Goal: Task Accomplishment & Management: Use online tool/utility

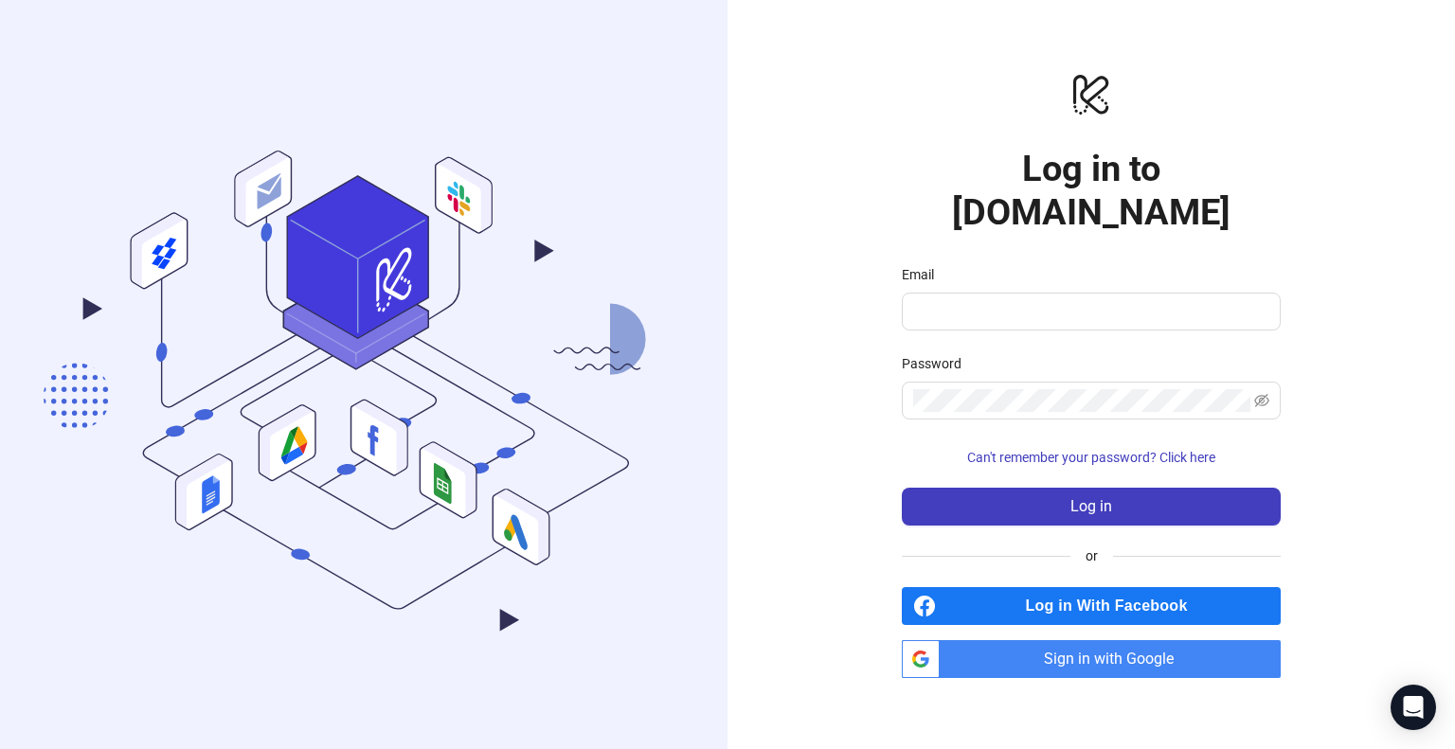
click at [1152, 640] on span "Sign in with Google" at bounding box center [1113, 659] width 333 height 38
click at [1151, 640] on span "Sign in with Google" at bounding box center [1113, 659] width 333 height 38
click at [1081, 300] on input "Email" at bounding box center [1089, 311] width 352 height 23
click at [1159, 640] on span "Sign in with Google" at bounding box center [1113, 659] width 333 height 38
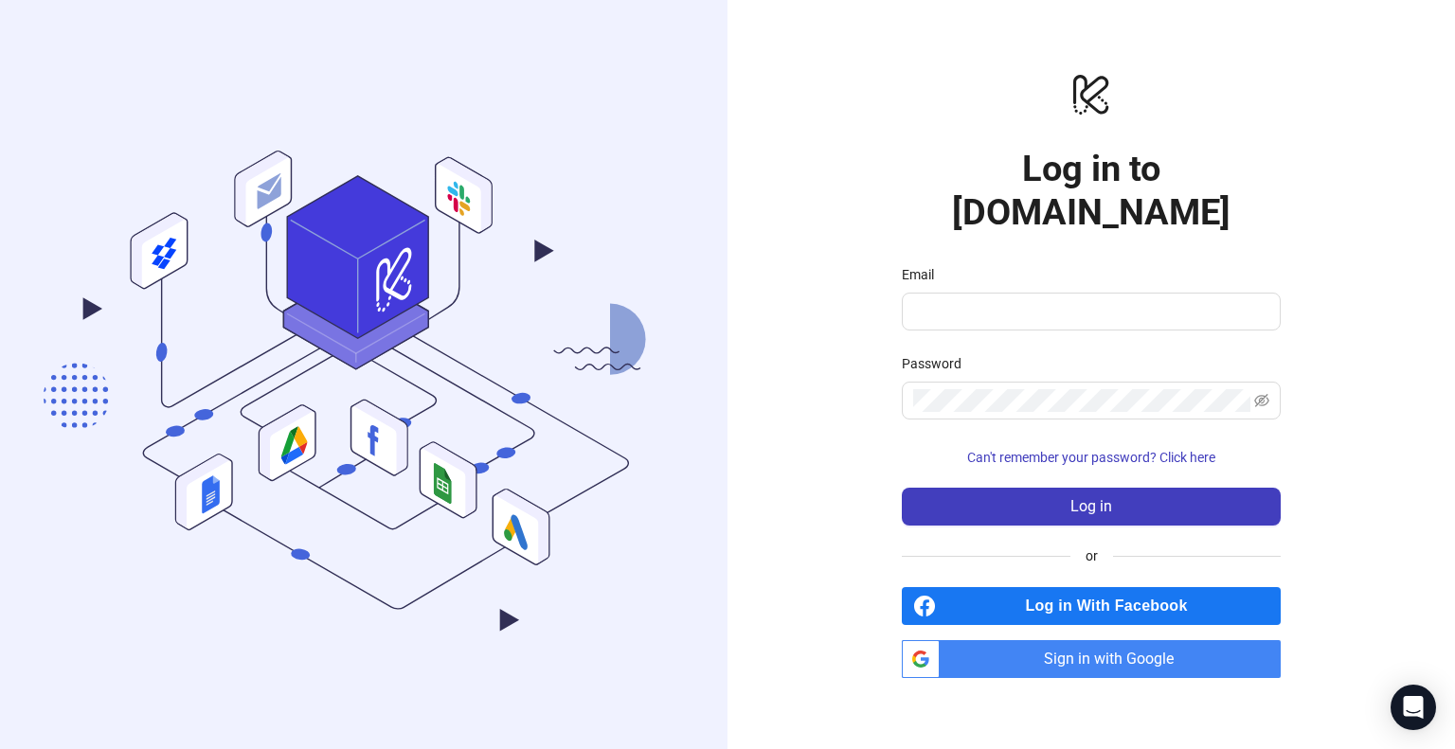
click at [1170, 640] on span "Sign in with Google" at bounding box center [1113, 659] width 333 height 38
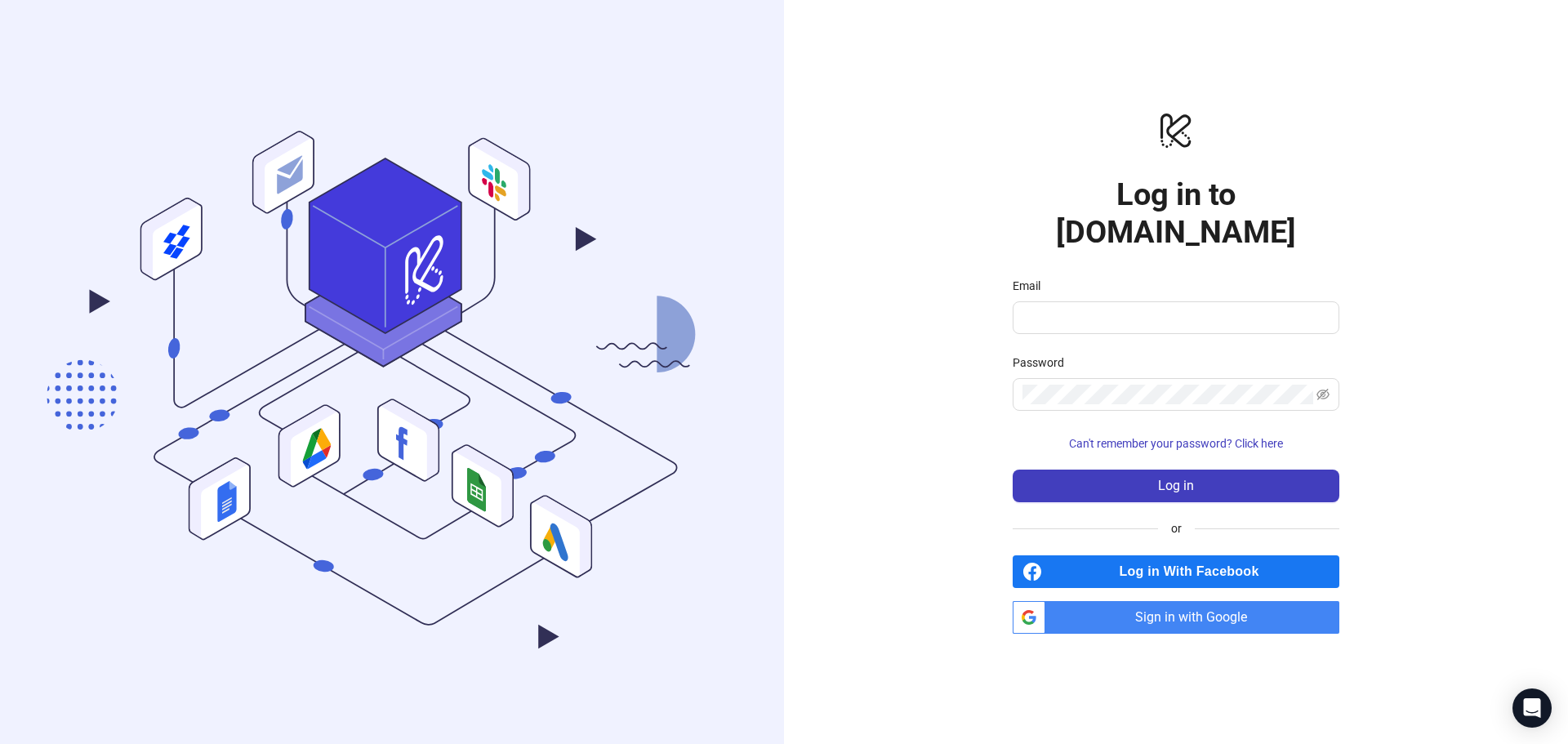
click at [1188, 601] on span "Sign in with Google" at bounding box center [1195, 617] width 287 height 33
click at [1203, 601] on span "Sign in with Google" at bounding box center [1195, 617] width 287 height 33
click at [1222, 605] on span "Sign in with Google" at bounding box center [1195, 617] width 287 height 33
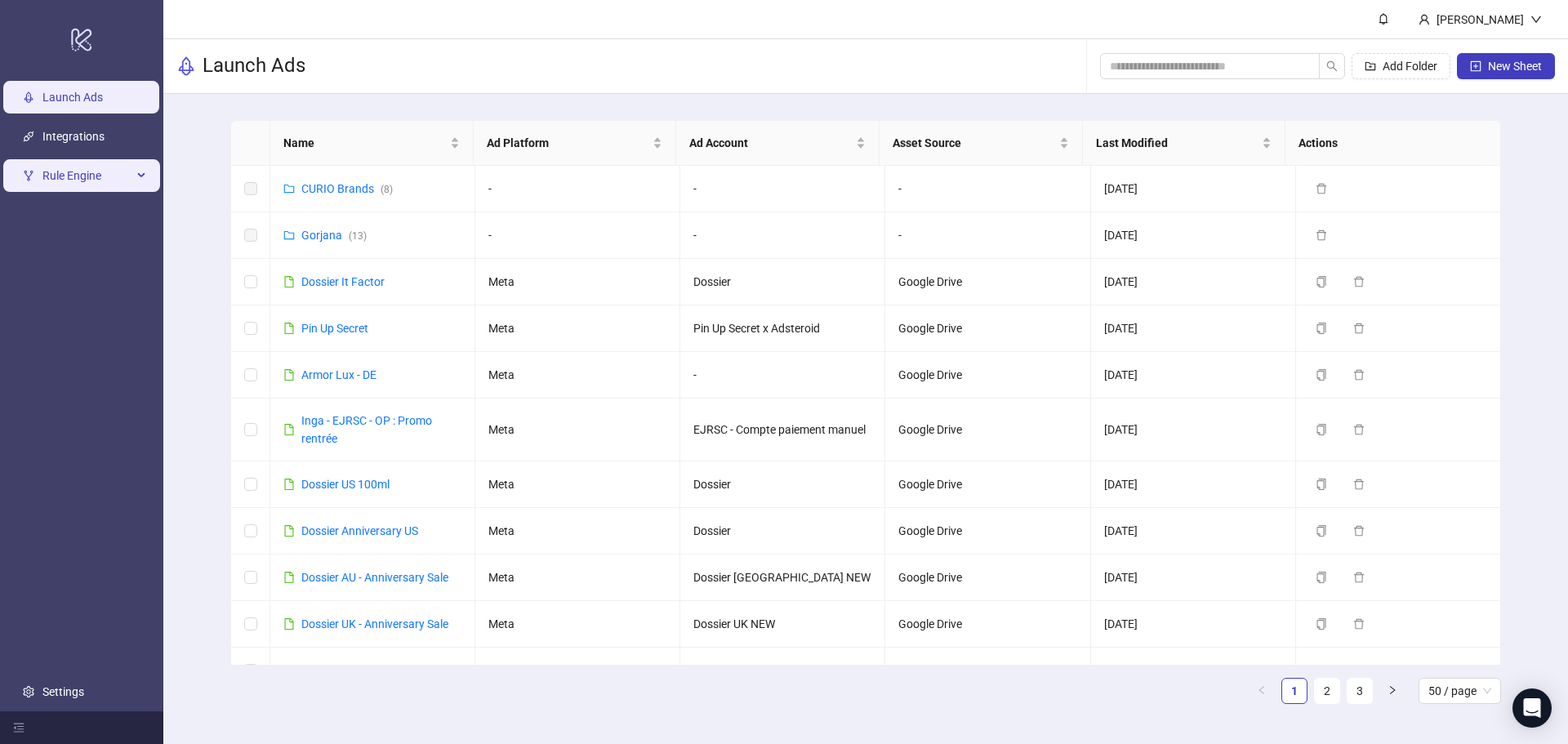
click at [107, 178] on span "Rule Engine" at bounding box center [87, 176] width 90 height 33
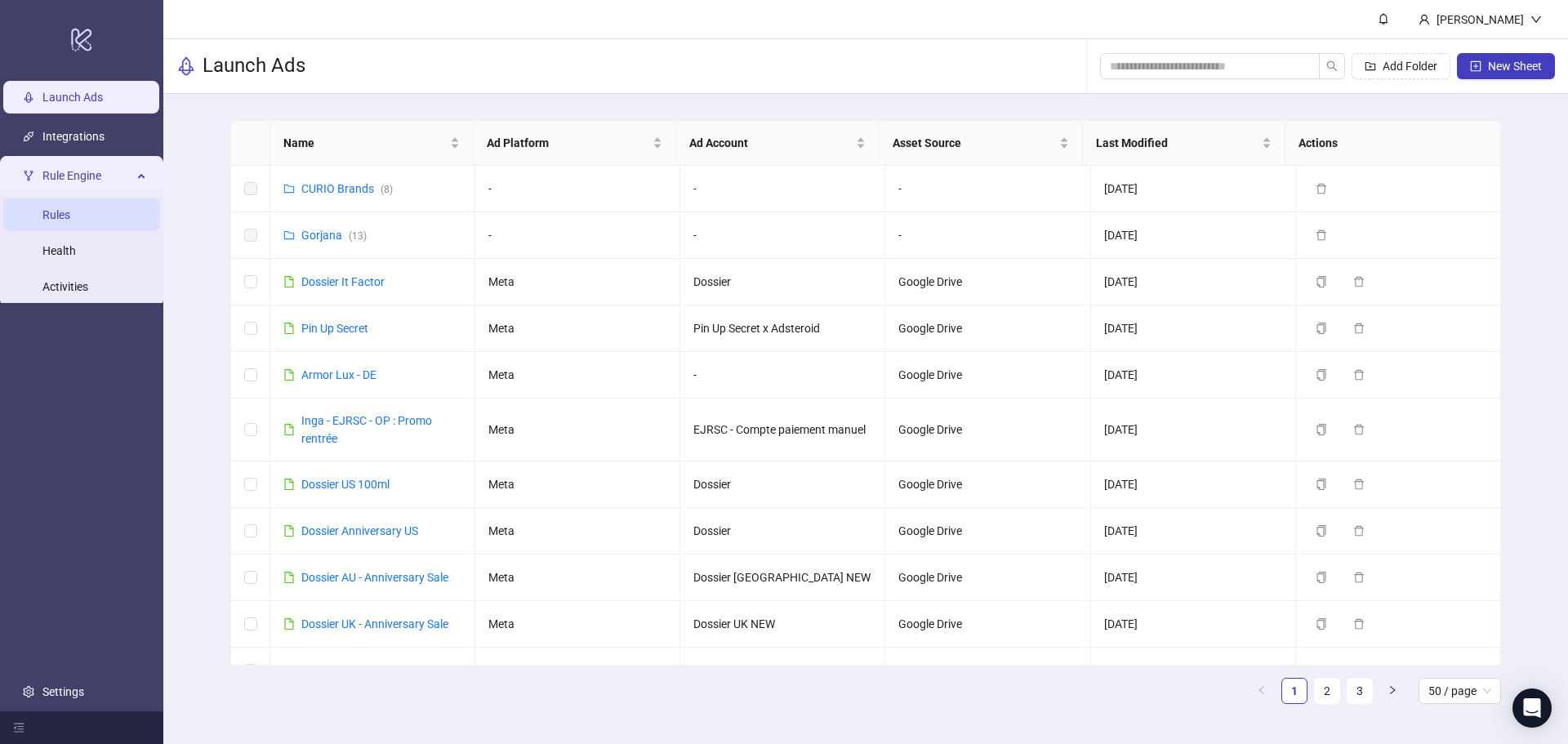
click at [70, 209] on link "Rules" at bounding box center [56, 215] width 28 height 13
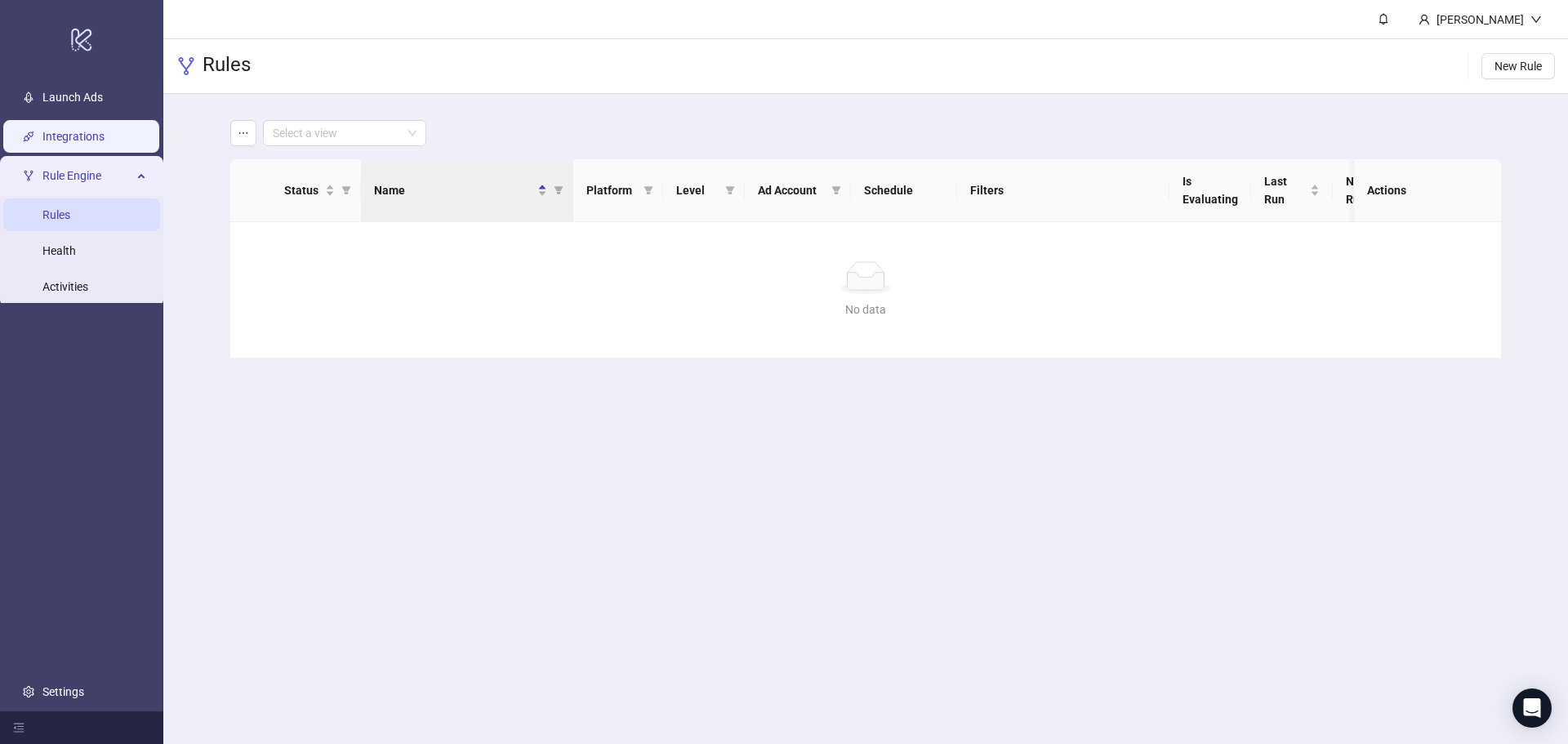
click at [104, 132] on link "Integrations" at bounding box center [73, 136] width 62 height 13
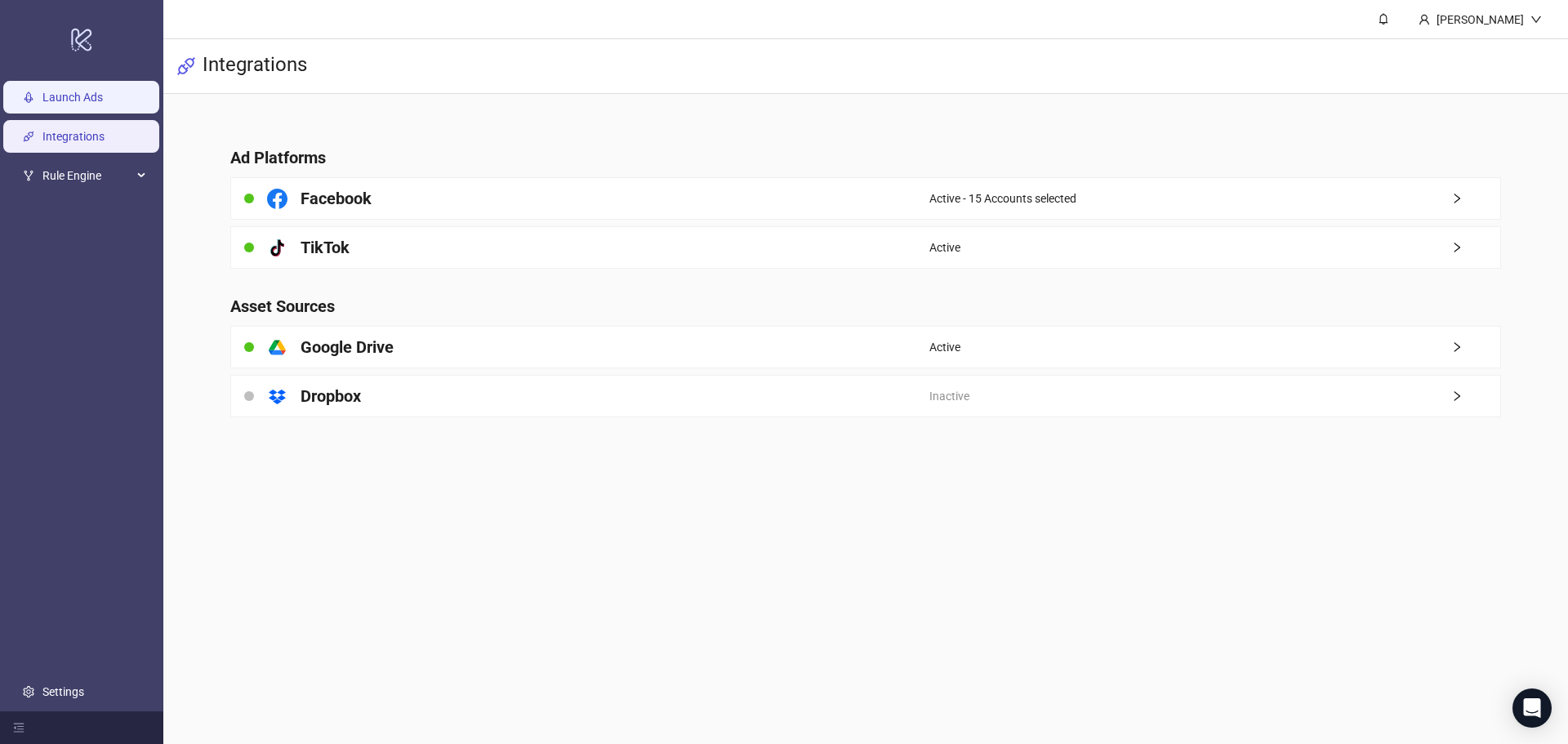
click at [72, 95] on link "Launch Ads" at bounding box center [72, 97] width 60 height 13
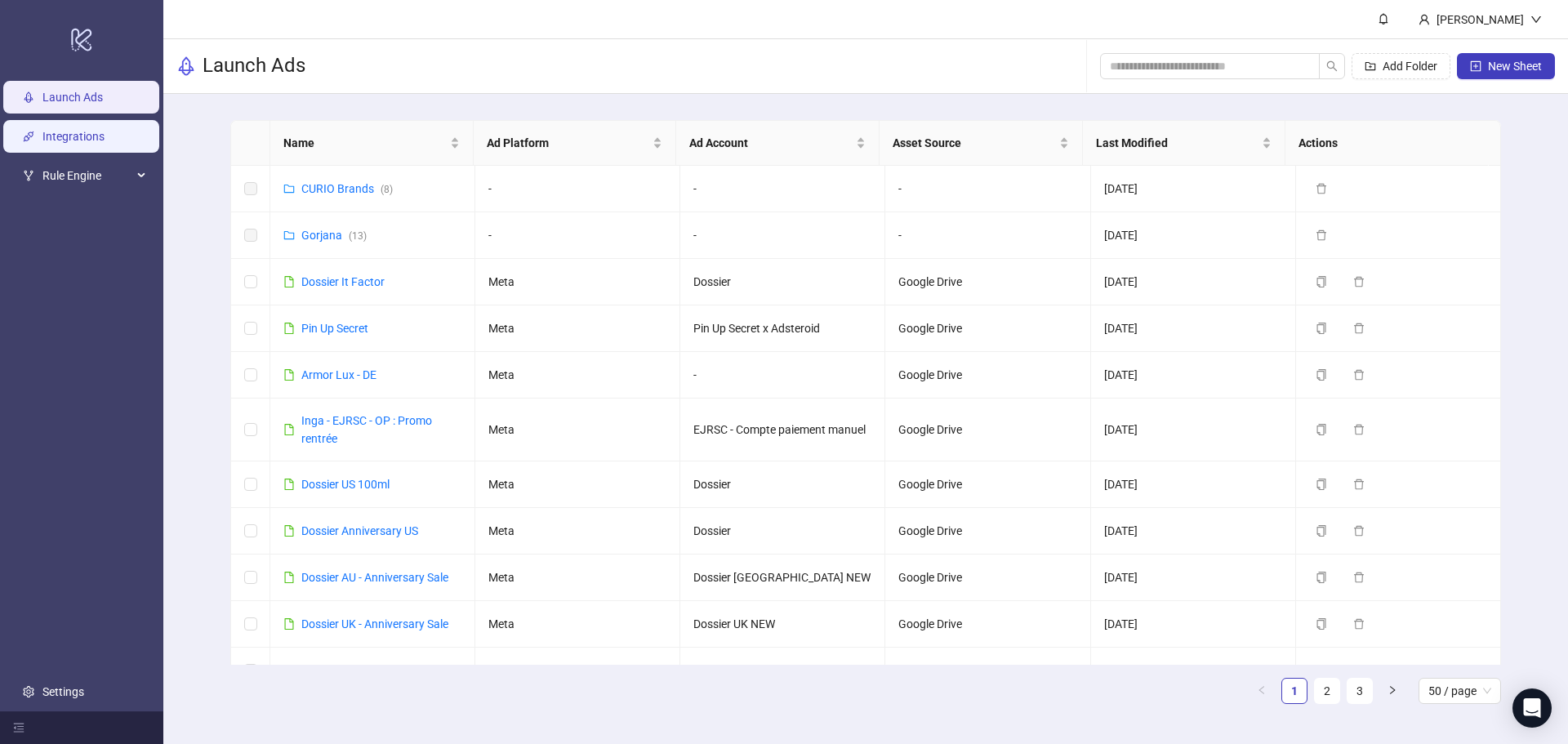
click at [97, 134] on link "Integrations" at bounding box center [73, 136] width 62 height 13
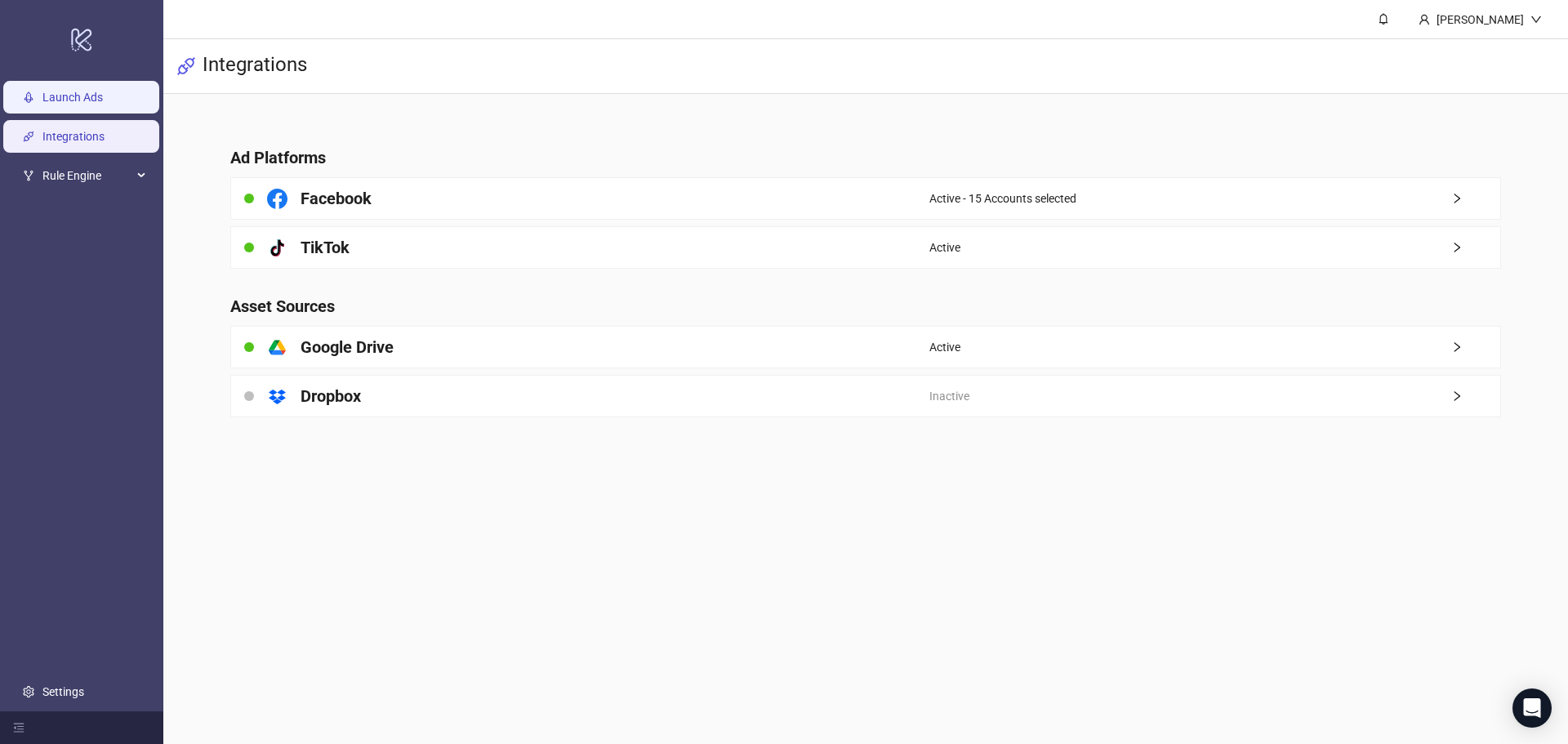
click at [73, 103] on link "Launch Ads" at bounding box center [72, 97] width 60 height 13
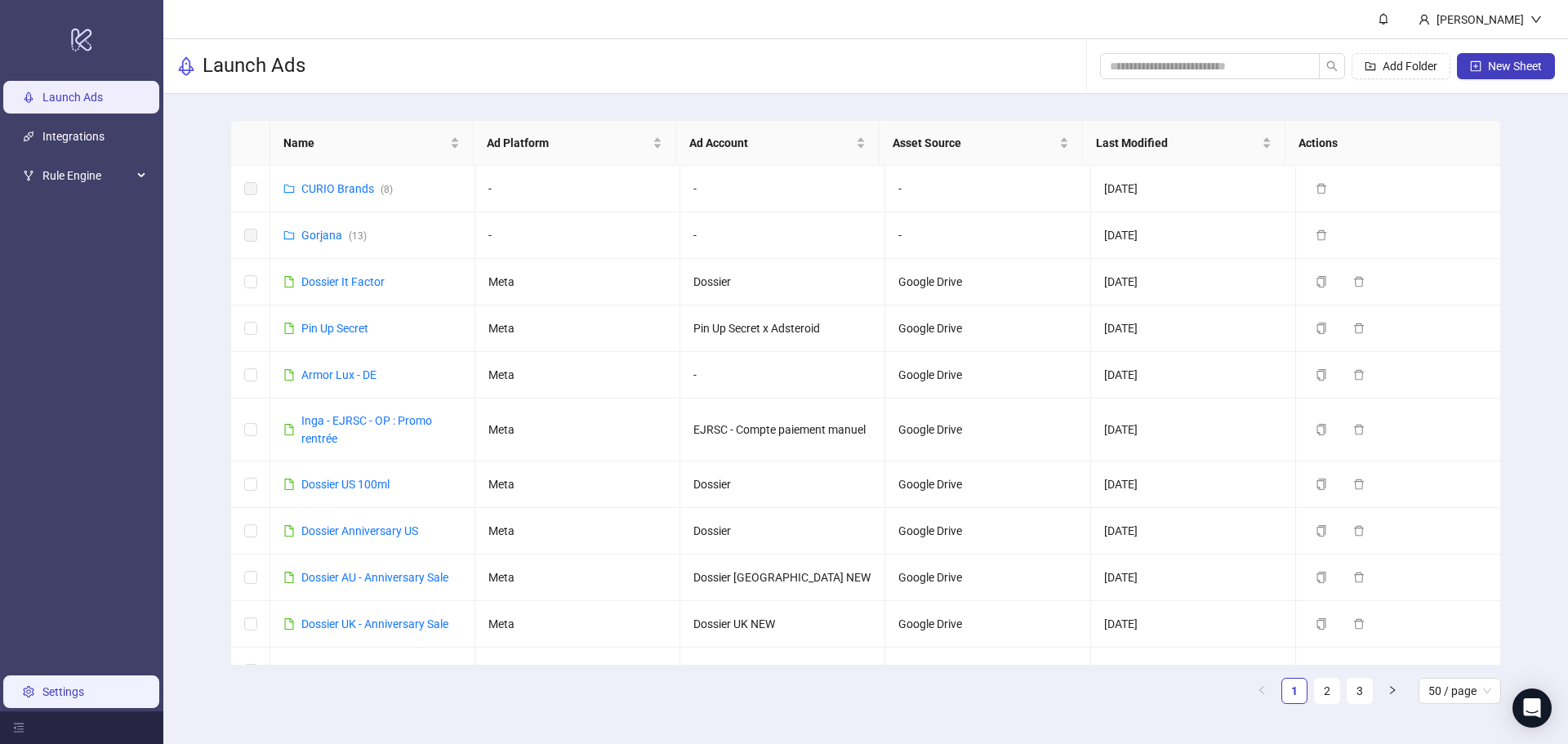
click at [74, 685] on link "Settings" at bounding box center [63, 691] width 41 height 13
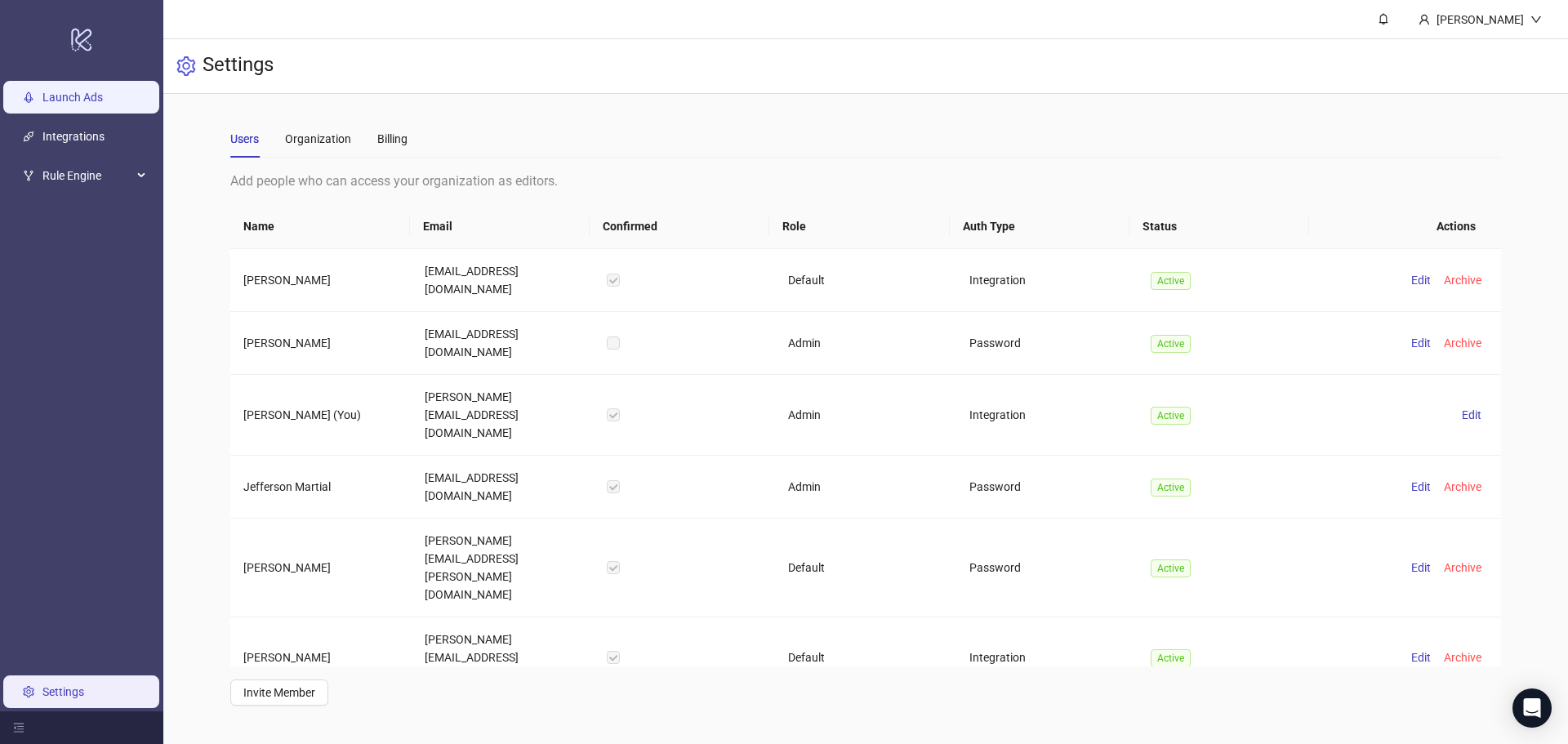
click at [101, 98] on link "Launch Ads" at bounding box center [72, 97] width 60 height 13
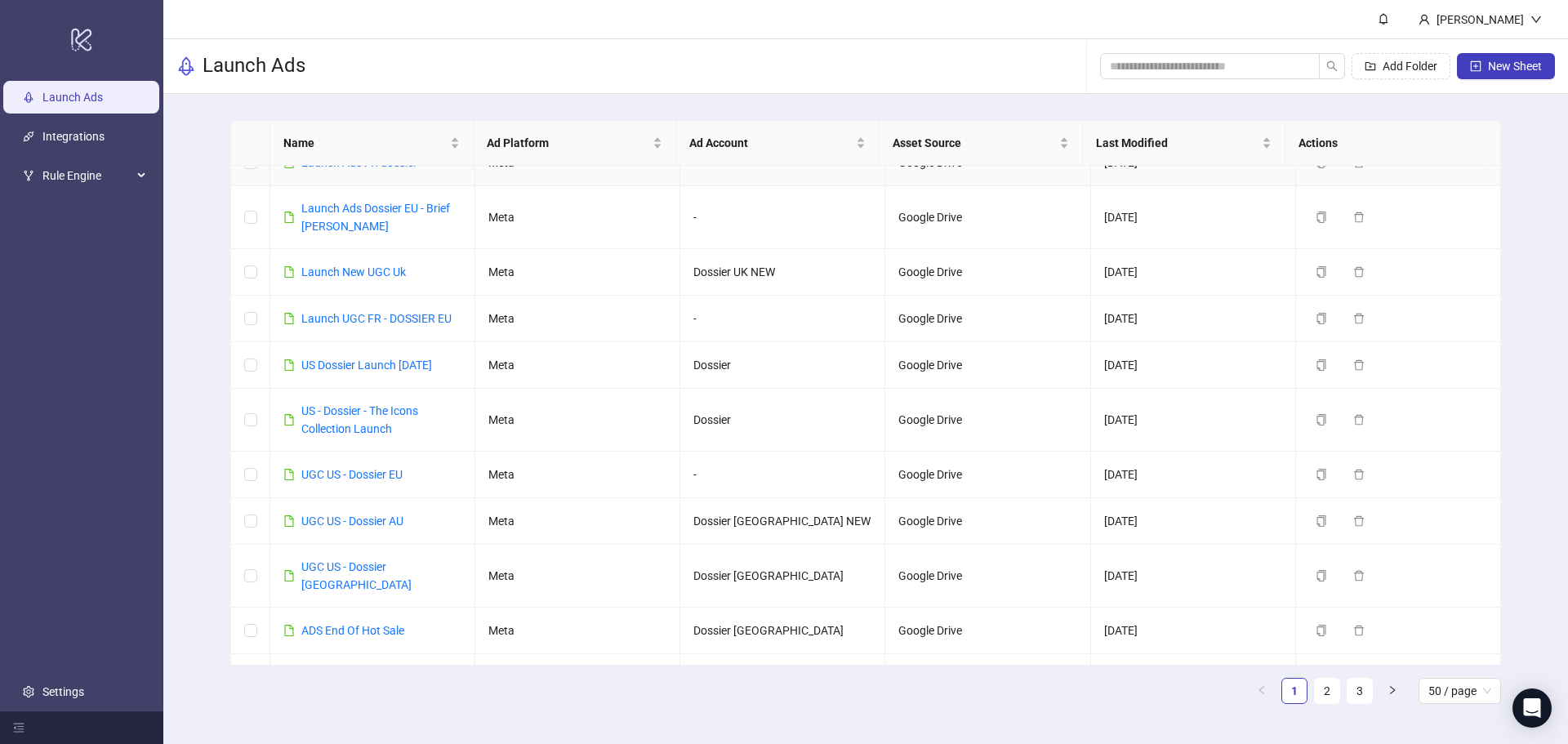
scroll to position [1910, 0]
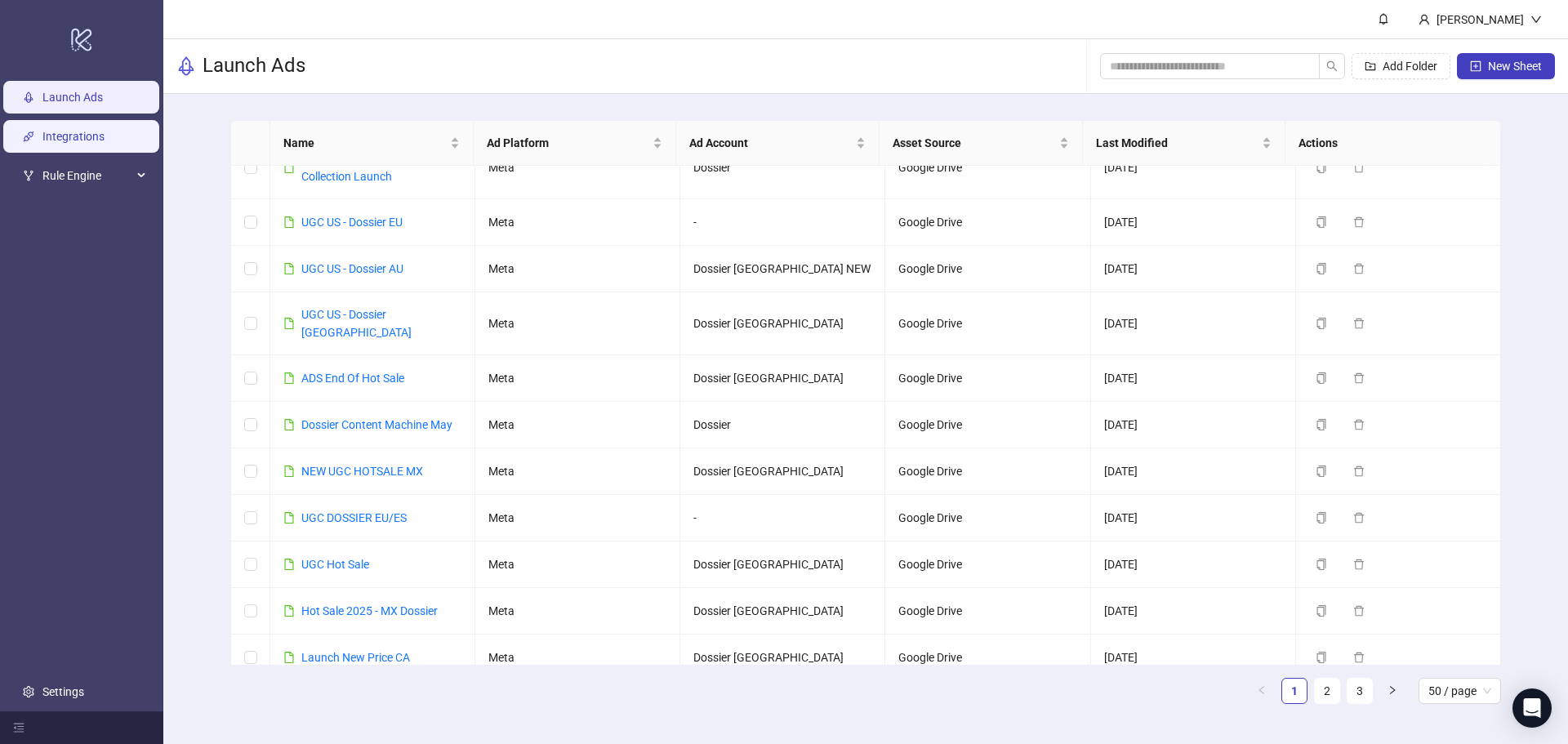
click at [78, 134] on link "Integrations" at bounding box center [73, 136] width 62 height 13
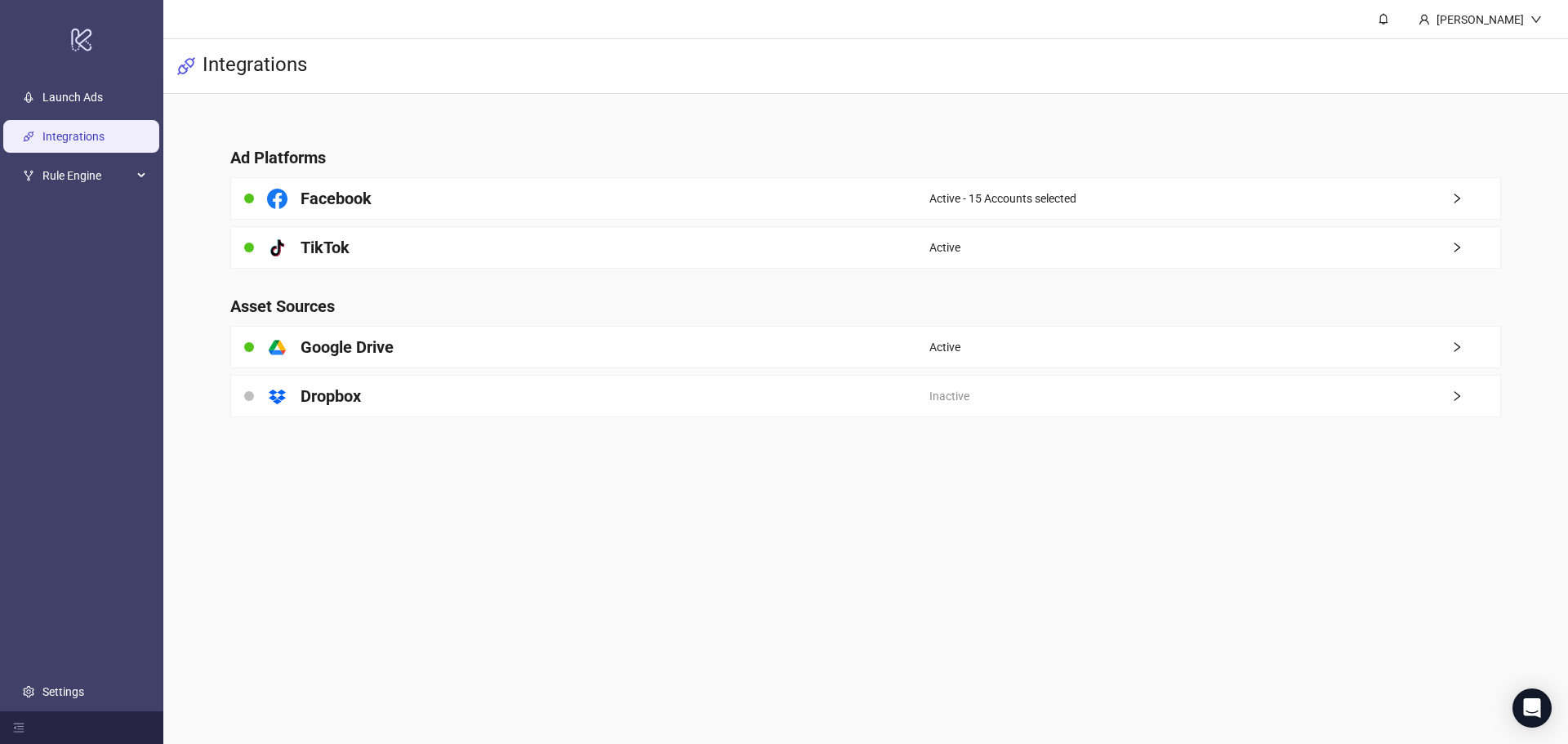
click at [550, 189] on div "Facebook" at bounding box center [580, 198] width 698 height 41
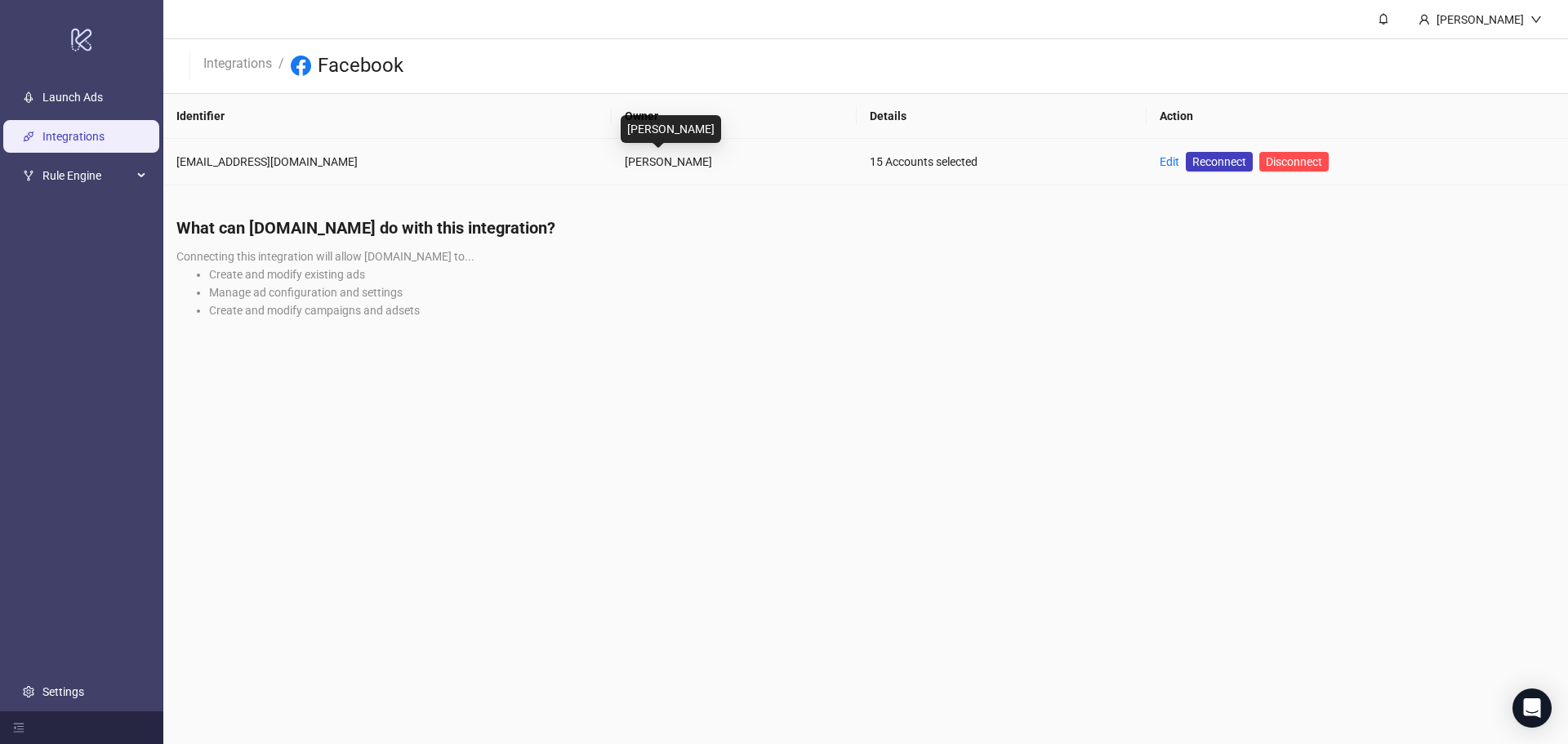
click at [625, 159] on div "Romain Piat" at bounding box center [734, 161] width 219 height 18
click at [259, 194] on main "Caroline Platter Integrations / Facebook Identifier Owner Details Action romain…" at bounding box center [865, 372] width 1404 height 744
click at [104, 135] on link "Integrations" at bounding box center [73, 136] width 62 height 13
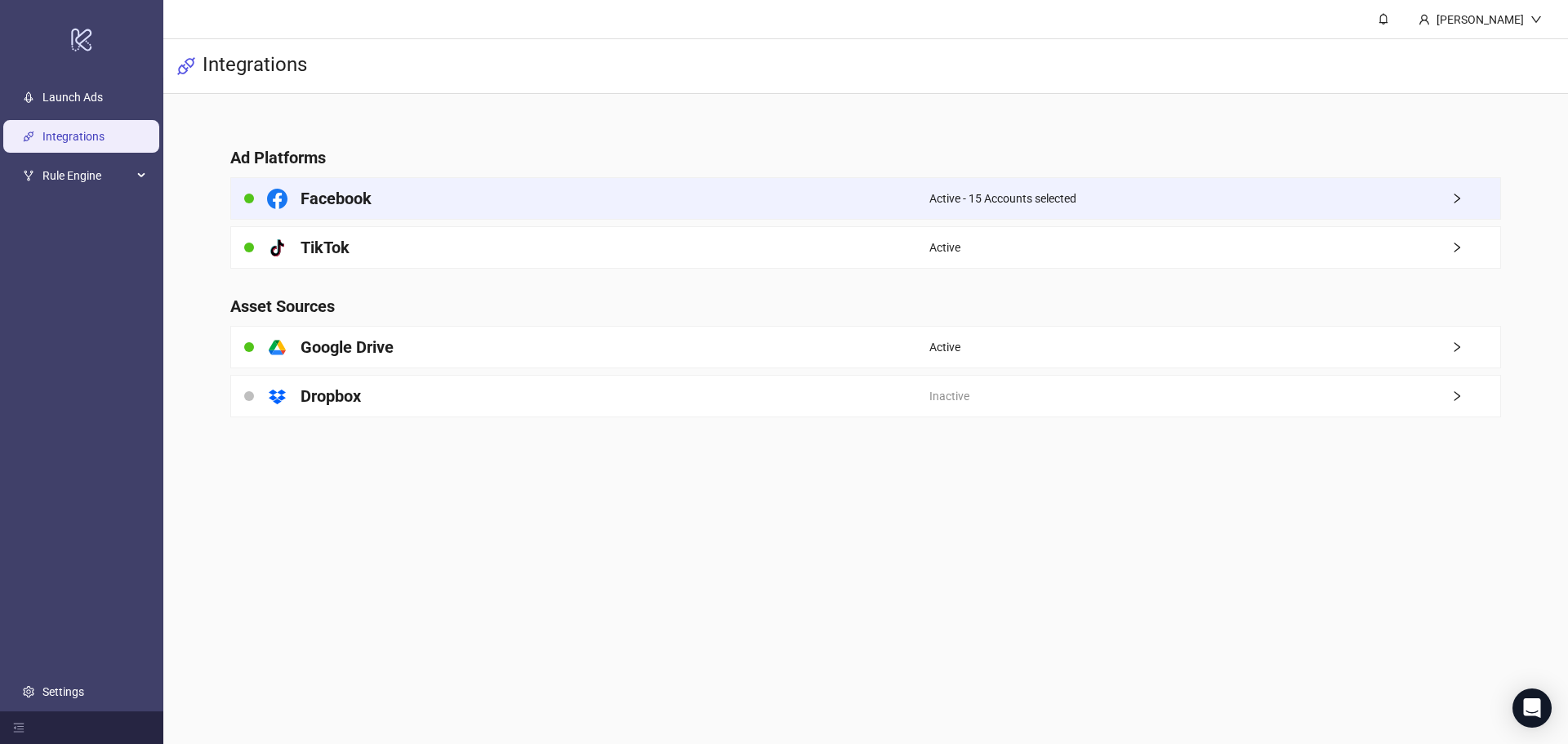
click at [1016, 188] on div "Active - 15 Accounts selected" at bounding box center [1215, 198] width 571 height 41
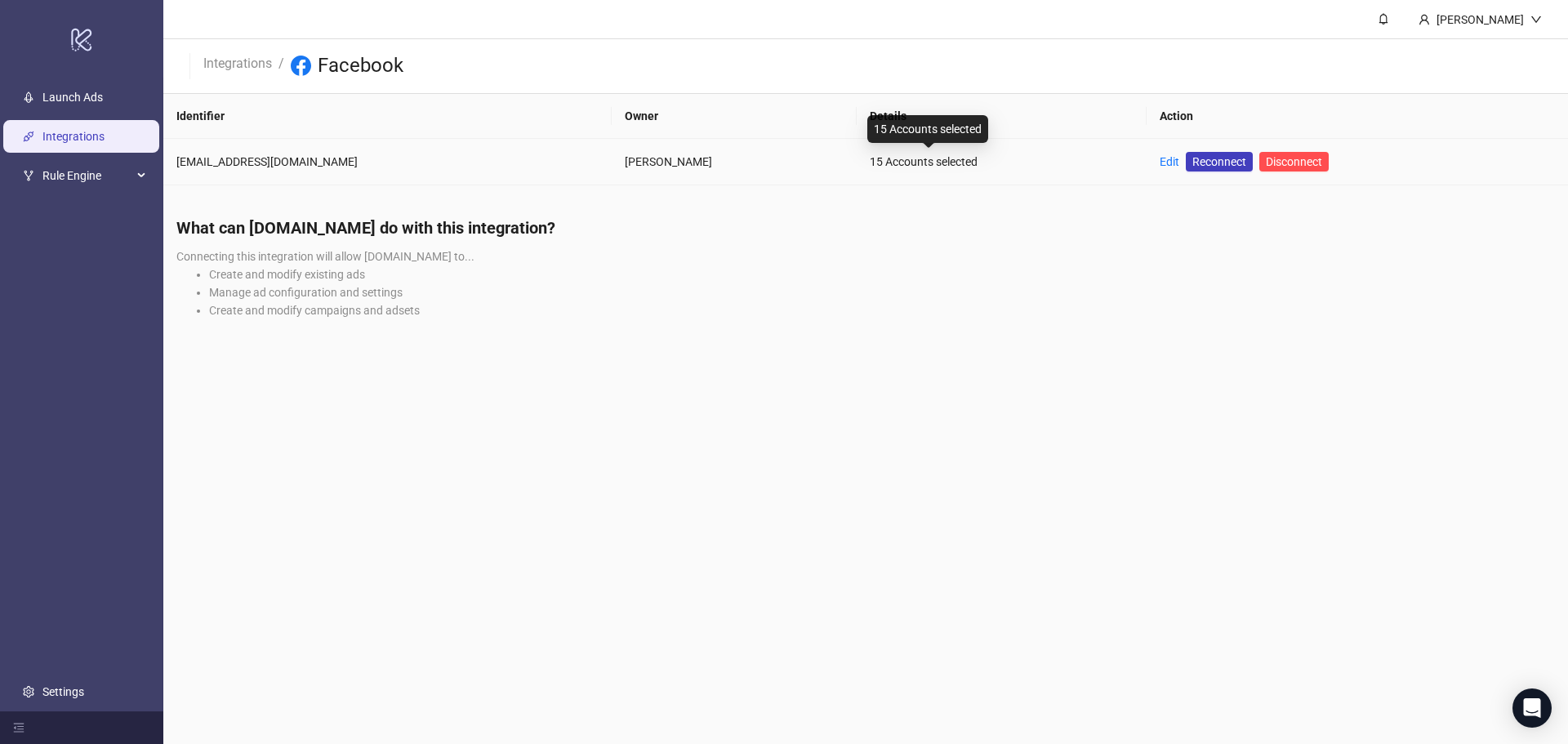
click at [931, 128] on div "15 Accounts selected" at bounding box center [928, 129] width 121 height 28
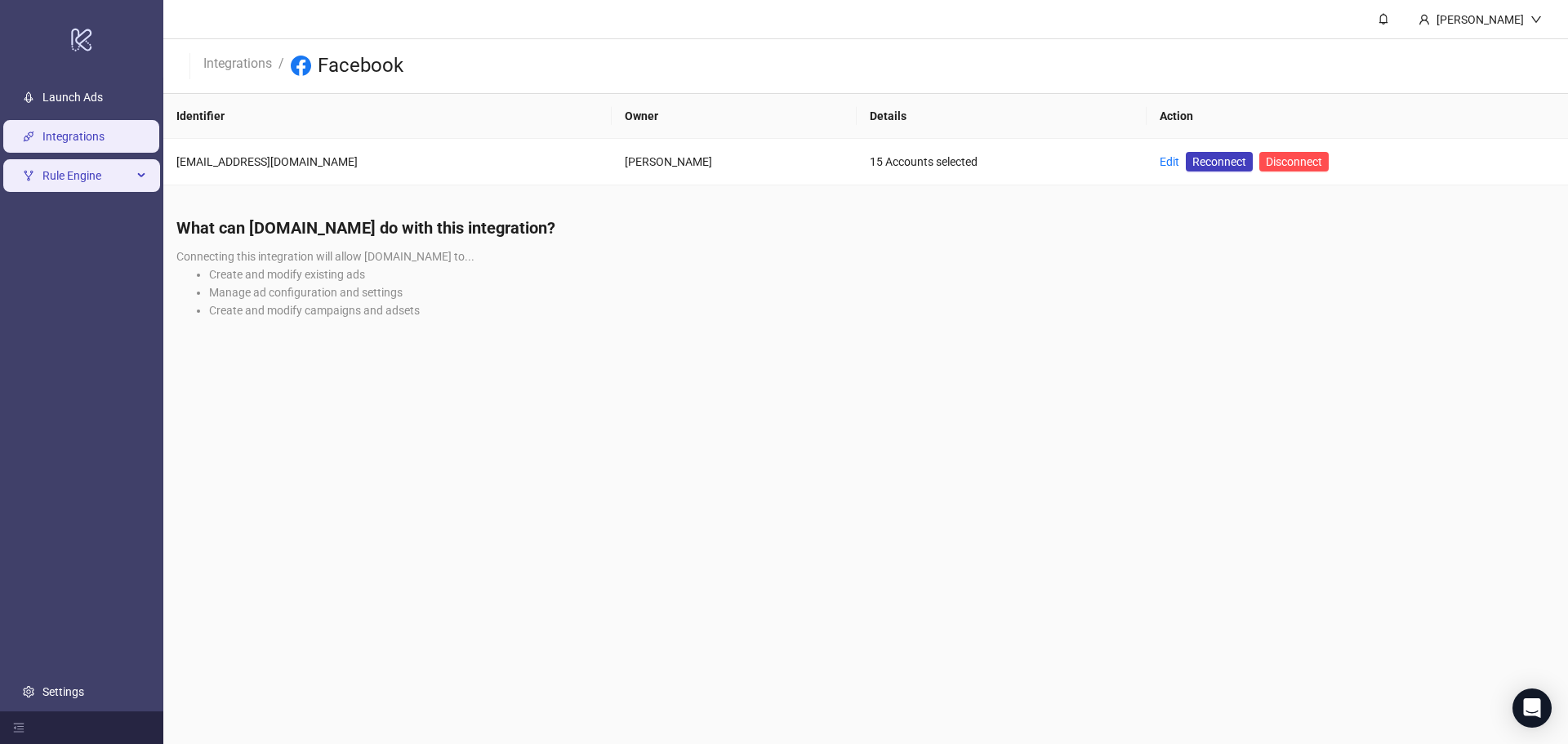
click at [66, 186] on span "Rule Engine" at bounding box center [87, 176] width 90 height 33
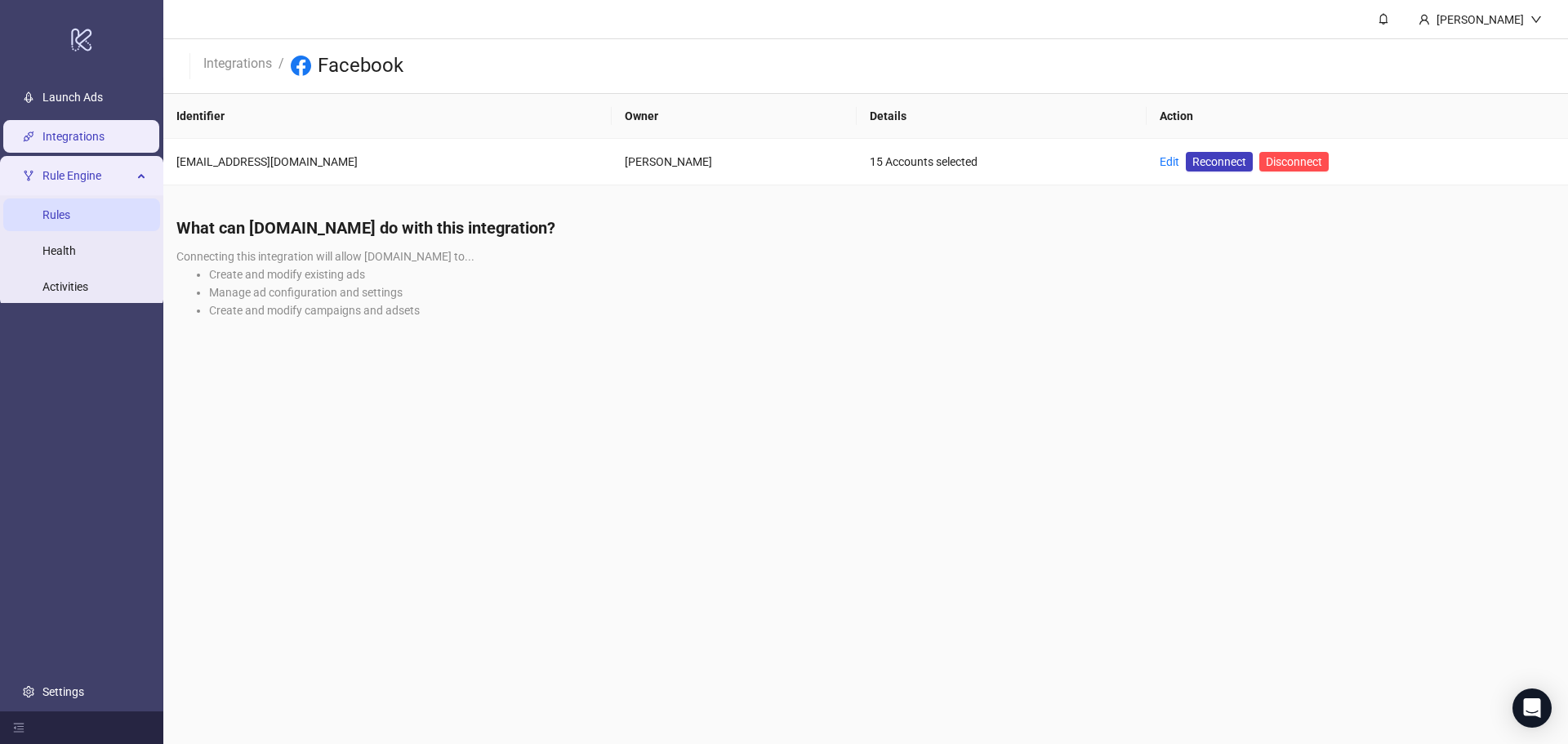
click at [70, 209] on link "Rules" at bounding box center [56, 215] width 28 height 13
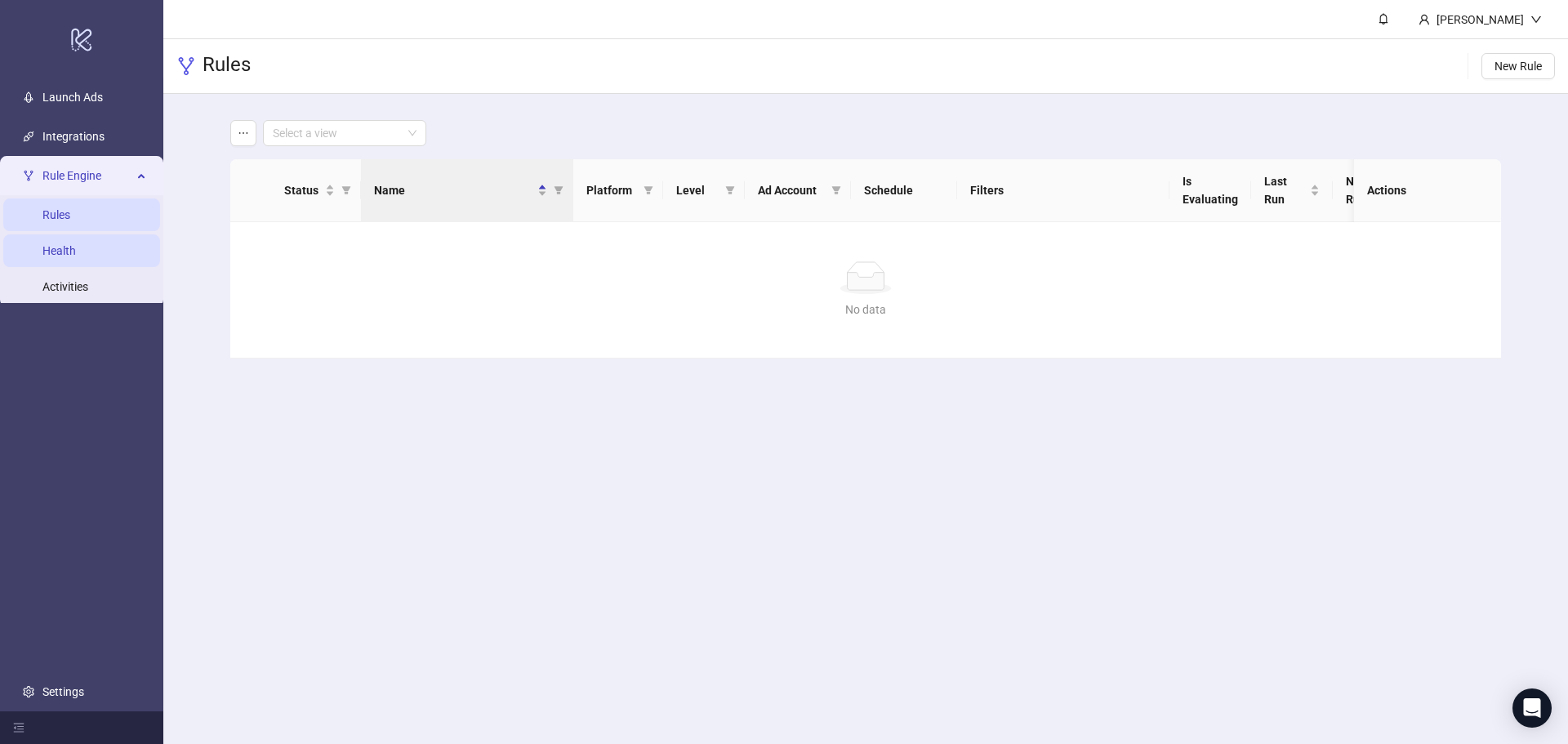
click at [76, 251] on link "Health" at bounding box center [59, 250] width 34 height 13
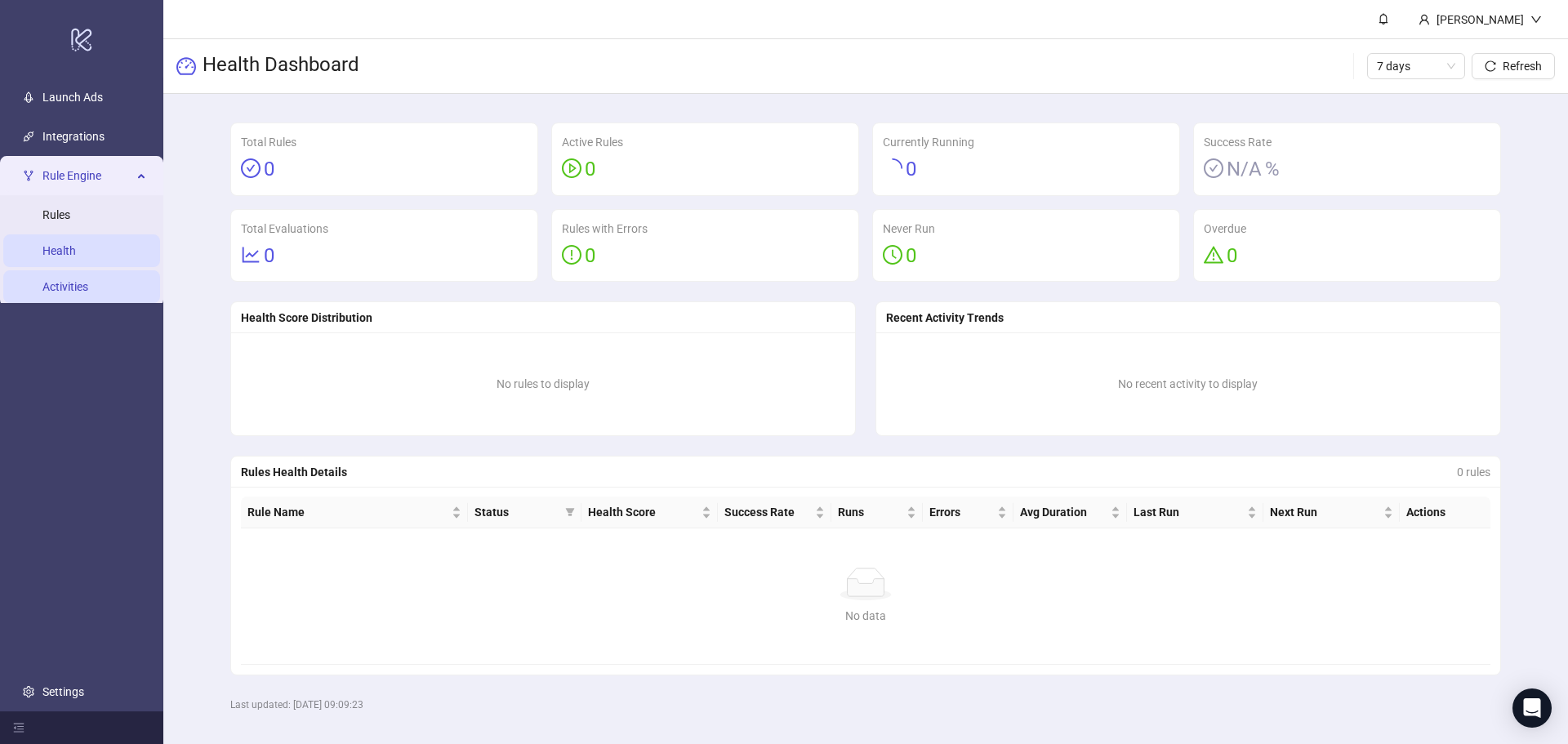
click at [88, 290] on link "Activities" at bounding box center [65, 286] width 46 height 13
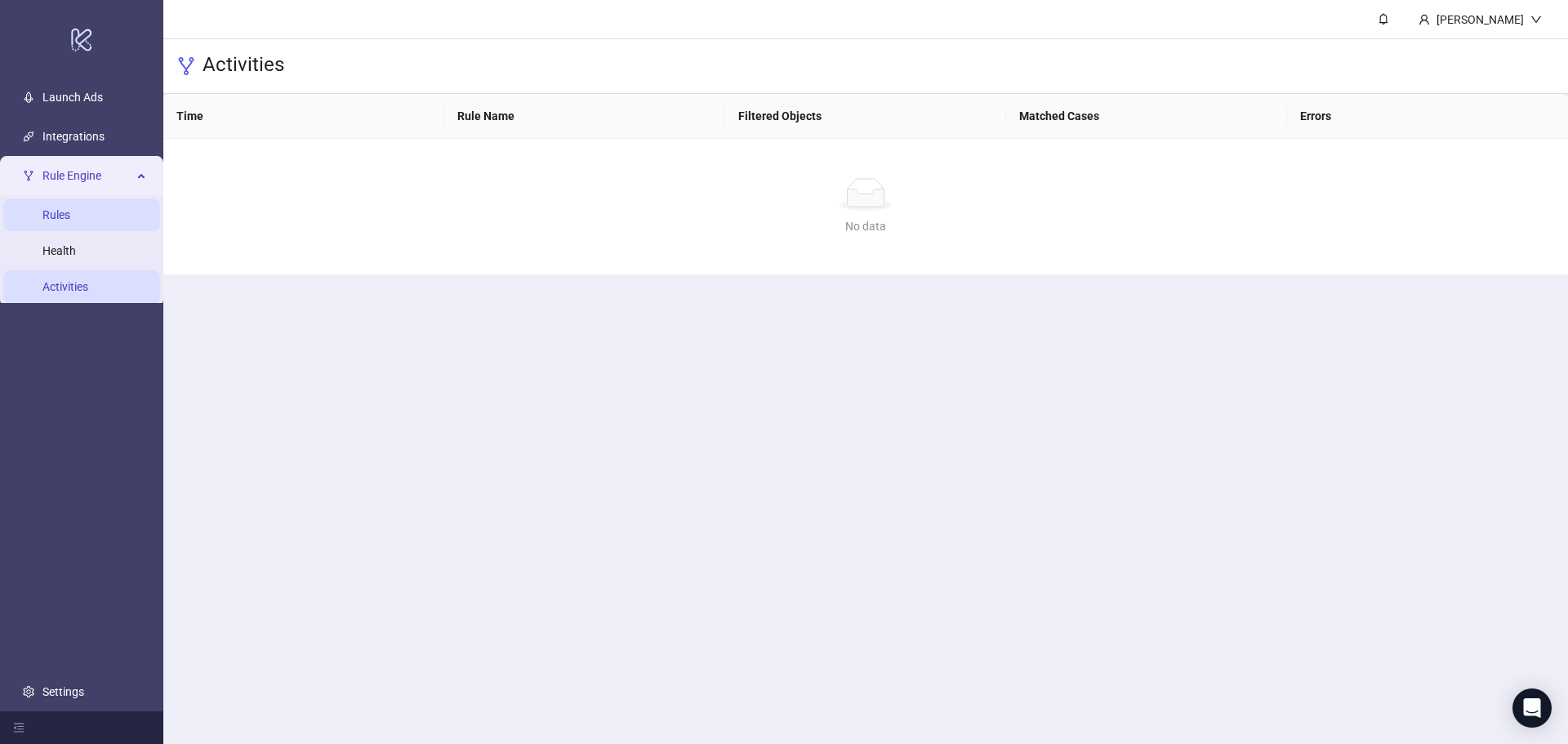
click at [70, 209] on link "Rules" at bounding box center [56, 215] width 28 height 13
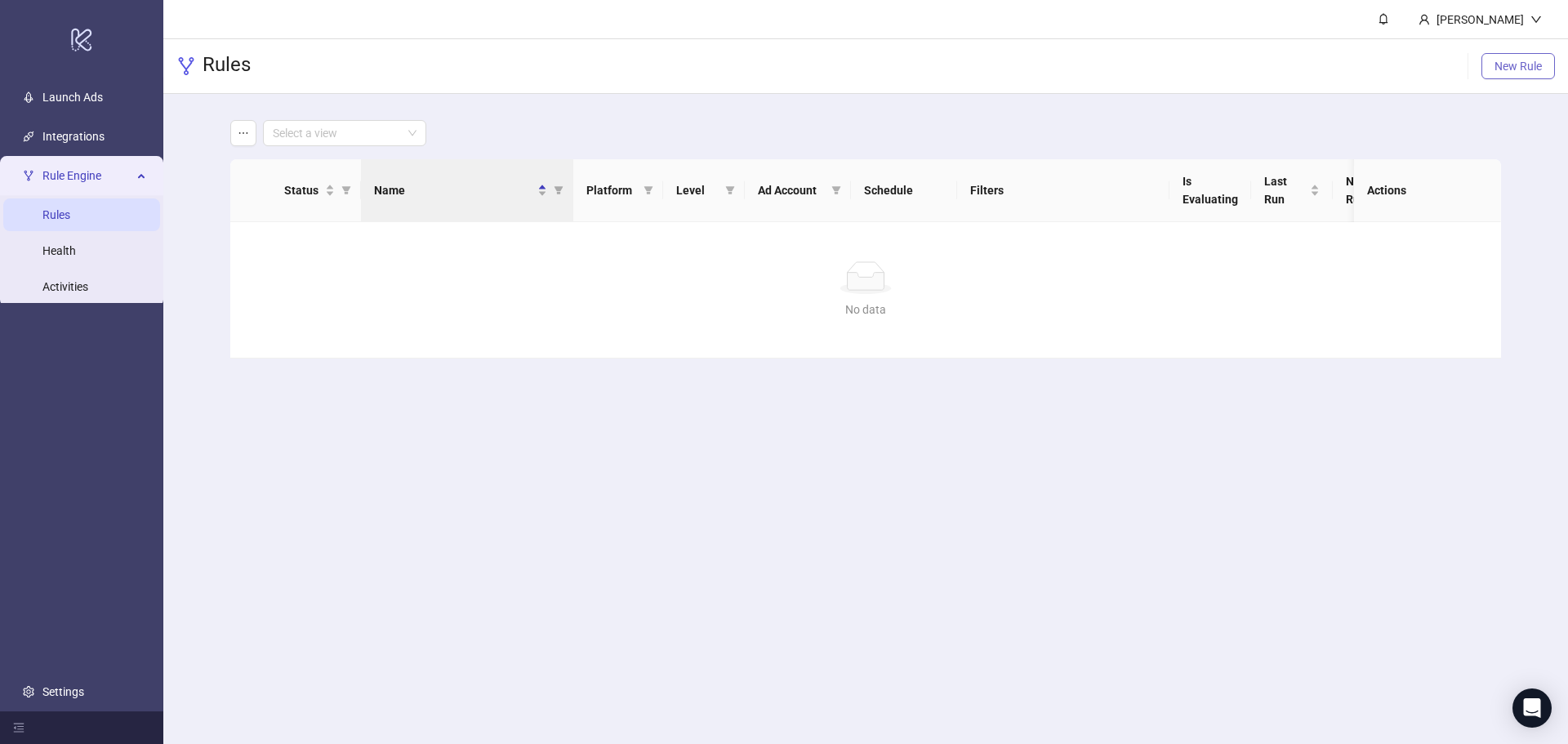
click at [1534, 55] on button "New Rule" at bounding box center [1517, 66] width 73 height 26
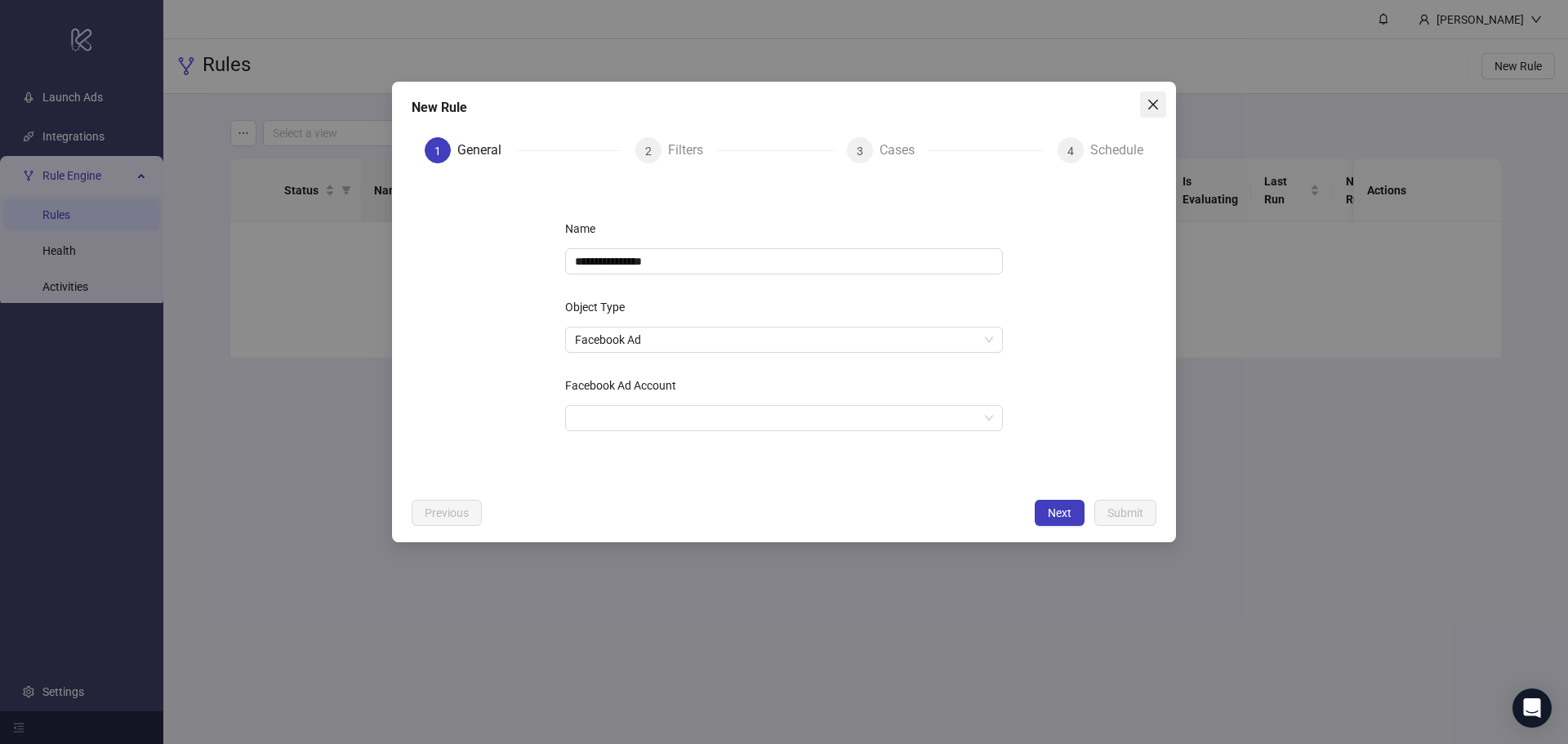
click at [1152, 105] on icon "close" at bounding box center [1153, 104] width 9 height 9
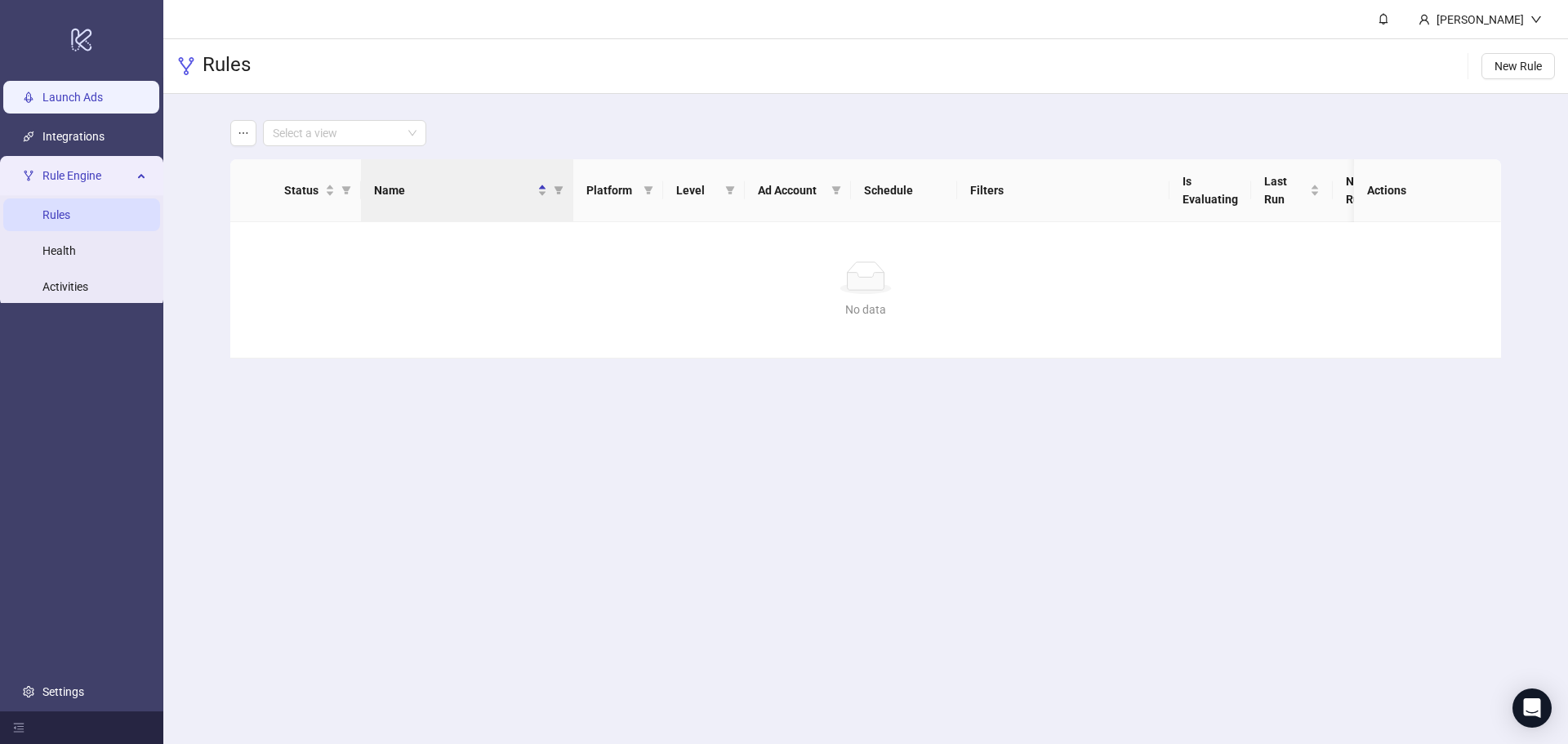
click at [101, 100] on link "Launch Ads" at bounding box center [72, 97] width 60 height 13
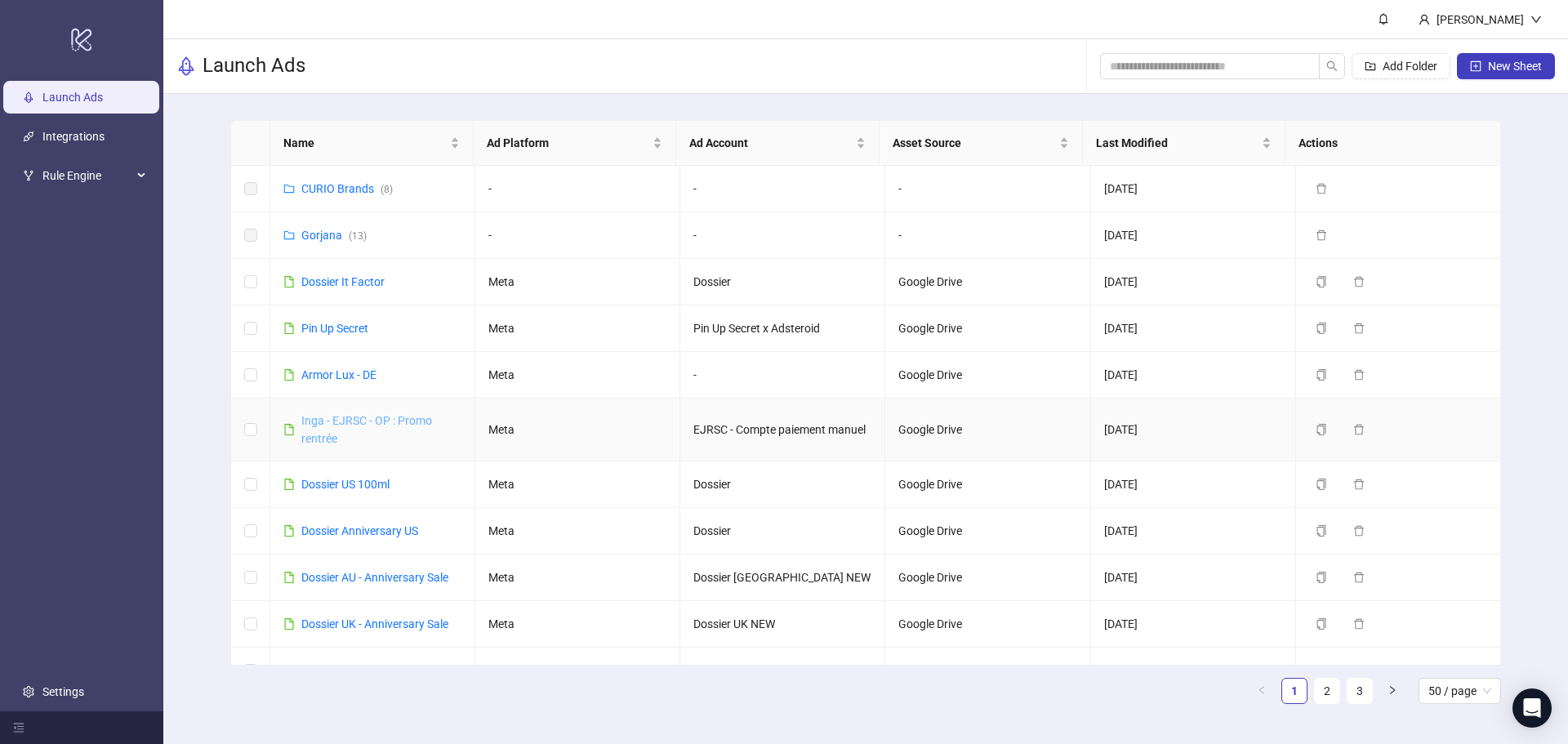
click at [389, 422] on link "Inga - EJRSC - OP : Promo rentrée" at bounding box center [367, 429] width 131 height 31
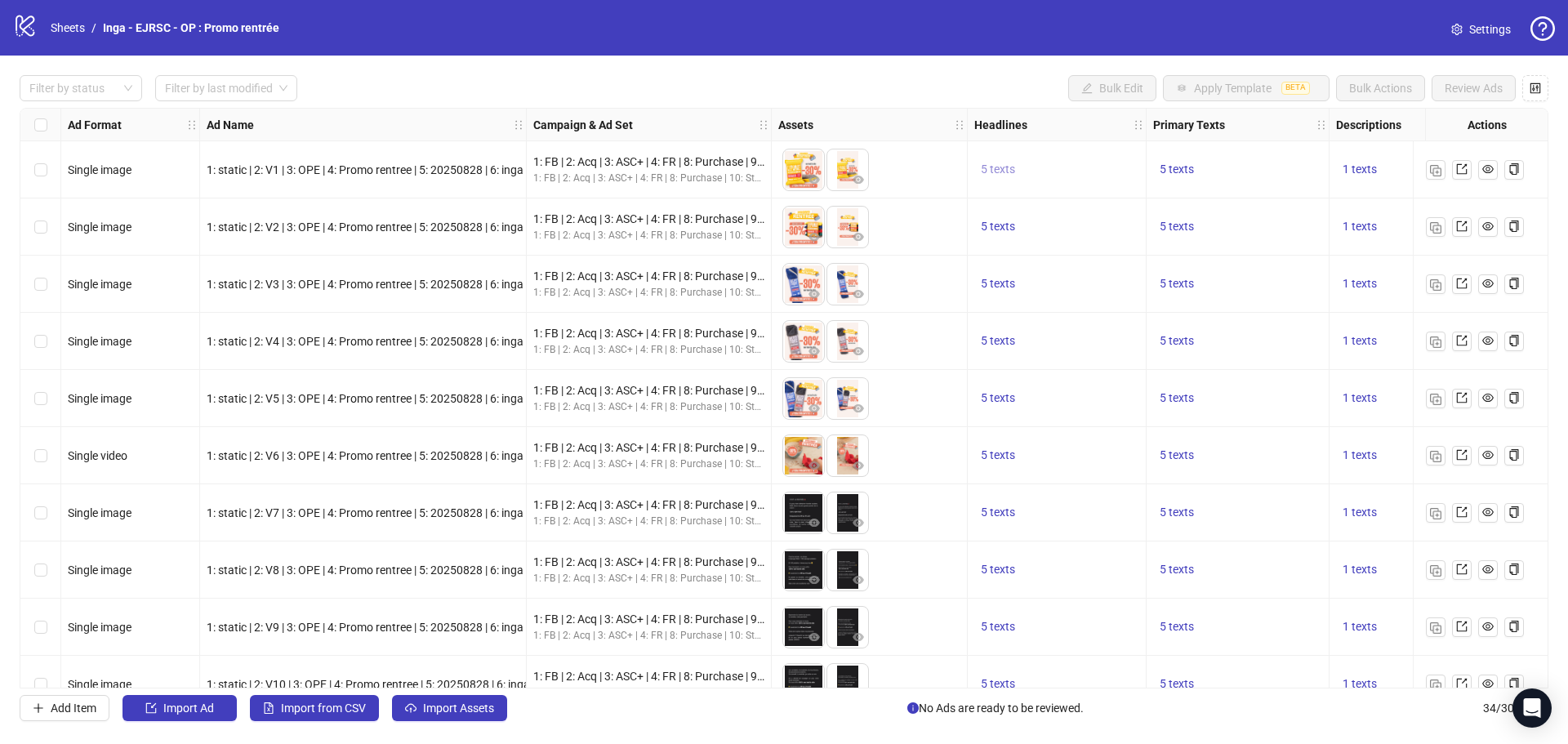
click at [1002, 172] on span "5 texts" at bounding box center [998, 169] width 34 height 13
click at [1252, 160] on icon "caret-right" at bounding box center [1252, 157] width 11 height 11
click at [1255, 160] on icon "caret-right" at bounding box center [1252, 157] width 11 height 11
click at [1257, 160] on icon "caret-right" at bounding box center [1252, 157] width 11 height 11
click at [1258, 160] on icon "caret-right" at bounding box center [1252, 157] width 11 height 11
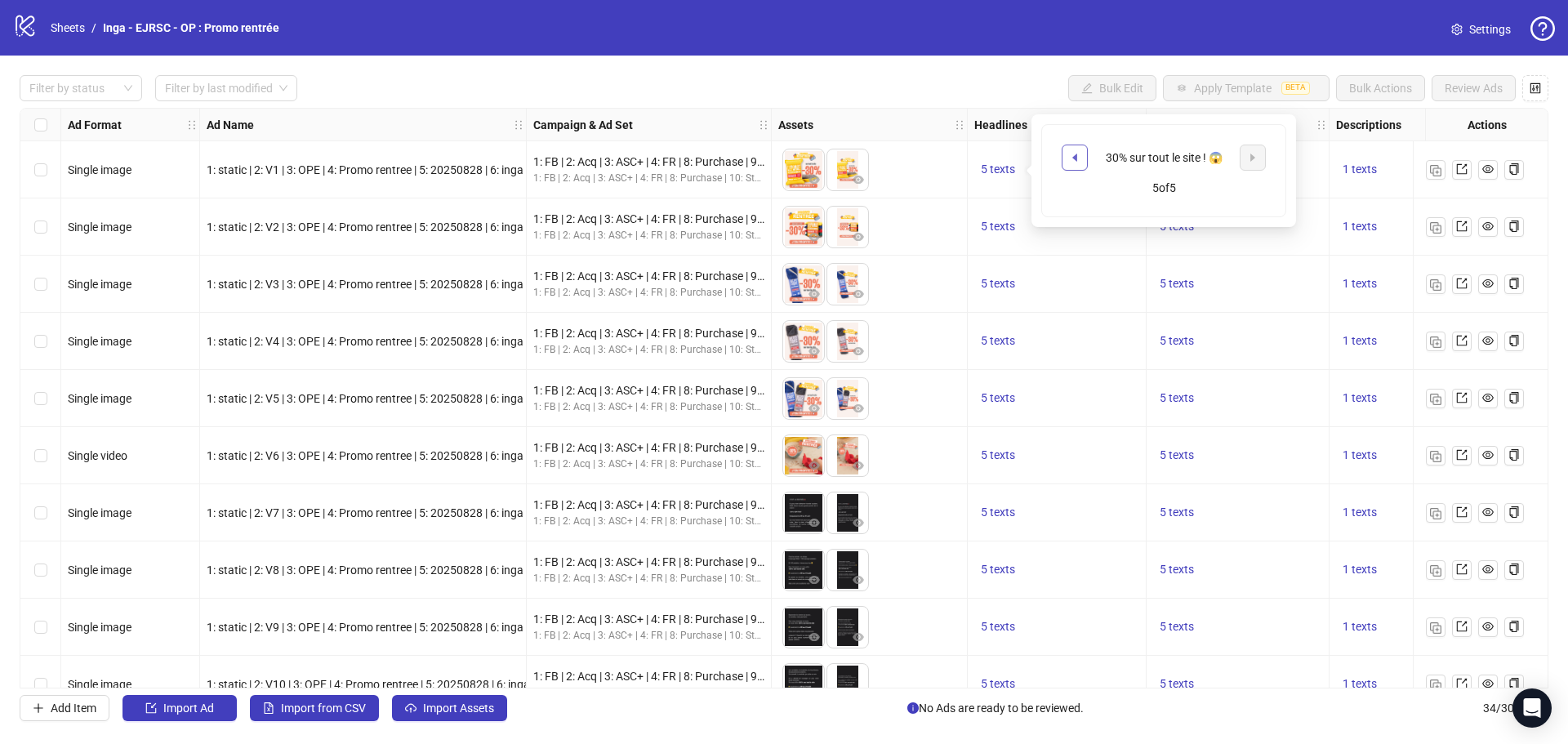
click at [1060, 152] on div "30% sur tout le site ! 😱 5 of 5" at bounding box center [1164, 171] width 243 height 91
click at [1064, 152] on button "button" at bounding box center [1074, 158] width 26 height 26
click at [1066, 153] on button "button" at bounding box center [1074, 158] width 26 height 26
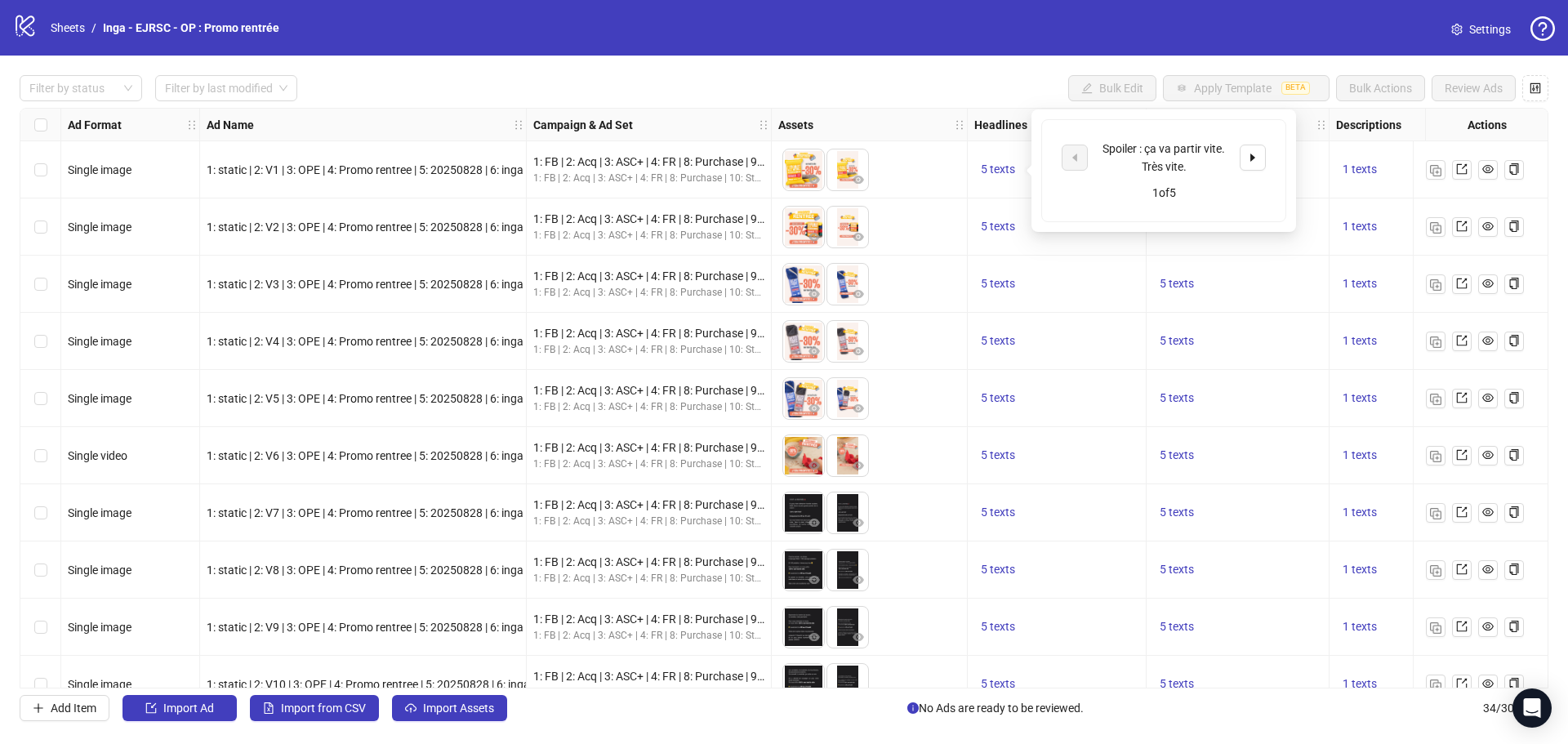
click at [962, 82] on div "Filter by status Filter by last modified Bulk Edit Apply Template BETA Bulk Act…" at bounding box center [784, 88] width 1528 height 26
click at [1004, 227] on span "5 texts" at bounding box center [998, 226] width 34 height 13
click at [1184, 171] on span "5 texts" at bounding box center [1177, 169] width 34 height 13
click at [968, 72] on div "Filter by status Filter by last modified Bulk Edit Apply Template BETA Bulk Act…" at bounding box center [784, 397] width 1568 height 685
click at [1490, 167] on icon "eye" at bounding box center [1487, 168] width 11 height 11
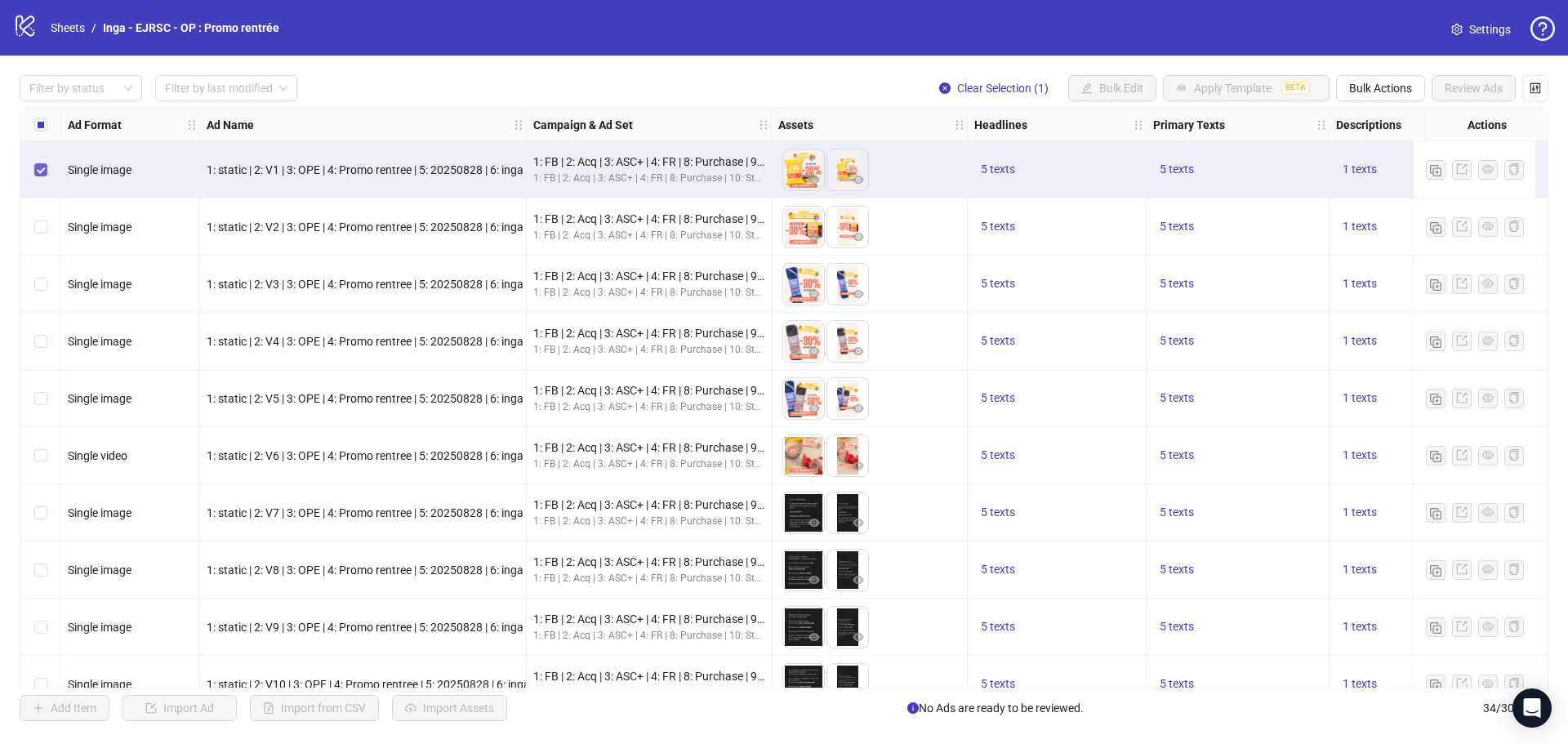
click at [36, 178] on label "Select row 1" at bounding box center [41, 170] width 13 height 18
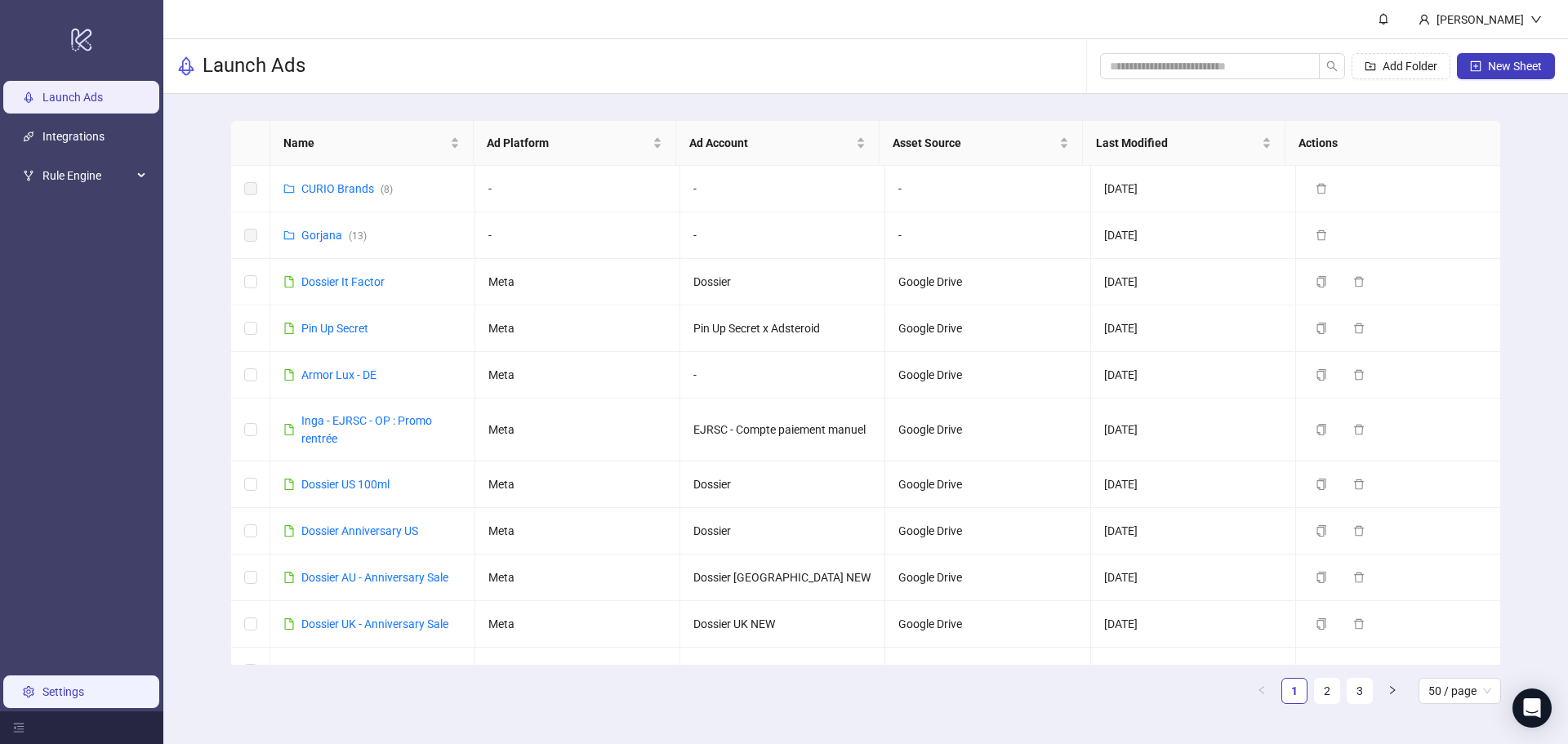
click at [80, 693] on link "Settings" at bounding box center [63, 691] width 41 height 13
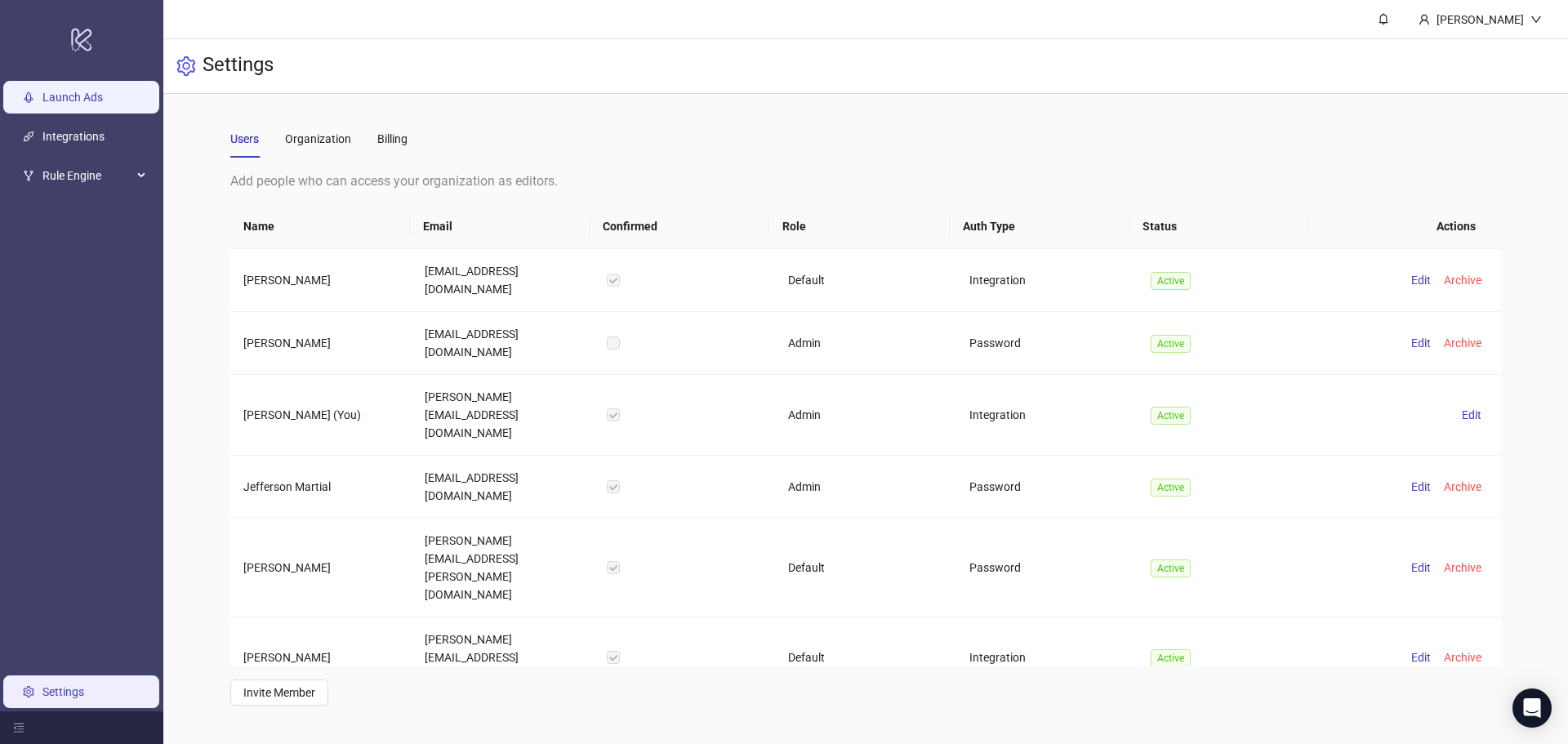
click at [85, 94] on link "Launch Ads" at bounding box center [72, 97] width 60 height 13
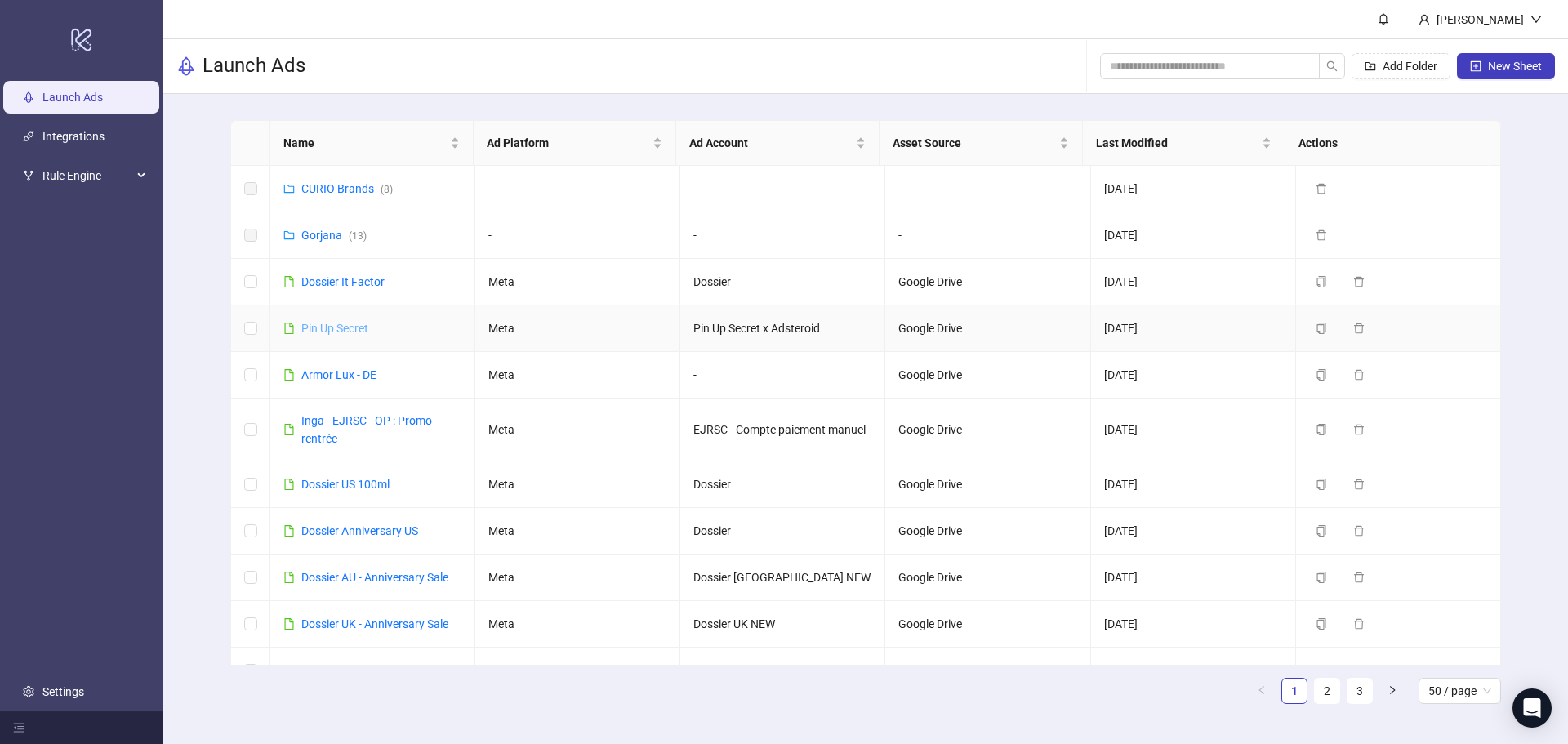
click at [347, 328] on link "Pin Up Secret" at bounding box center [335, 328] width 67 height 13
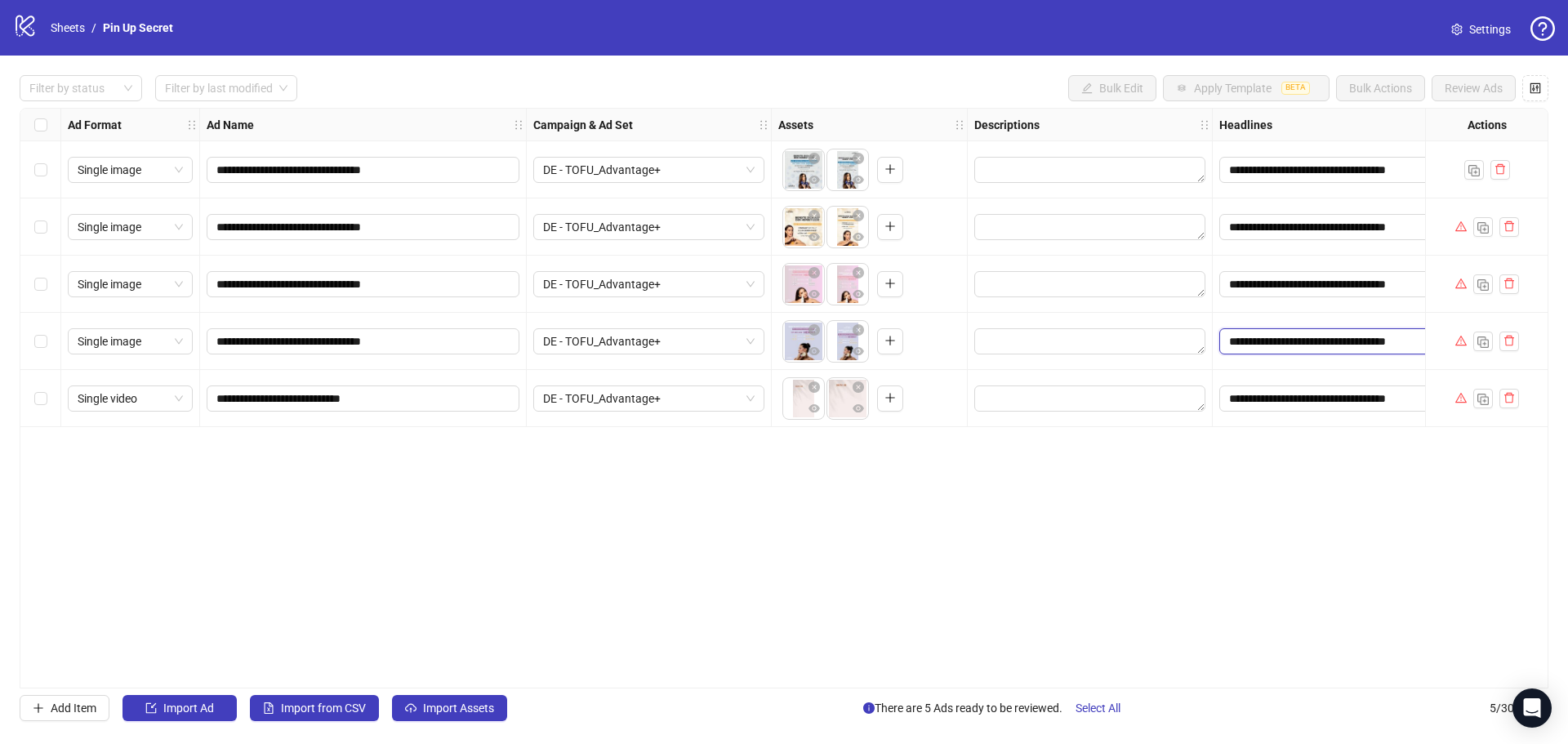
drag, startPoint x: 1300, startPoint y: 338, endPoint x: -1019, endPoint y: 447, distance: 2321.6
click at [0, 447] on html "**********" at bounding box center [784, 372] width 1568 height 744
click at [1469, 26] on span "Settings" at bounding box center [1490, 29] width 41 height 18
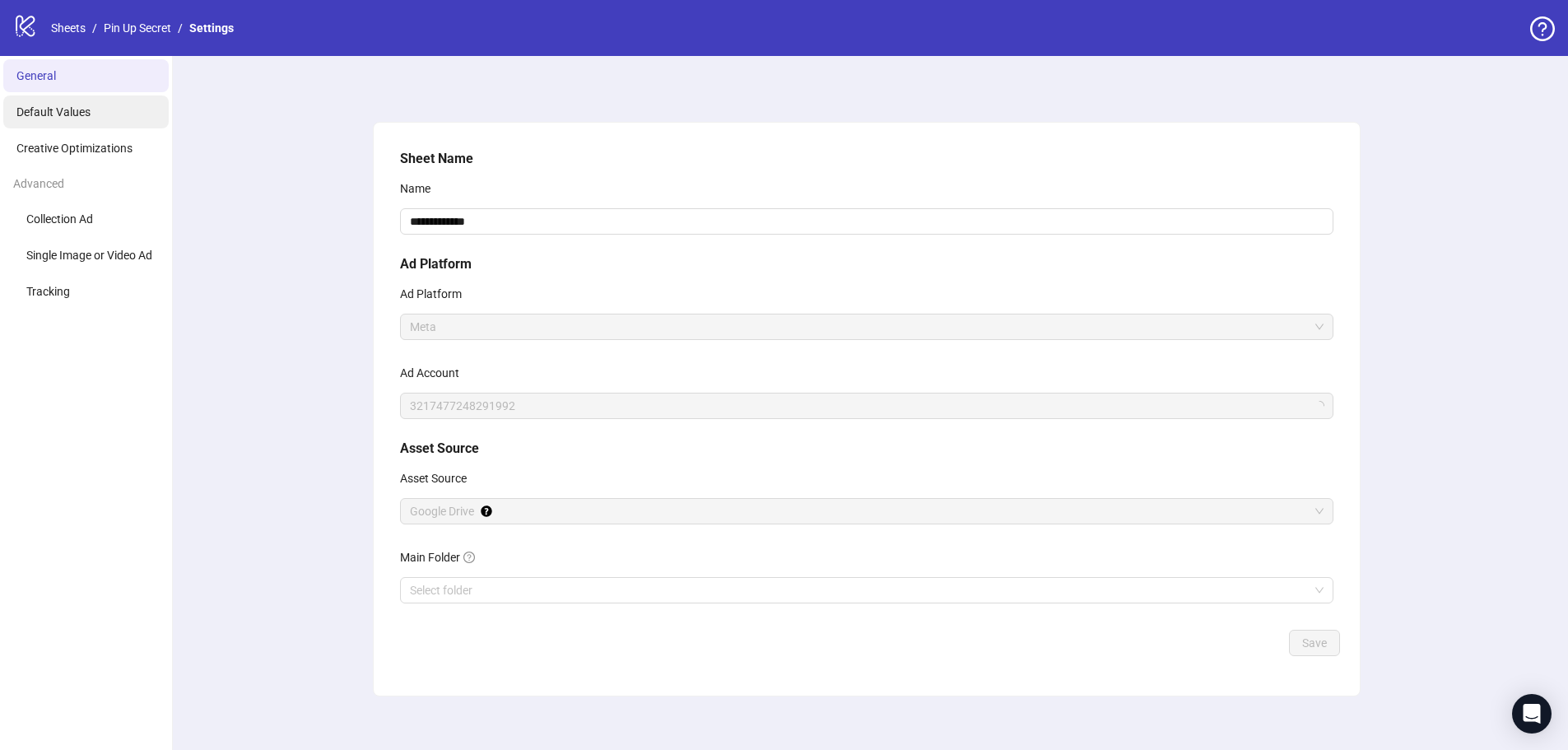
click at [93, 106] on li "Default Values" at bounding box center [86, 112] width 165 height 33
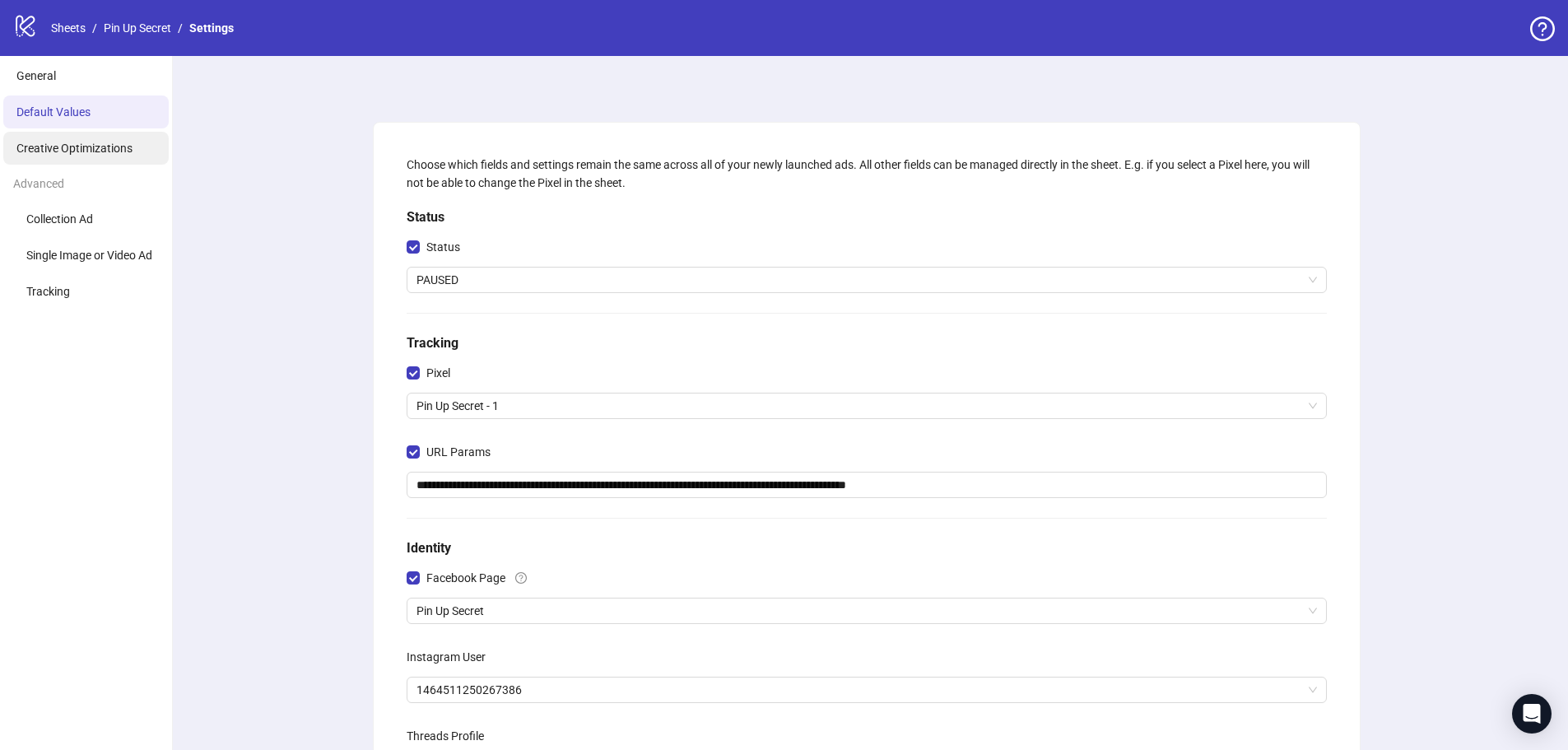
click at [67, 140] on li "Creative Optimizations" at bounding box center [86, 149] width 165 height 33
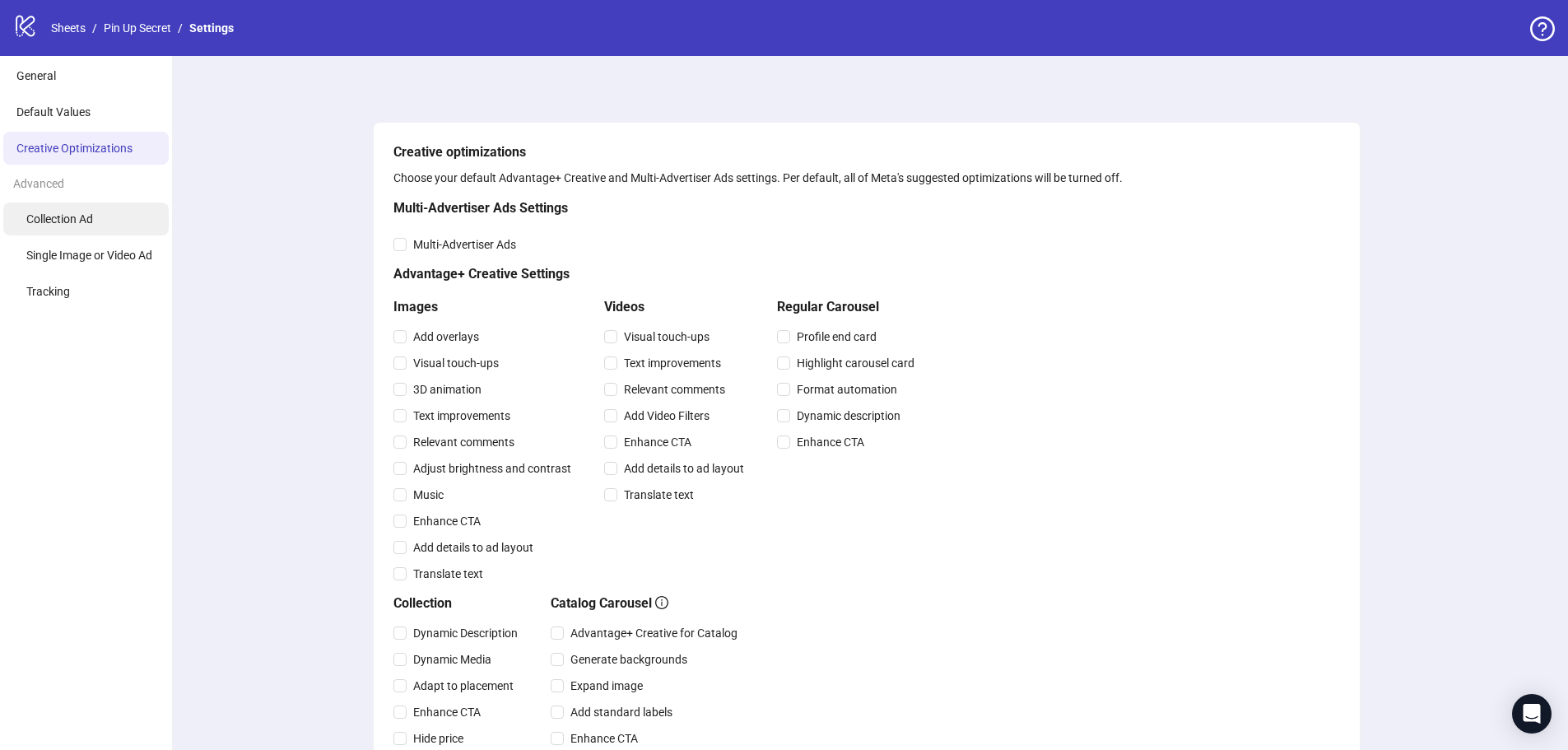
click at [76, 213] on span "Collection Ad" at bounding box center [59, 218] width 67 height 13
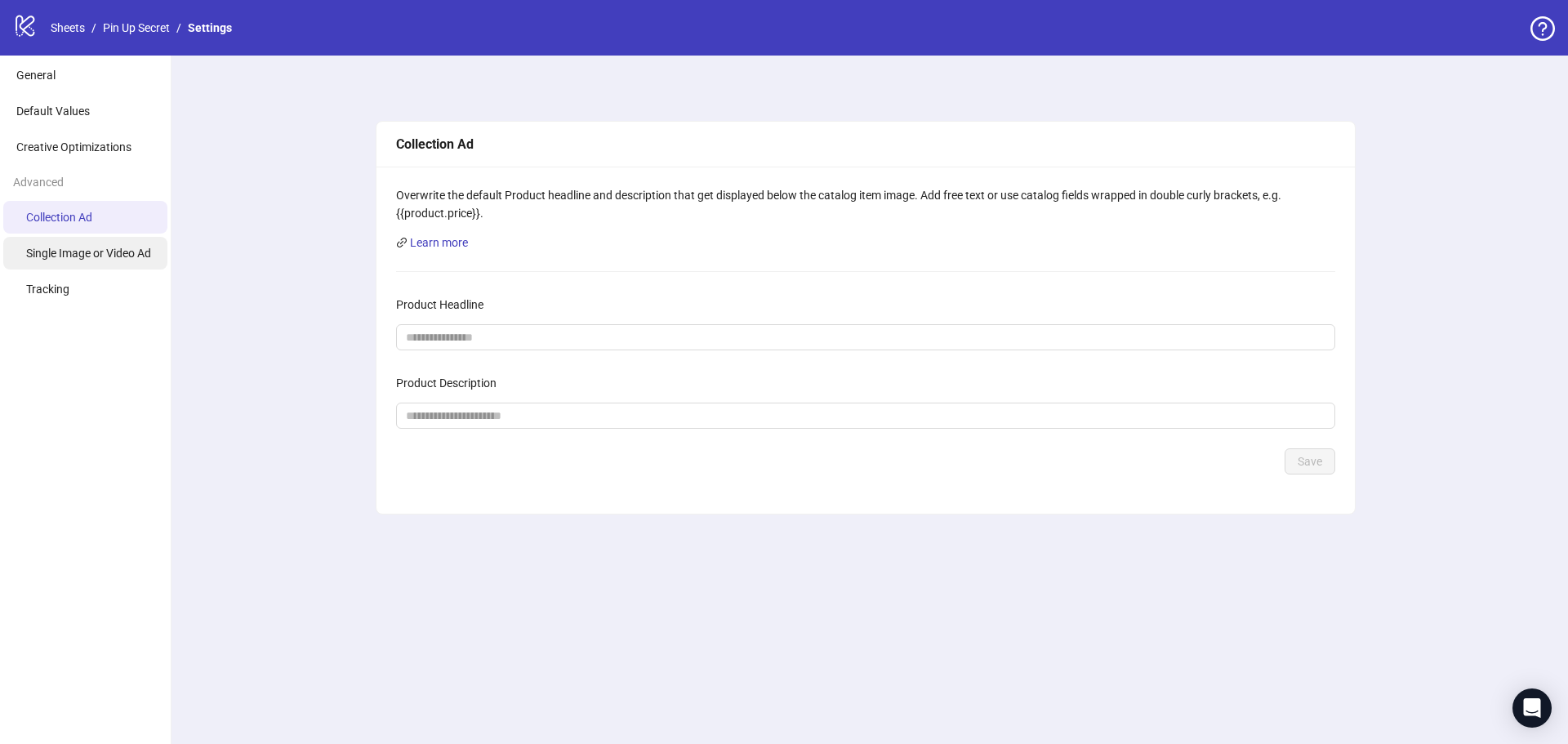
click at [81, 253] on span "Single Image or Video Ad" at bounding box center [88, 253] width 125 height 13
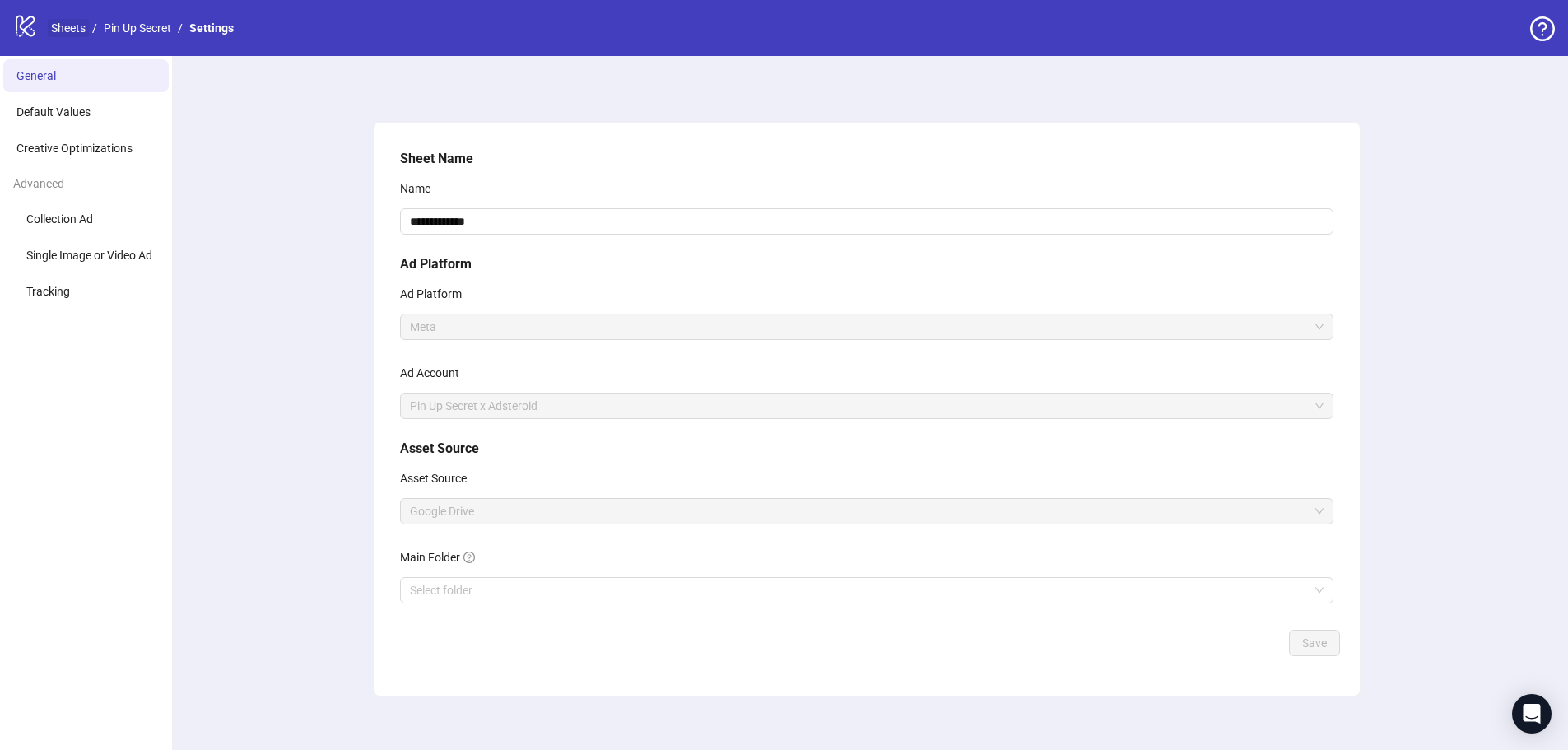
click at [77, 30] on link "Sheets" at bounding box center [68, 28] width 41 height 18
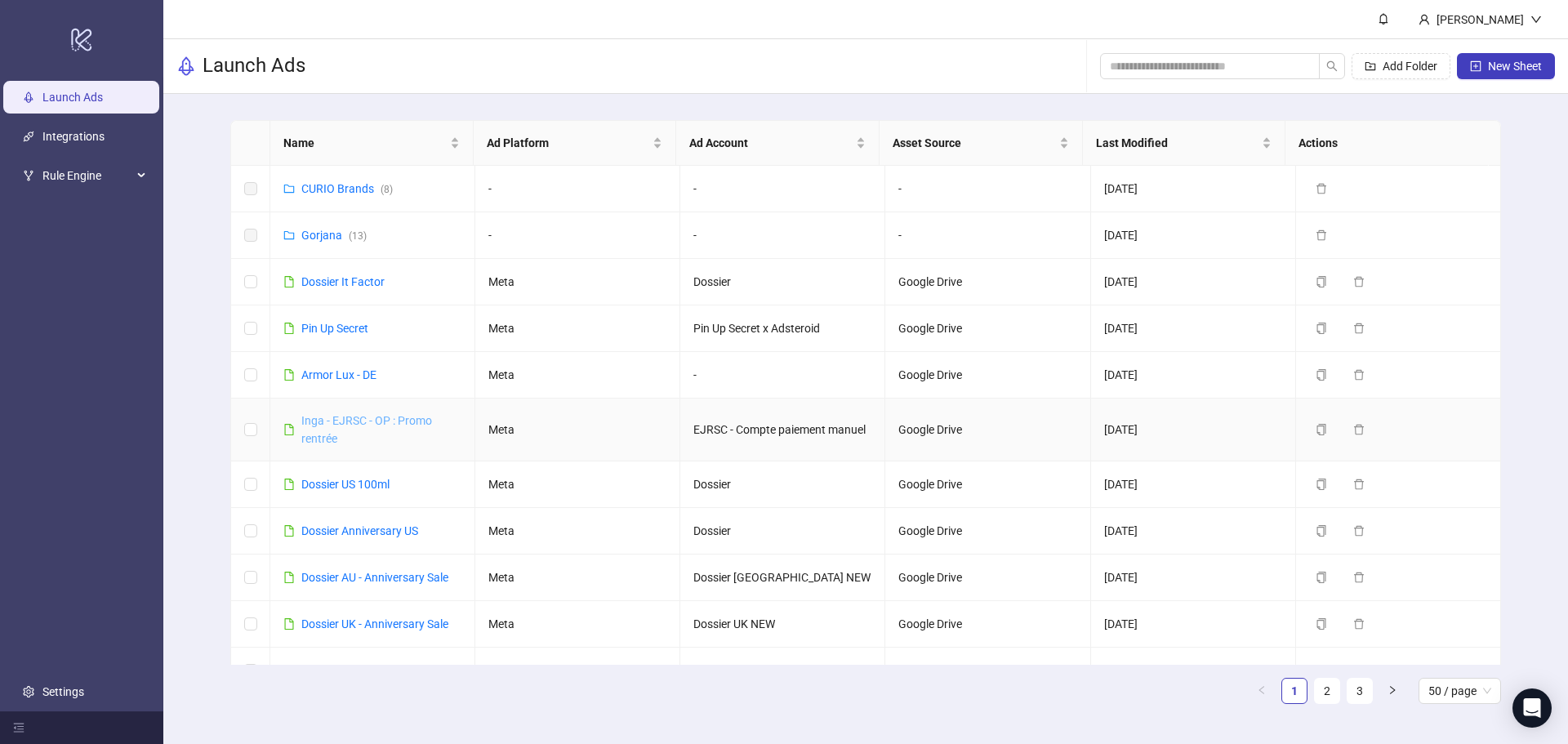
click at [376, 422] on link "Inga - EJRSC - OP : Promo rentrée" at bounding box center [367, 429] width 131 height 31
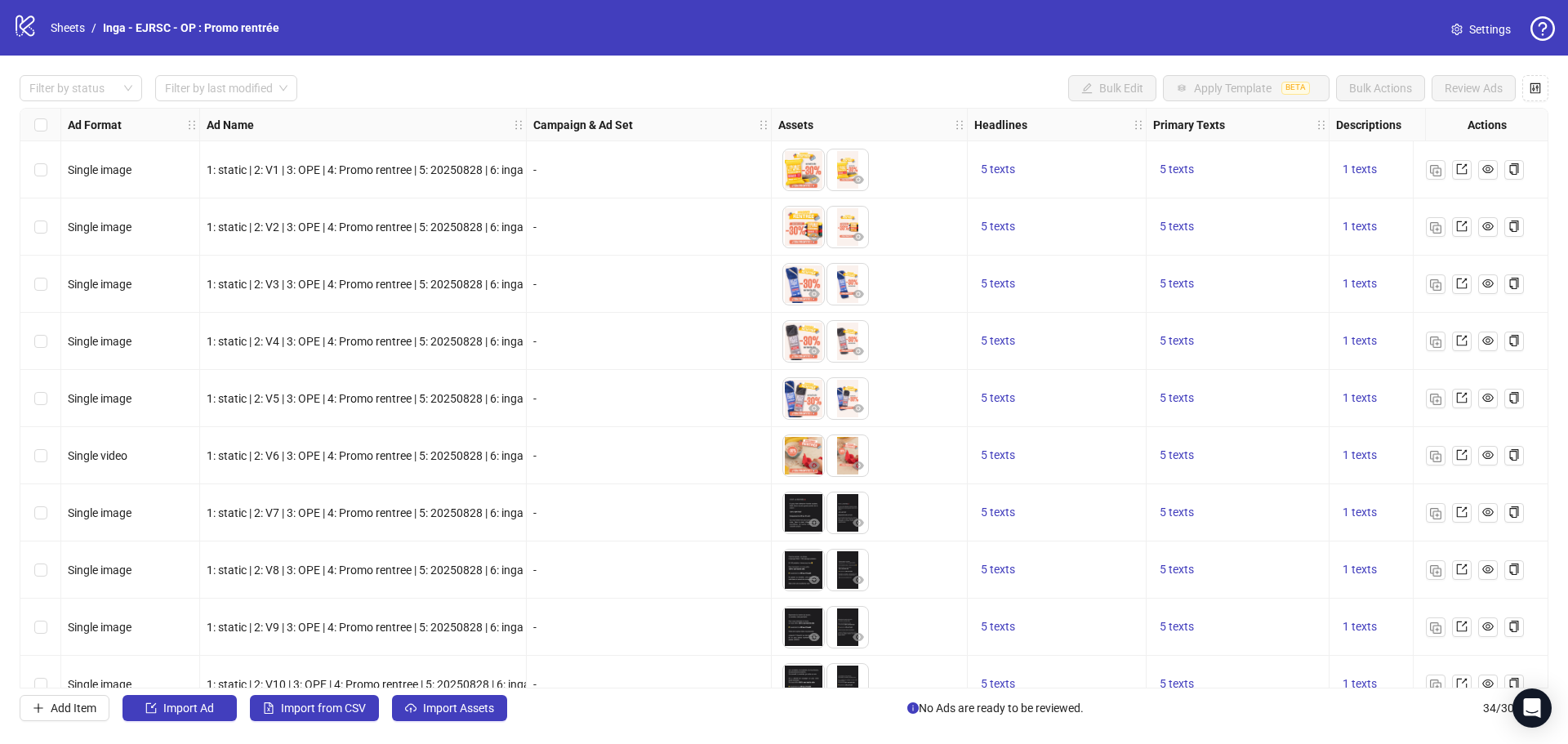
click at [1501, 28] on span "Settings" at bounding box center [1490, 29] width 41 height 18
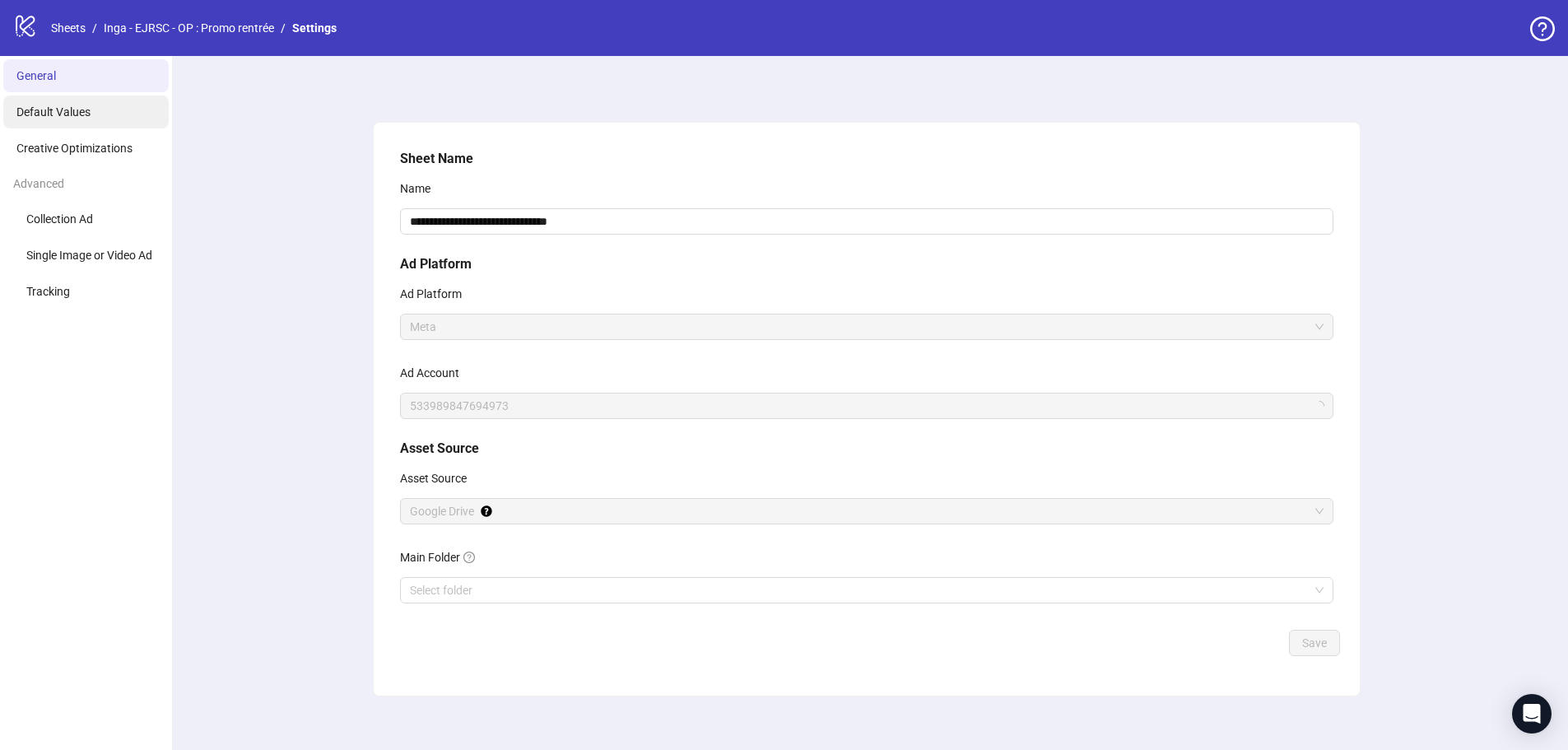
click at [66, 116] on span "Default Values" at bounding box center [53, 111] width 74 height 13
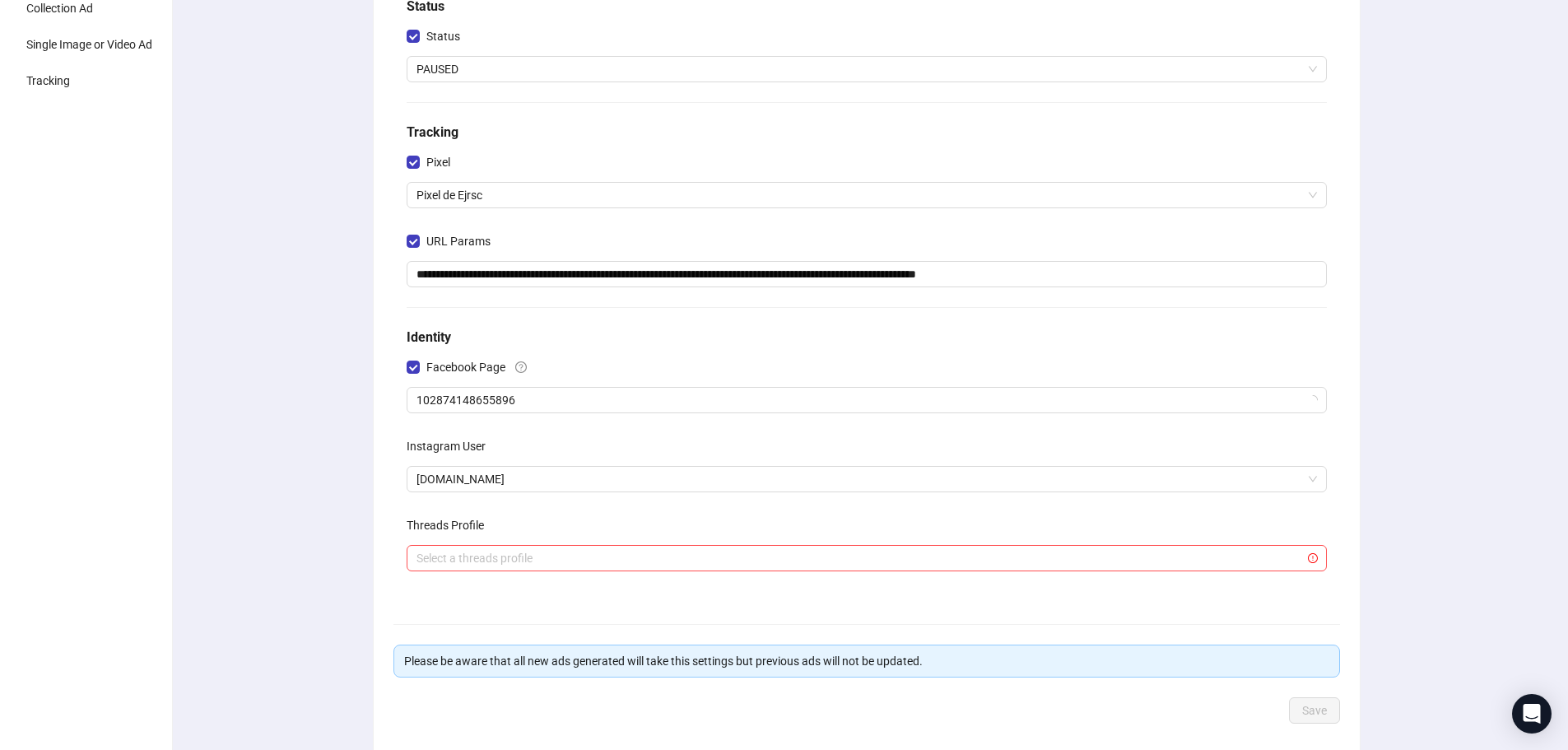
scroll to position [44, 0]
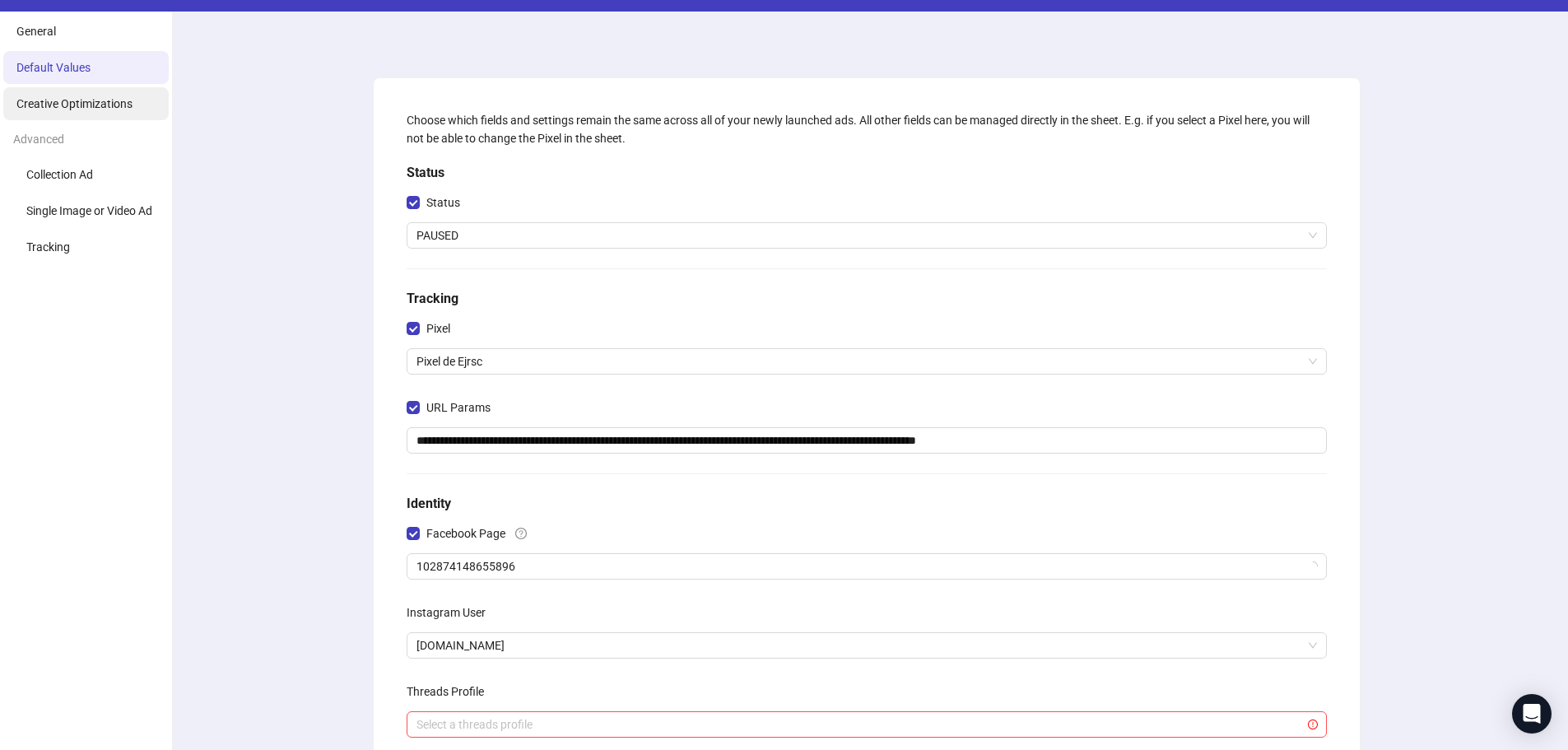
click at [115, 106] on span "Creative Optimizations" at bounding box center [75, 103] width 116 height 13
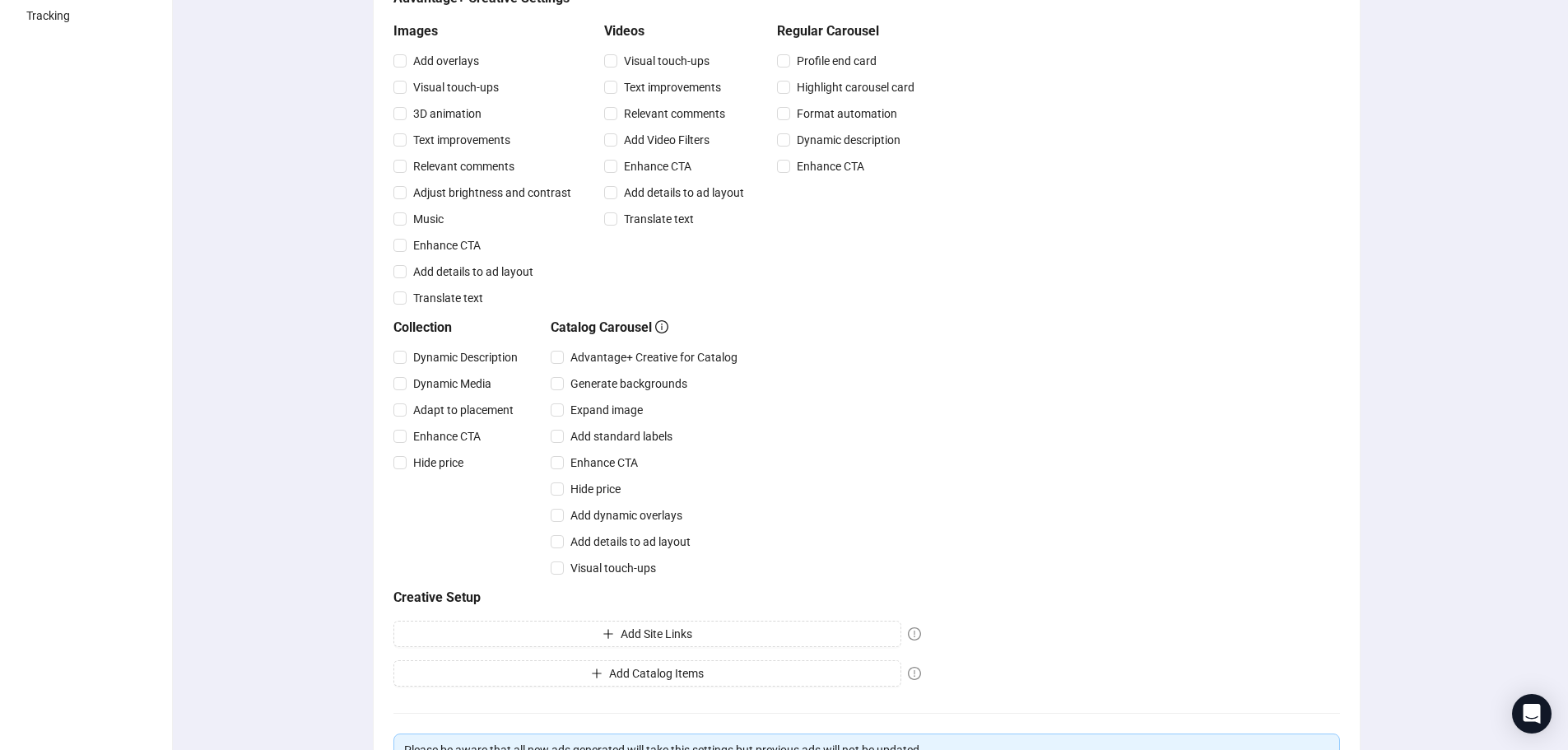
scroll to position [127, 0]
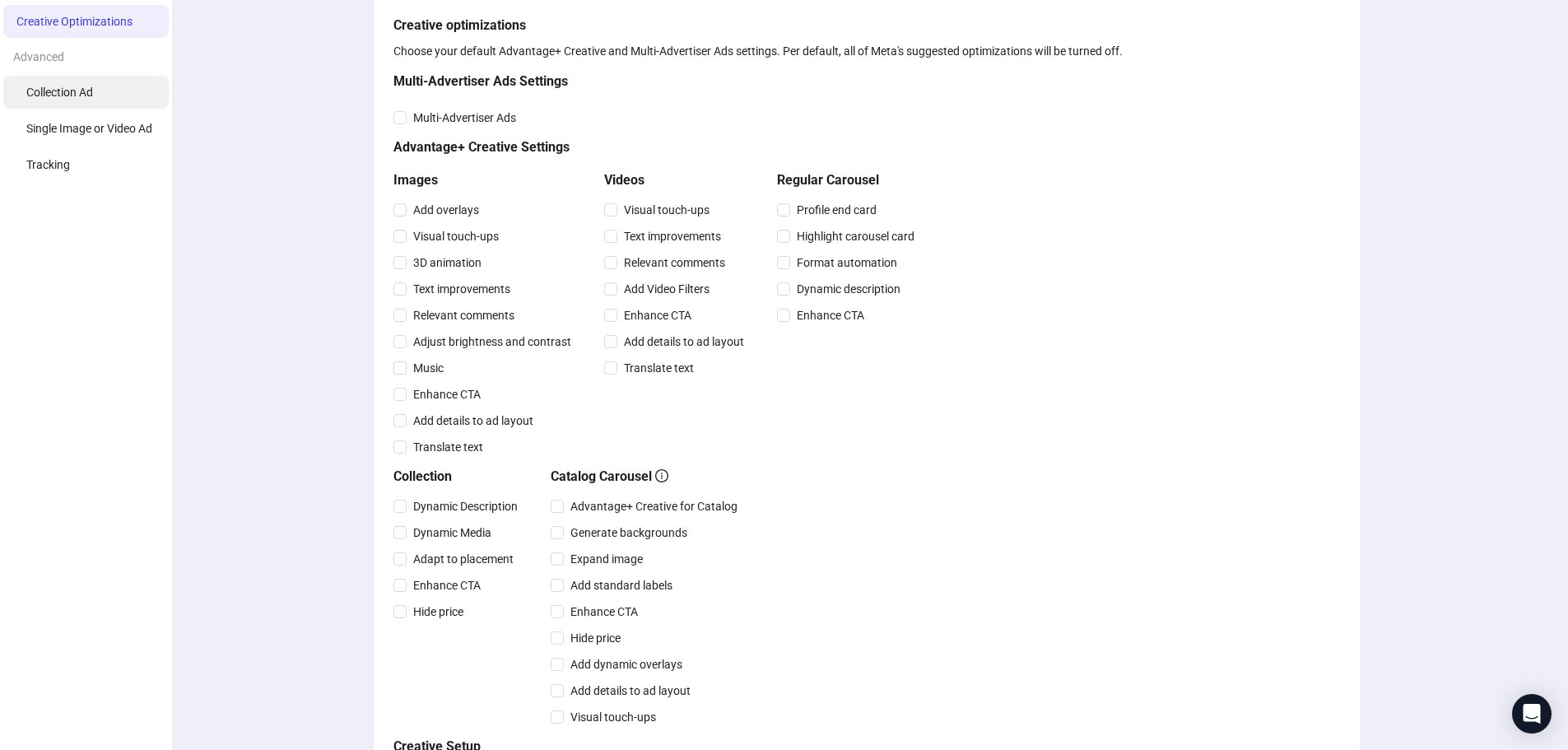
click at [74, 87] on span "Collection Ad" at bounding box center [59, 92] width 67 height 13
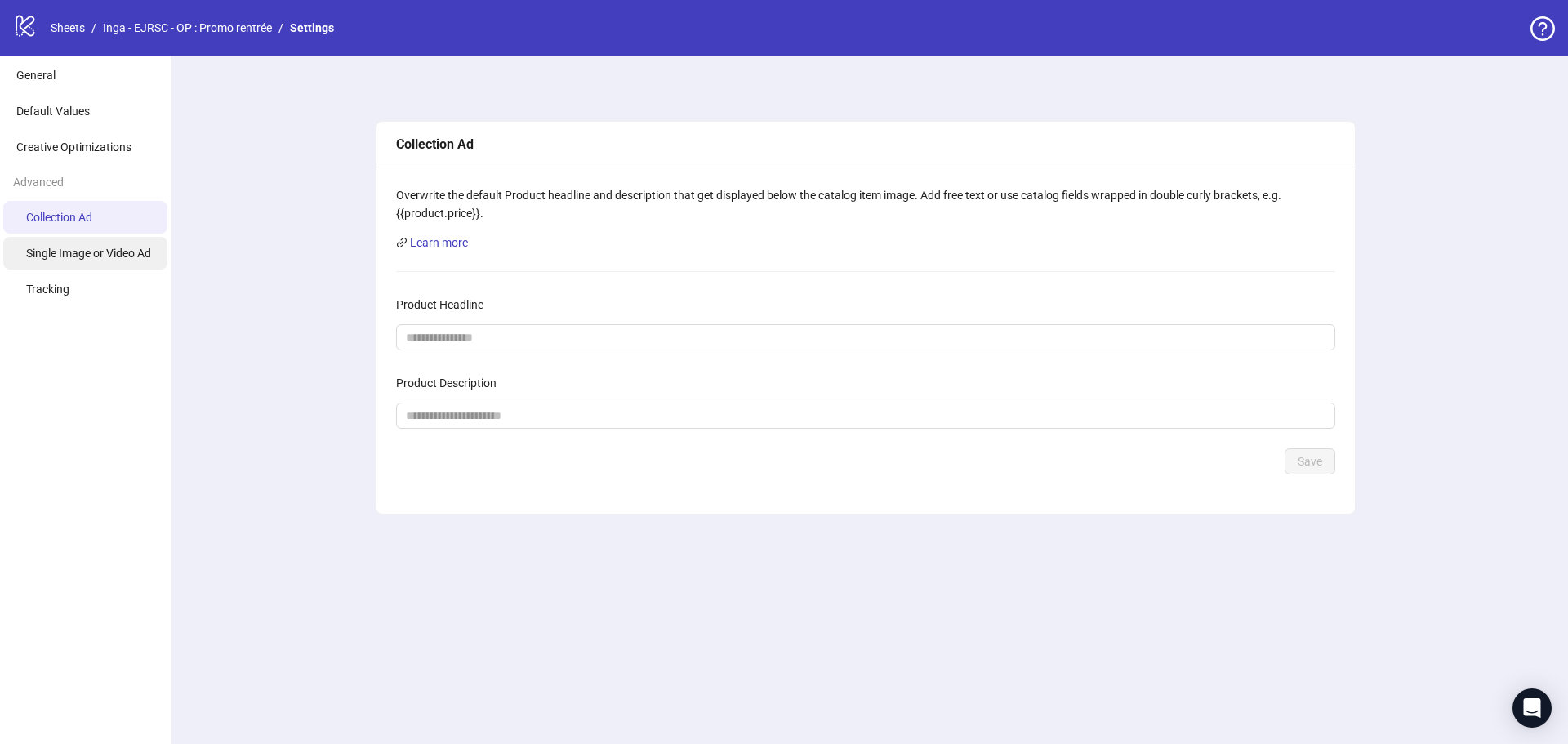
click at [107, 246] on li "Single Image or Video Ad" at bounding box center [85, 253] width 164 height 33
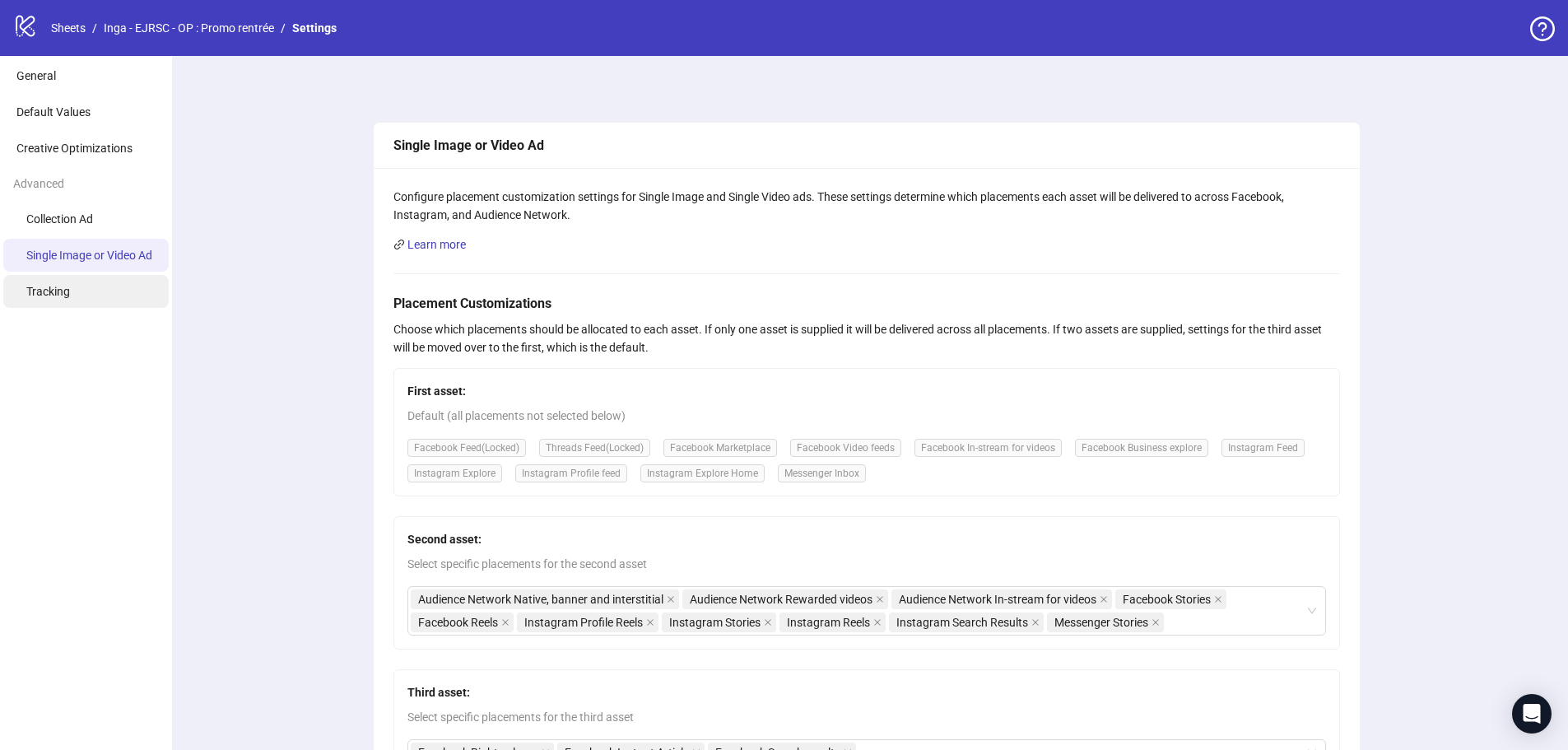
click at [89, 289] on li "Tracking" at bounding box center [86, 291] width 165 height 33
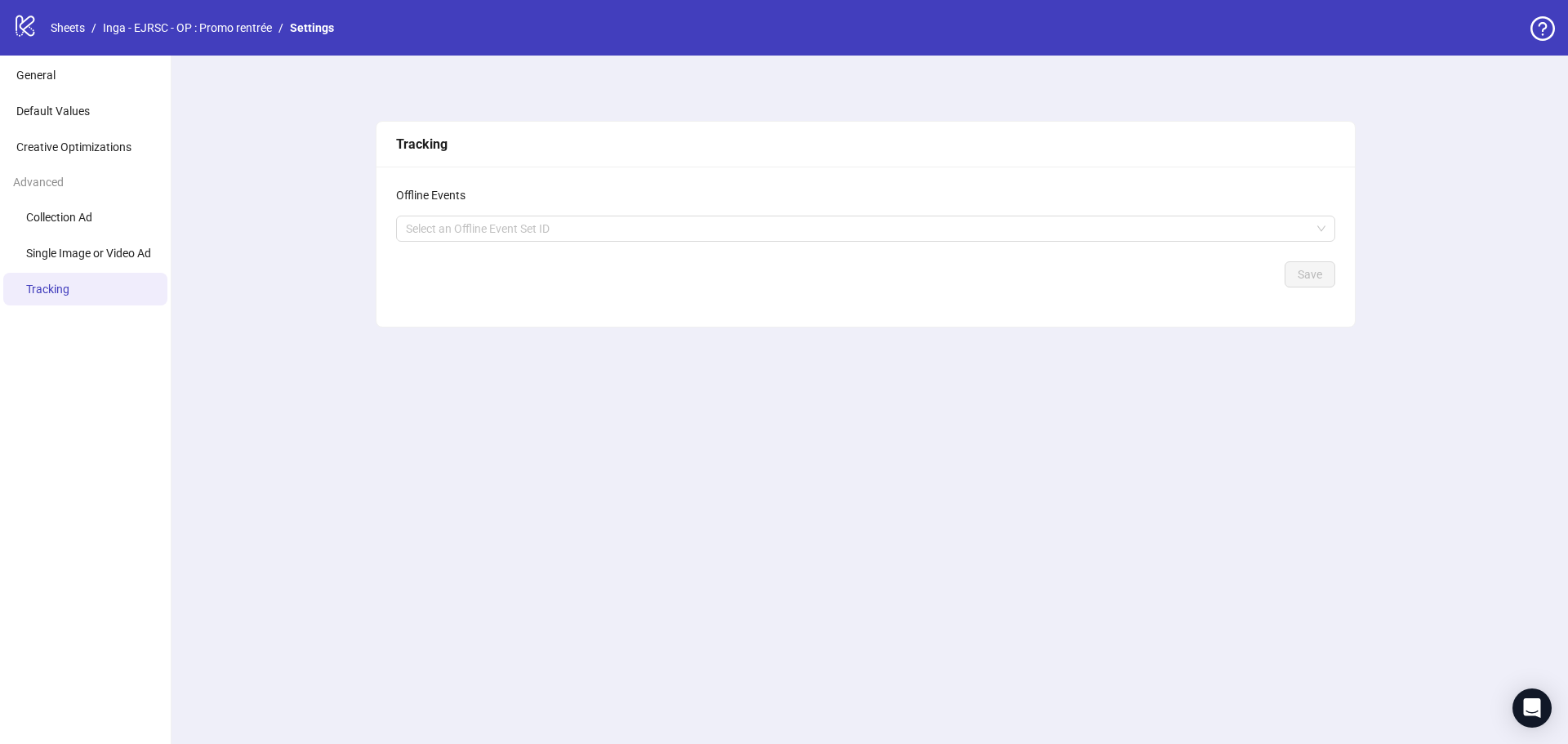
click at [179, 17] on div "logo/logo-mobile Sheets / Inga - EJRSC - OP : Promo rentrée / Settings" at bounding box center [177, 28] width 328 height 29
click at [184, 28] on link "Inga - EJRSC - OP : Promo rentrée" at bounding box center [188, 28] width 176 height 18
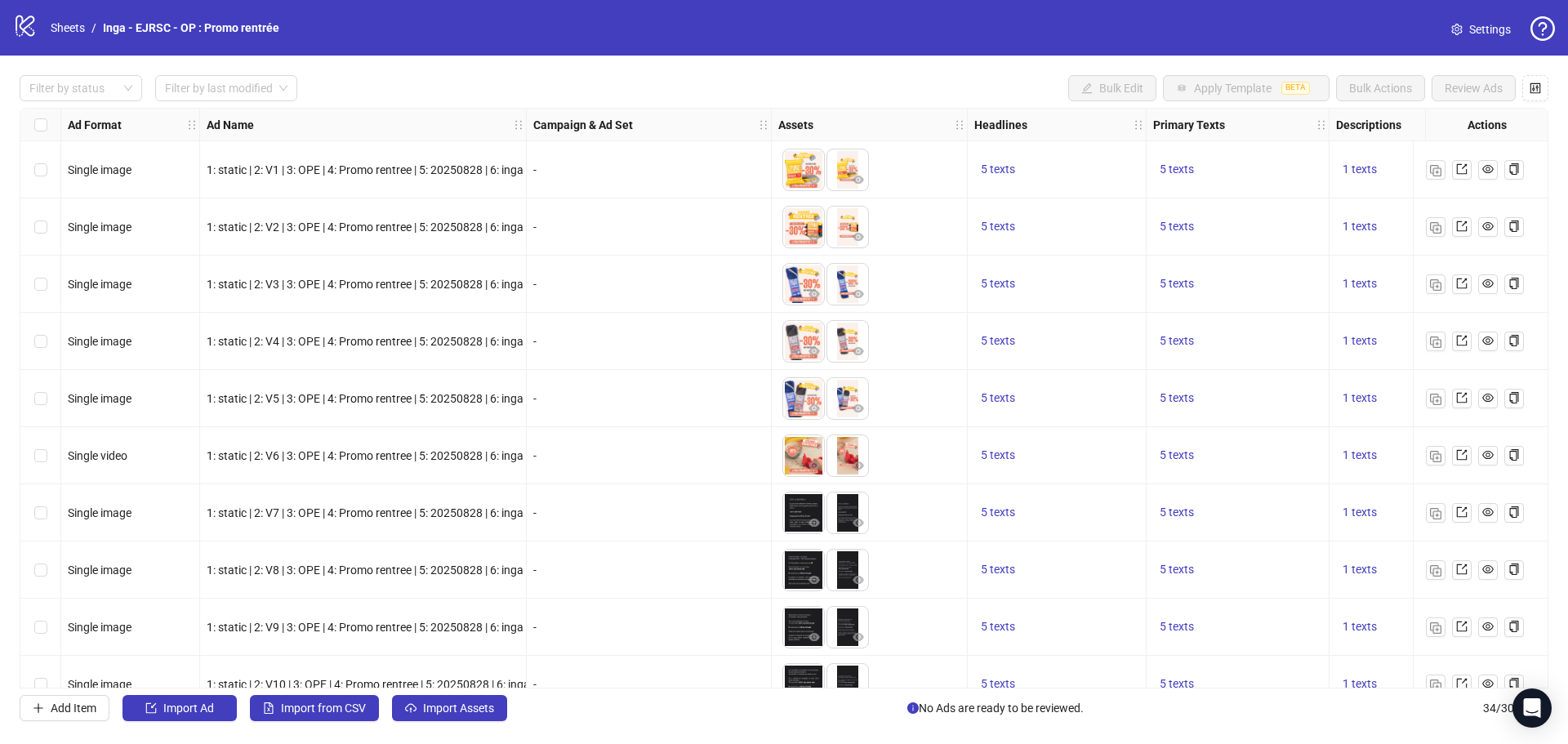
click at [1488, 24] on span "Settings" at bounding box center [1490, 29] width 41 height 18
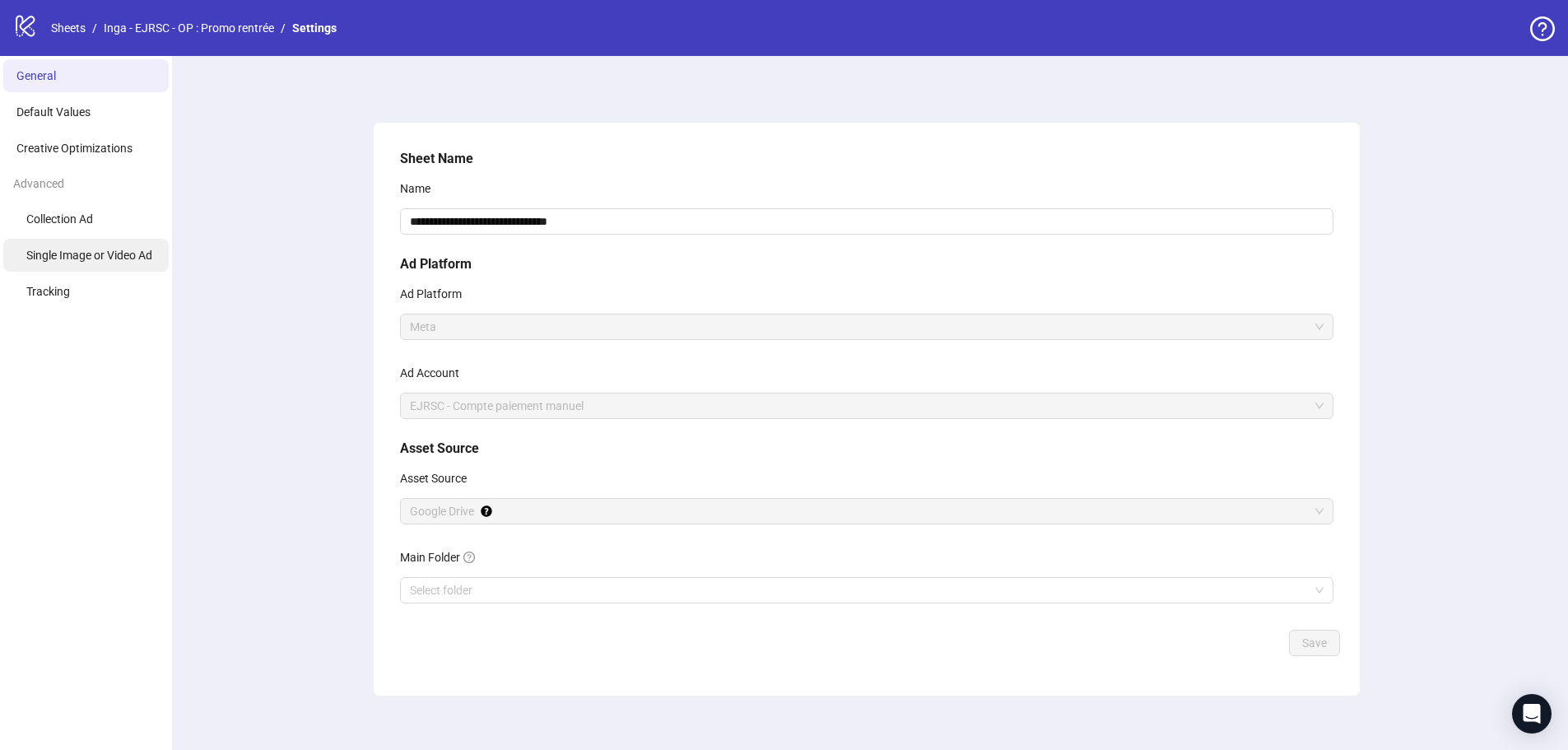
click at [107, 248] on li "Single Image or Video Ad" at bounding box center [86, 256] width 165 height 33
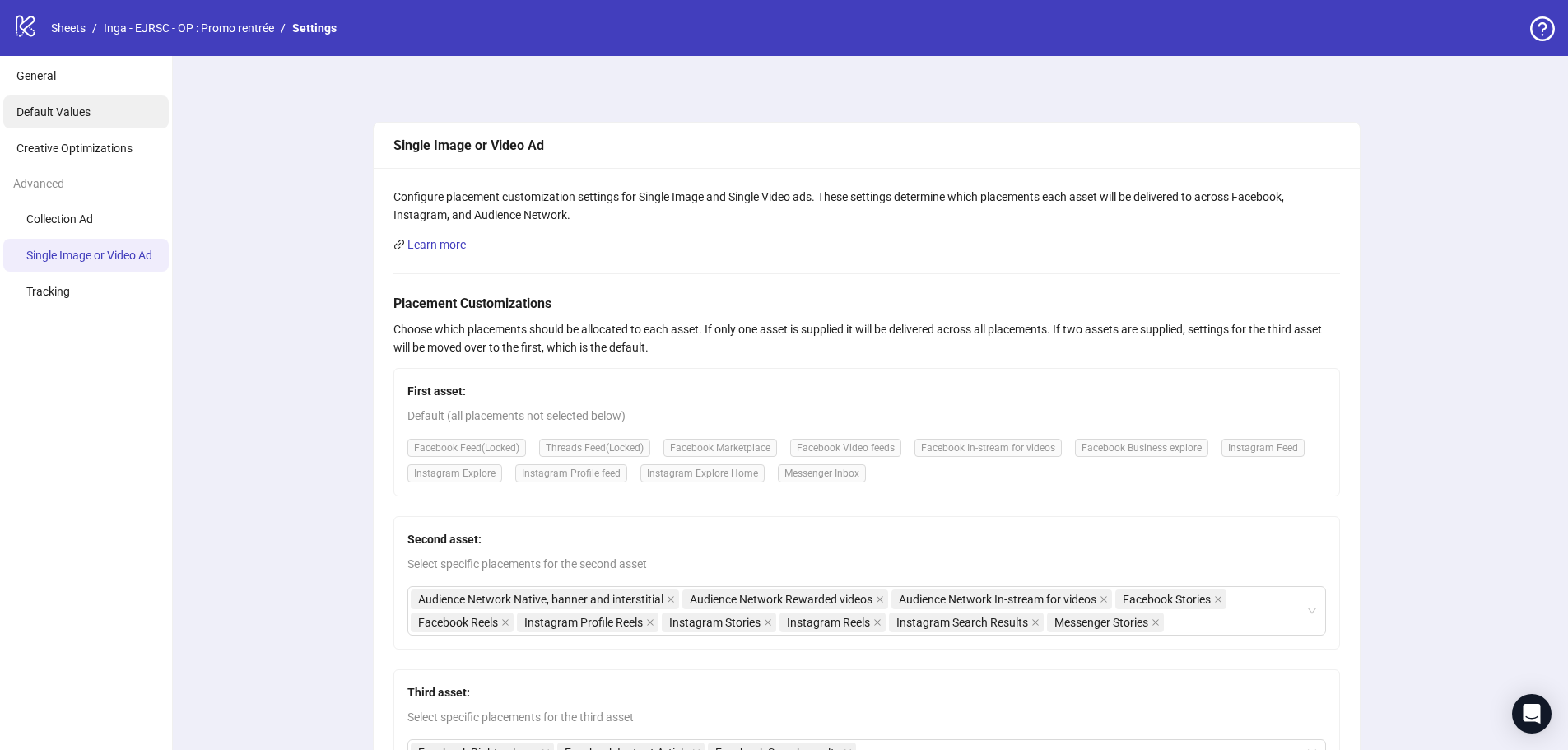
click at [110, 106] on li "Default Values" at bounding box center [86, 112] width 165 height 33
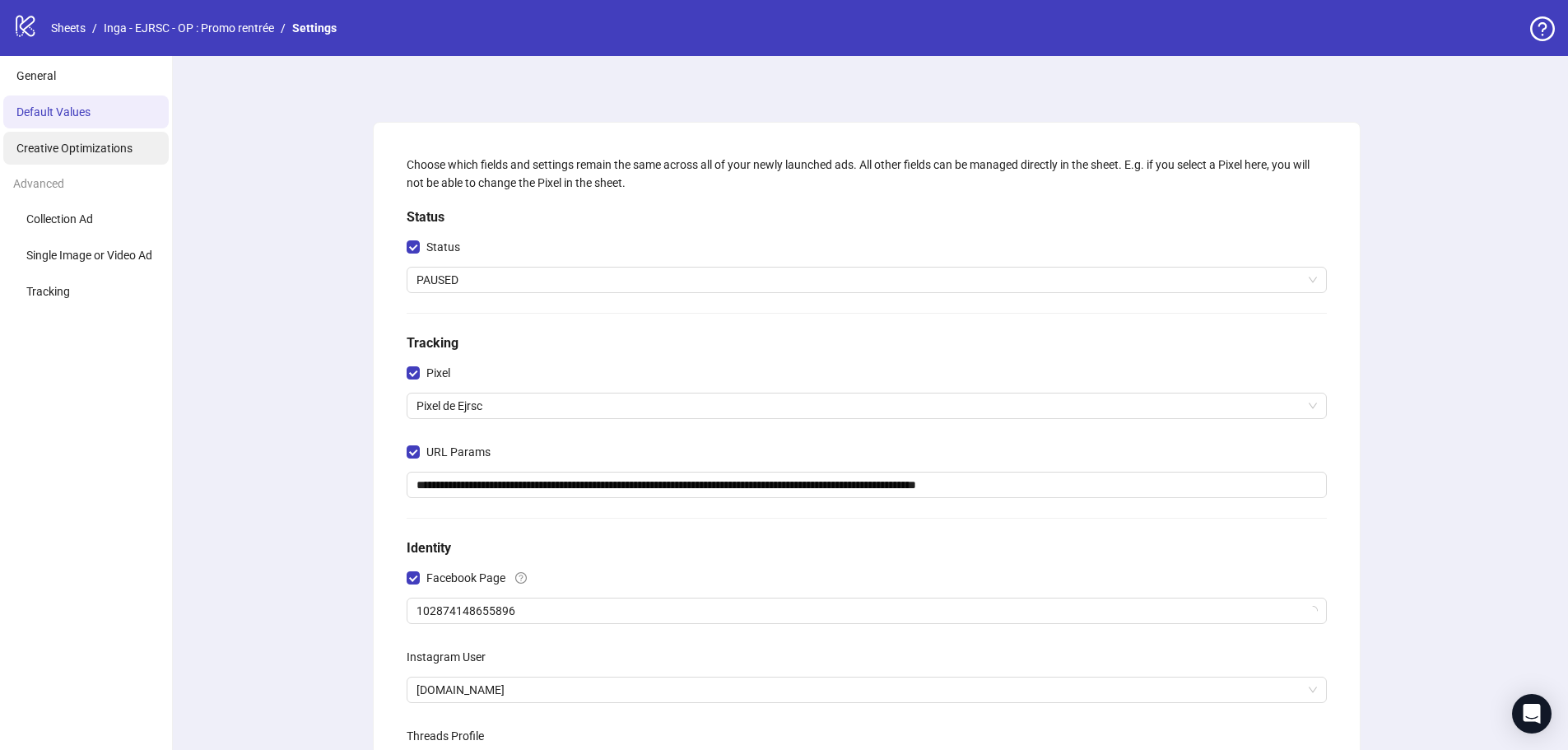
click at [122, 149] on span "Creative Optimizations" at bounding box center [75, 148] width 116 height 13
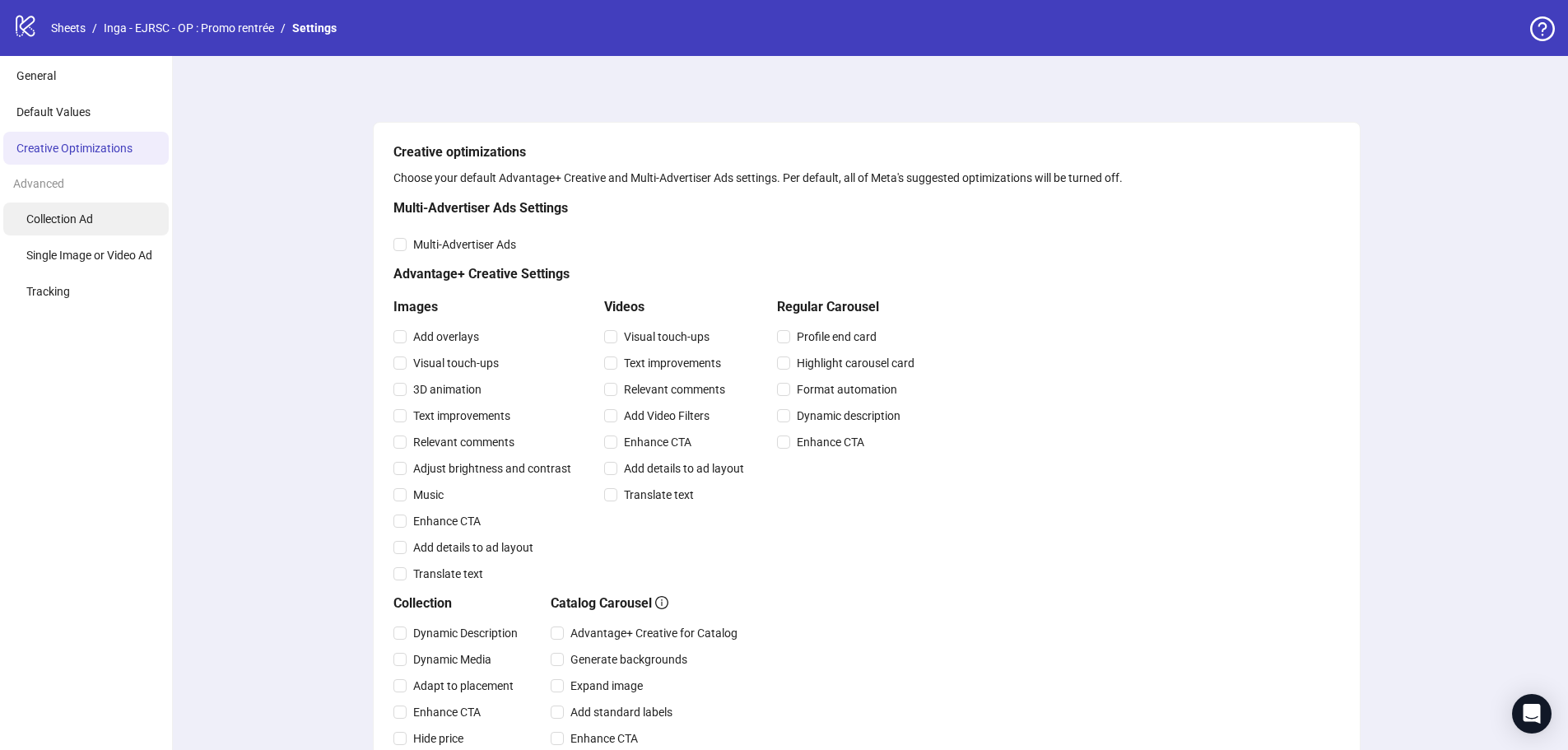
drag, startPoint x: 86, startPoint y: 213, endPoint x: 95, endPoint y: 222, distance: 12.7
click at [87, 213] on span "Collection Ad" at bounding box center [59, 218] width 67 height 13
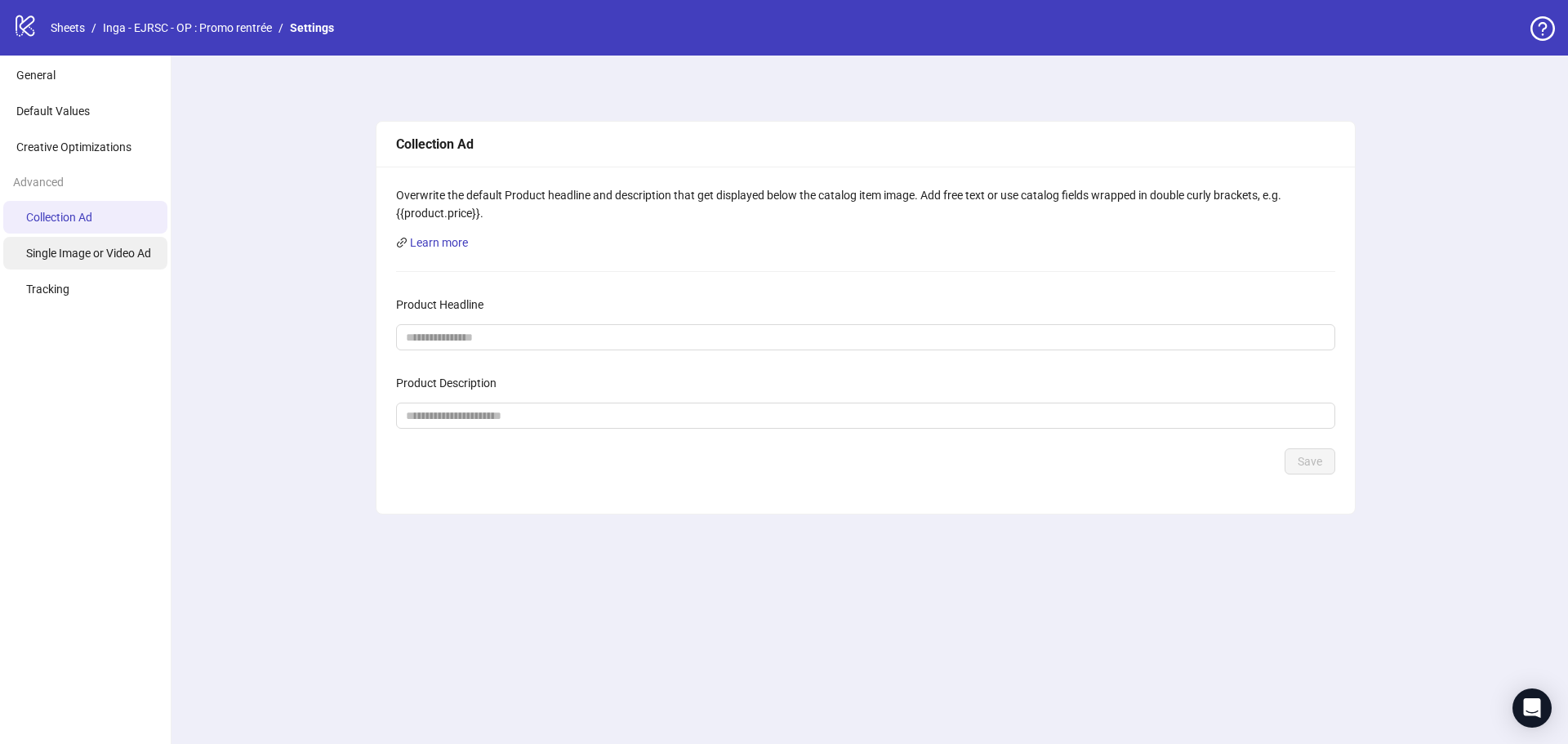
drag, startPoint x: 91, startPoint y: 256, endPoint x: 88, endPoint y: 267, distance: 11.4
click at [91, 256] on span "Single Image or Video Ad" at bounding box center [88, 253] width 125 height 13
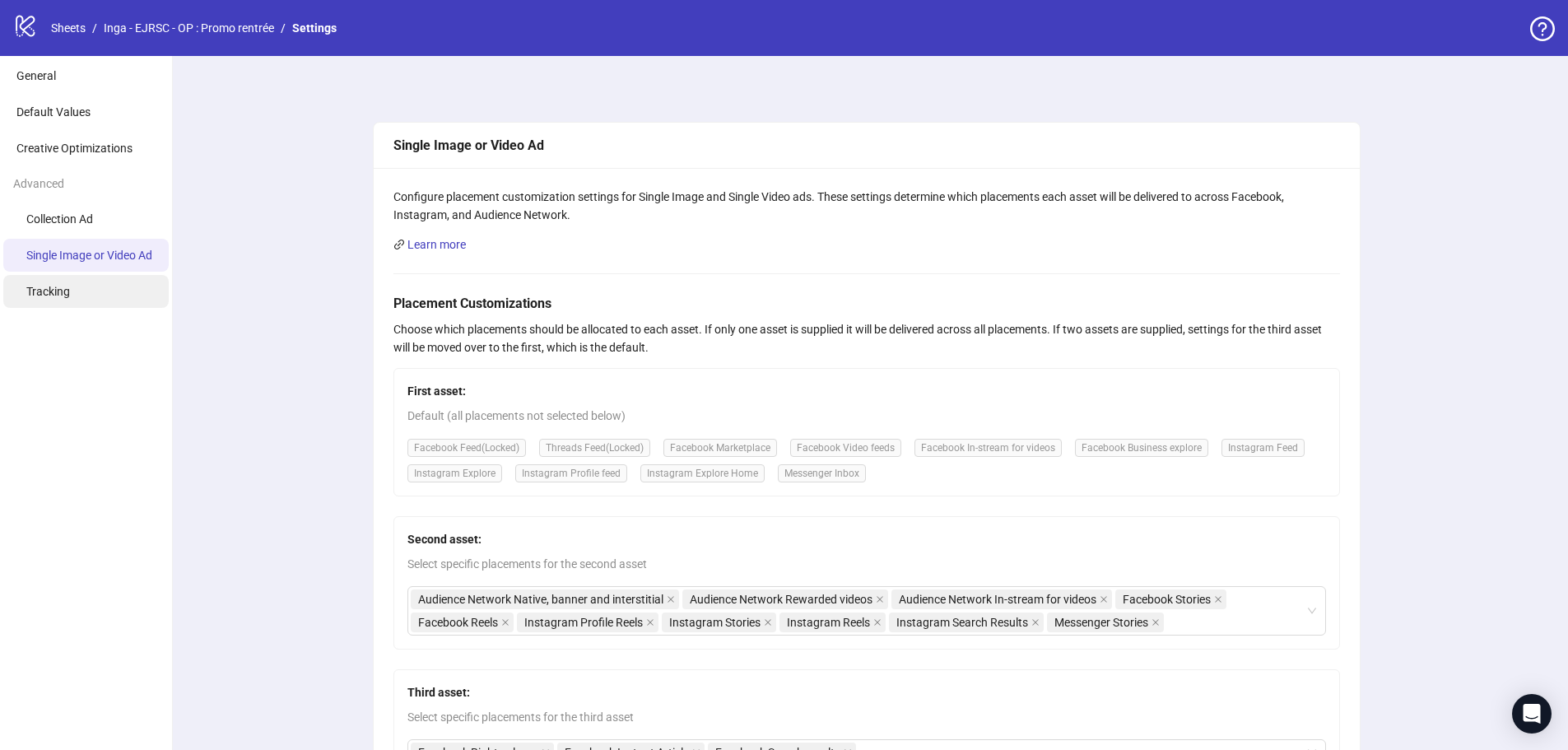
click at [76, 289] on li "Tracking" at bounding box center [86, 291] width 165 height 33
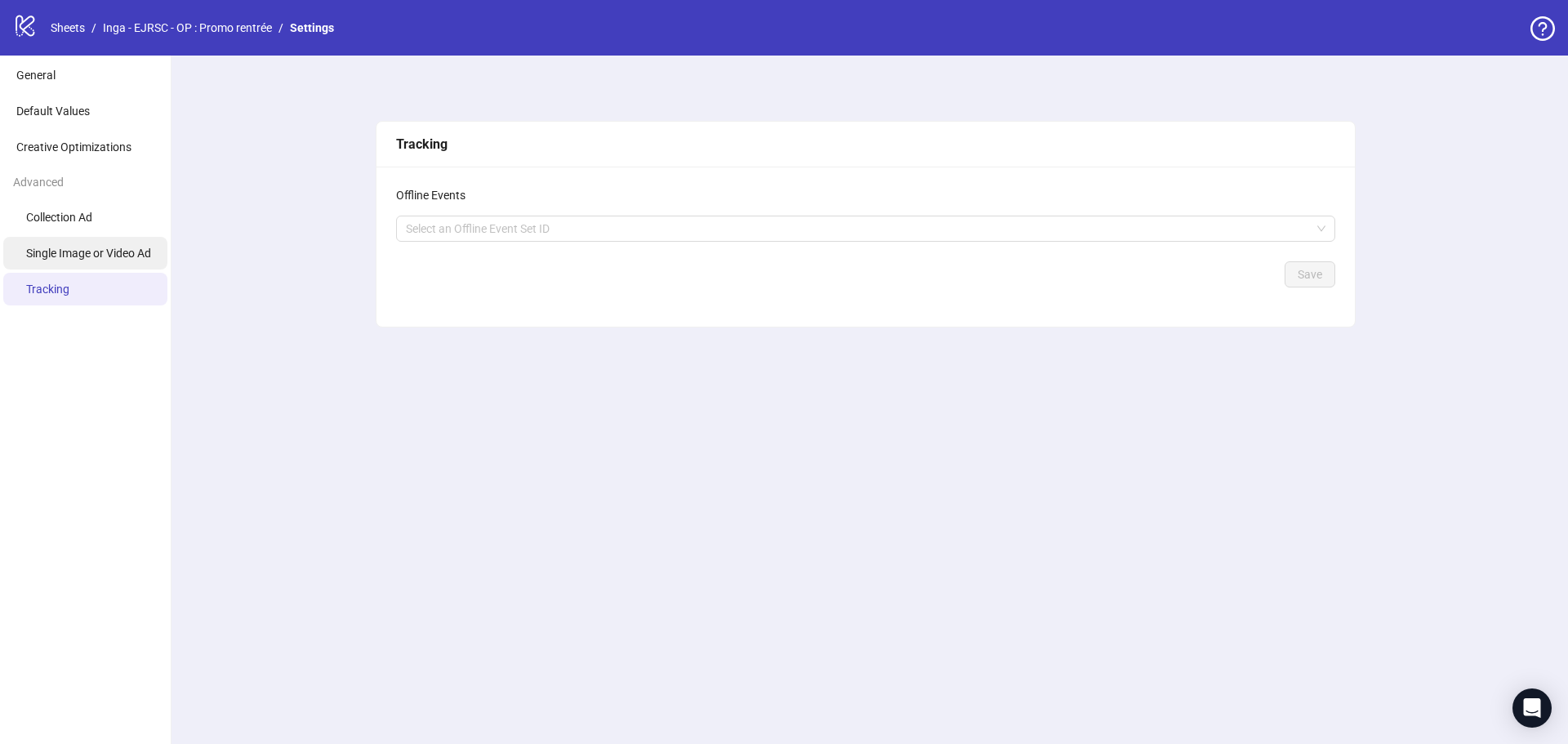
drag, startPoint x: 121, startPoint y: 248, endPoint x: 137, endPoint y: 248, distance: 16.0
click at [121, 246] on li "Single Image or Video Ad" at bounding box center [85, 253] width 164 height 33
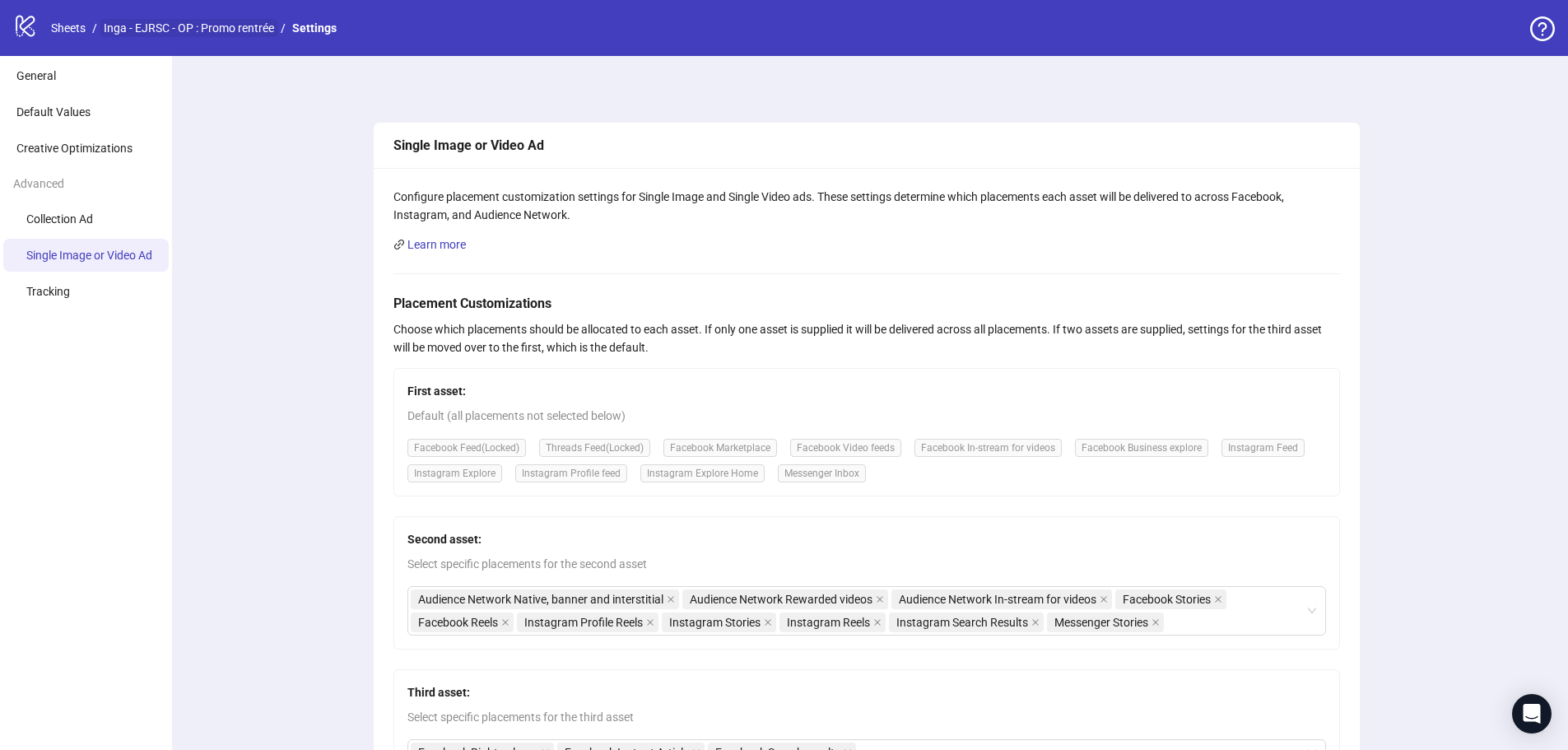
click at [173, 25] on link "Inga - EJRSC - OP : Promo rentrée" at bounding box center [189, 28] width 177 height 18
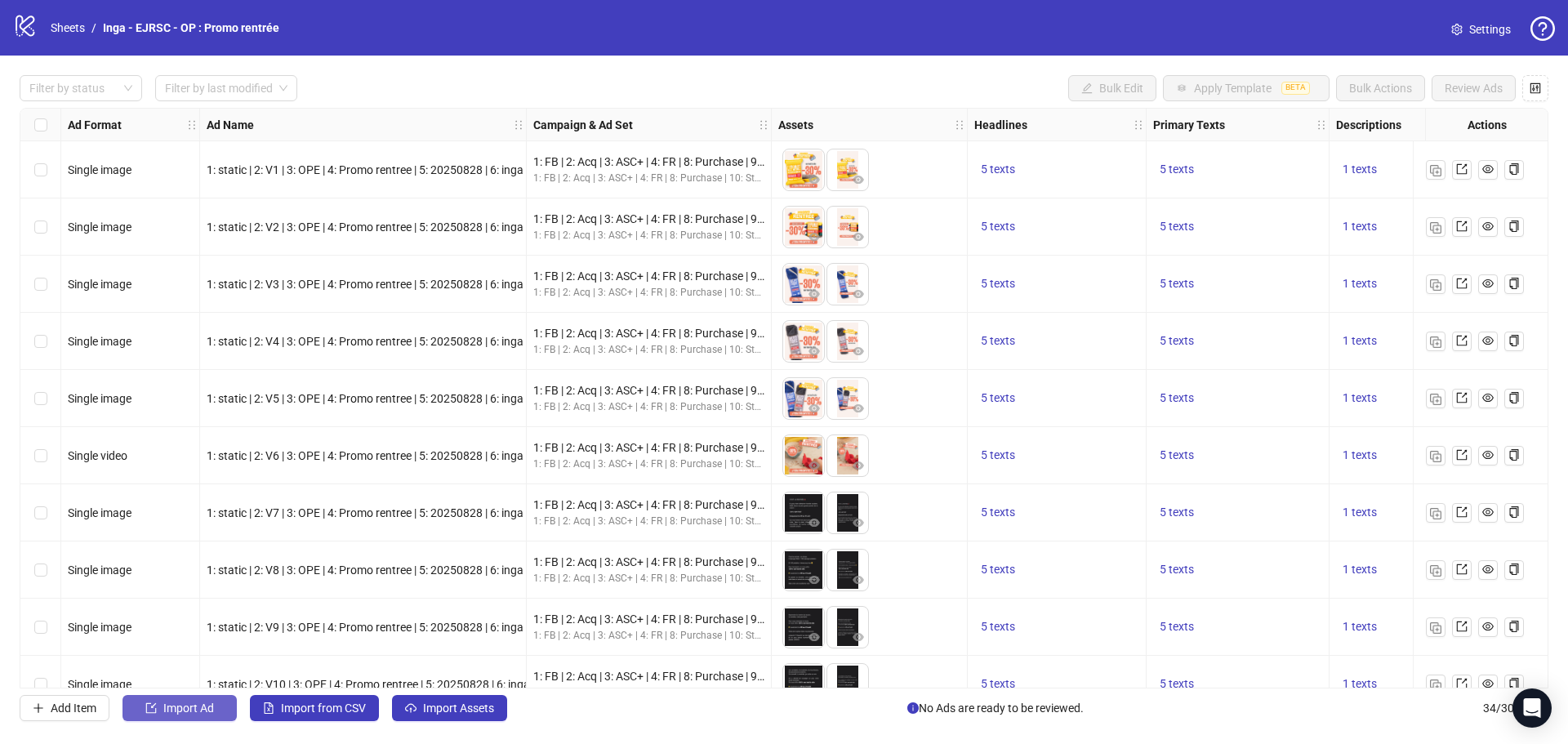
click at [174, 712] on span "Import Ad" at bounding box center [188, 708] width 51 height 13
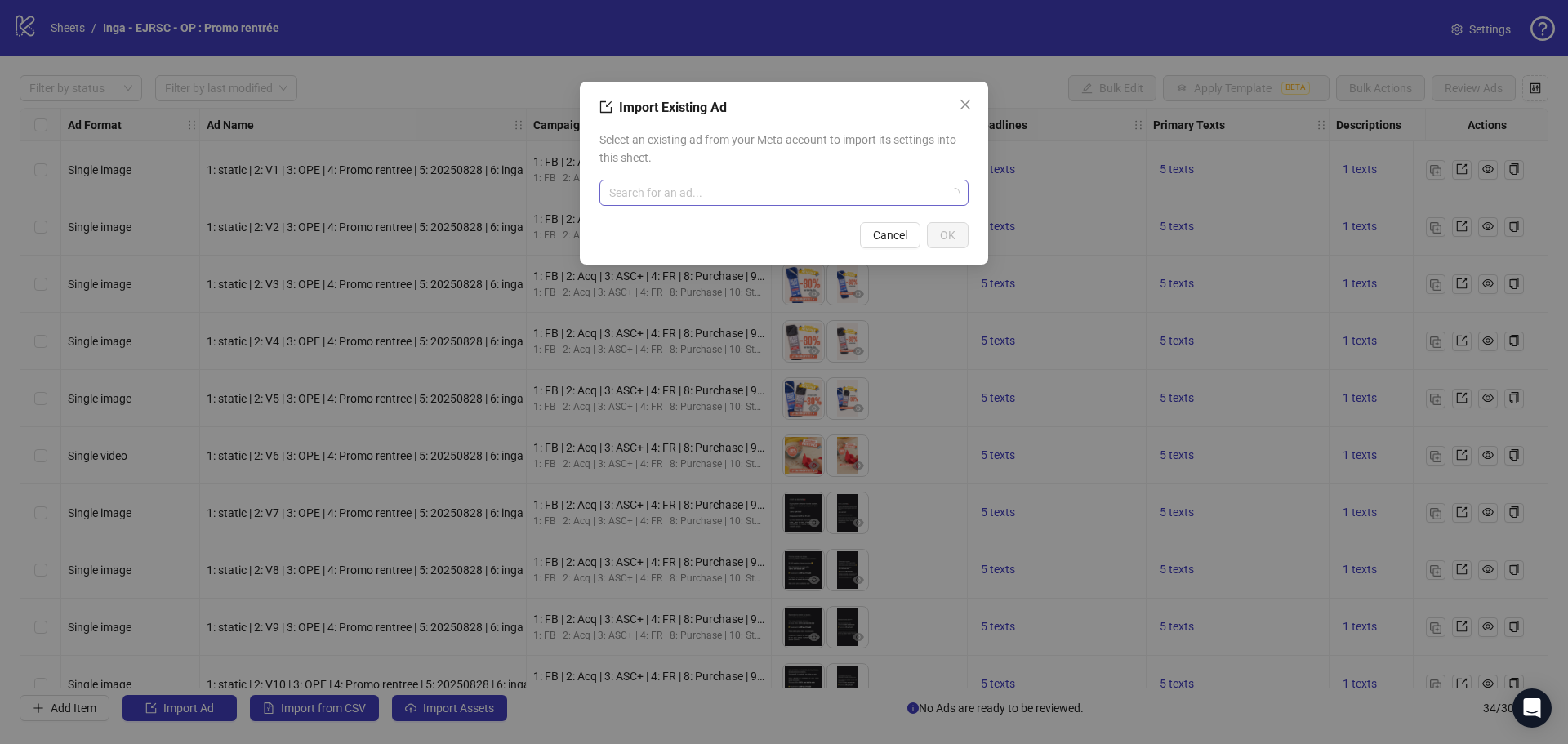
click at [807, 187] on input "search" at bounding box center [777, 192] width 334 height 24
click at [953, 109] on span "Close" at bounding box center [965, 104] width 26 height 13
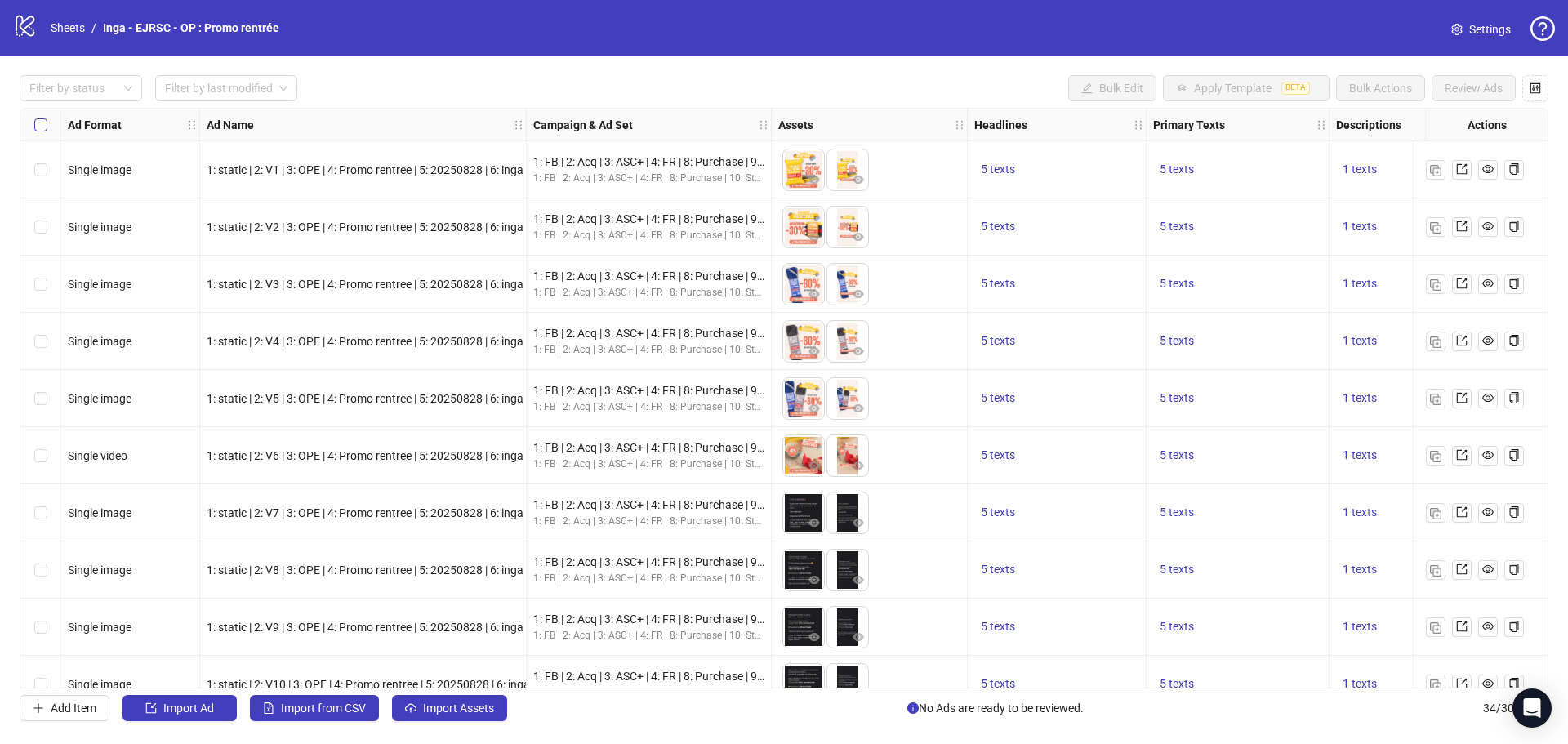
click at [41, 132] on label "Select all rows" at bounding box center [41, 125] width 13 height 18
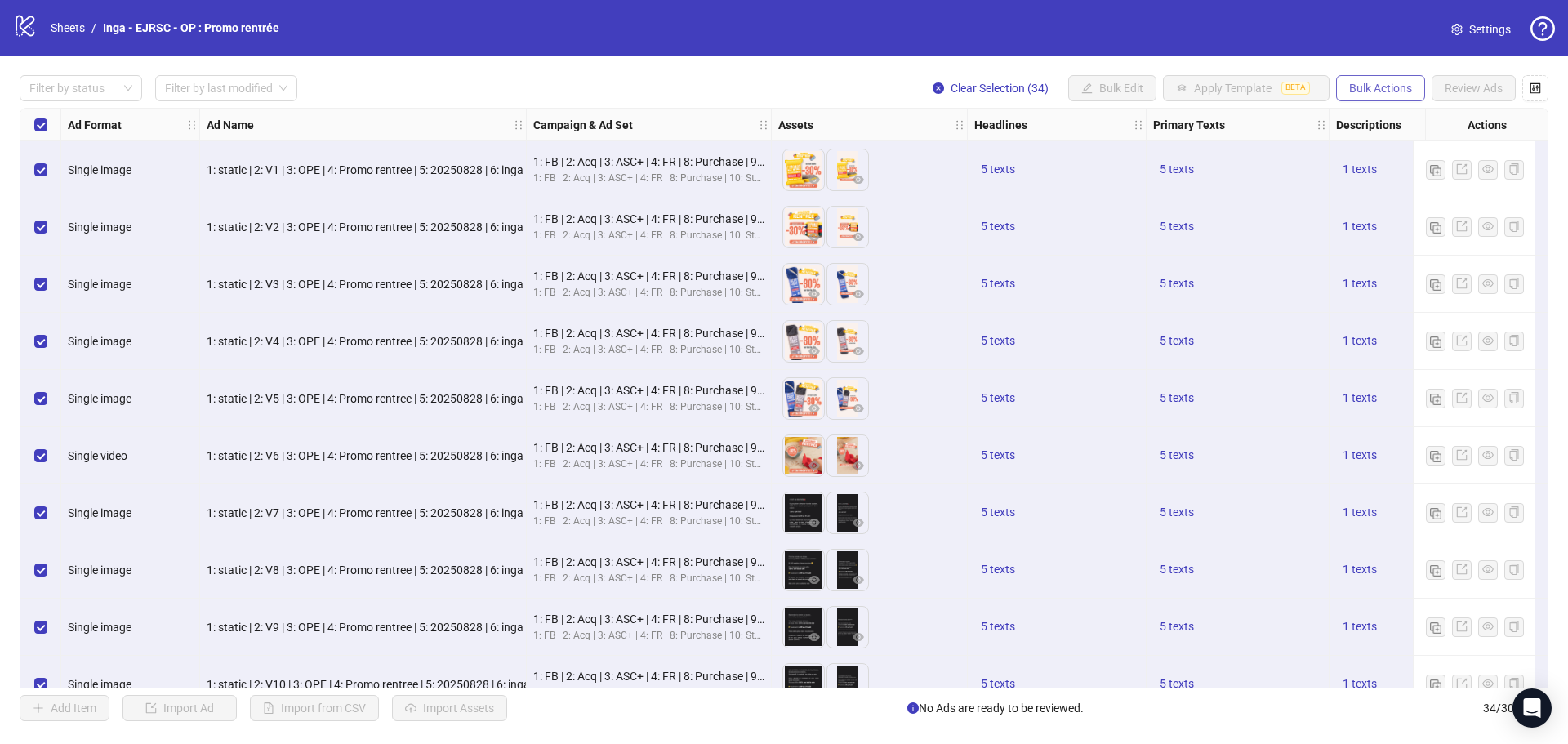
click at [1384, 84] on span "Bulk Actions" at bounding box center [1380, 88] width 63 height 13
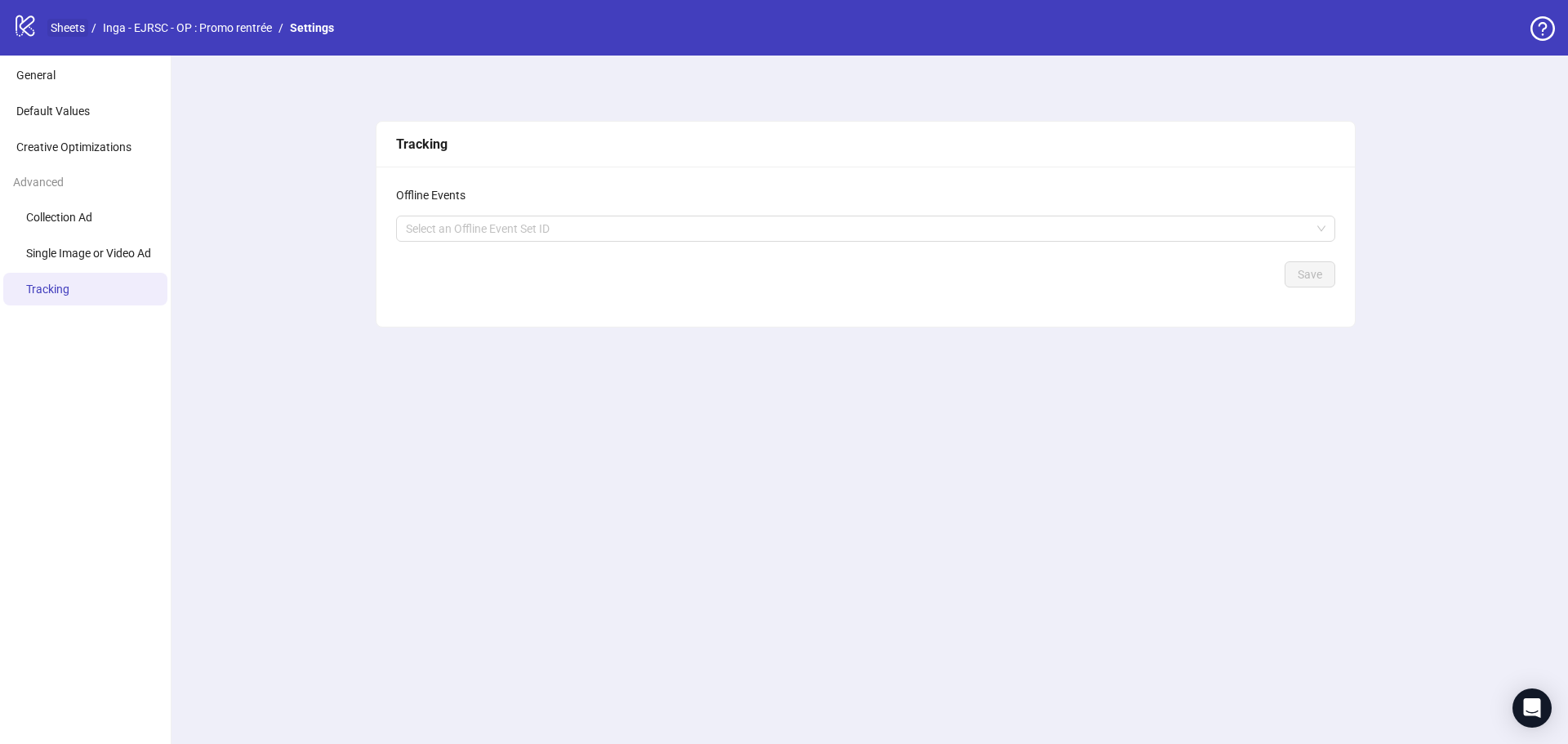
click at [69, 23] on link "Sheets" at bounding box center [67, 28] width 41 height 18
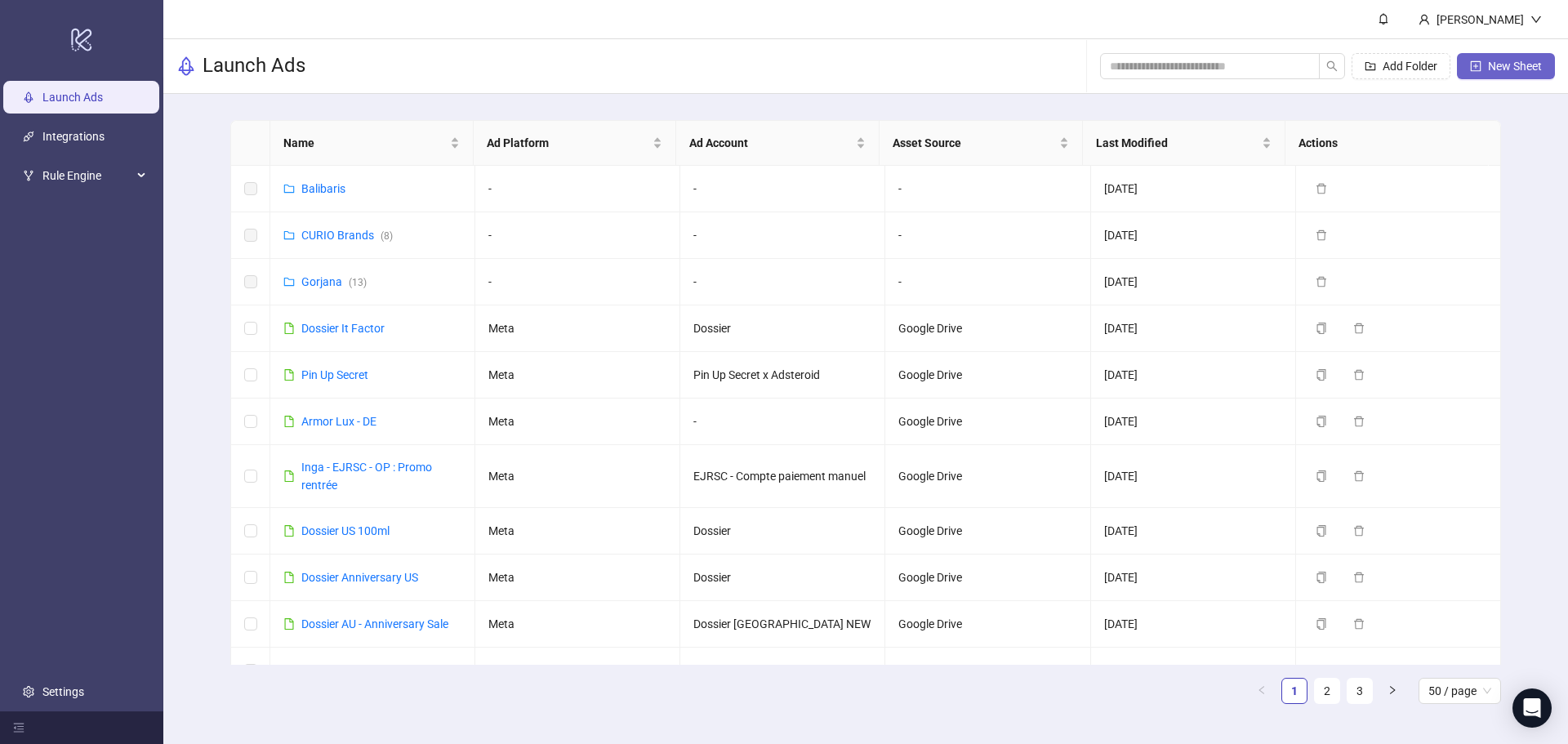
click at [1501, 68] on span "New Sheet" at bounding box center [1515, 66] width 54 height 13
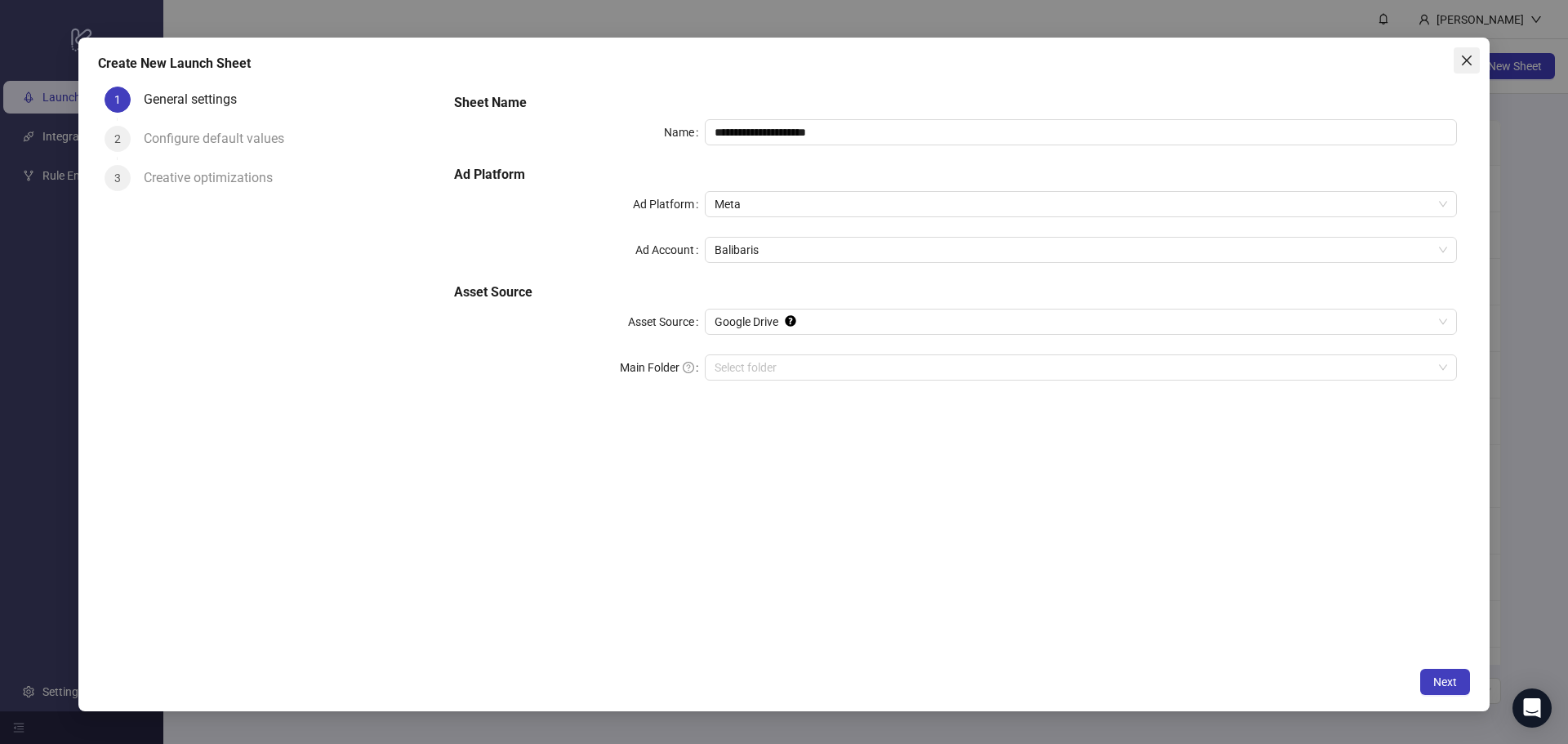
click at [1470, 60] on icon "close" at bounding box center [1466, 60] width 13 height 13
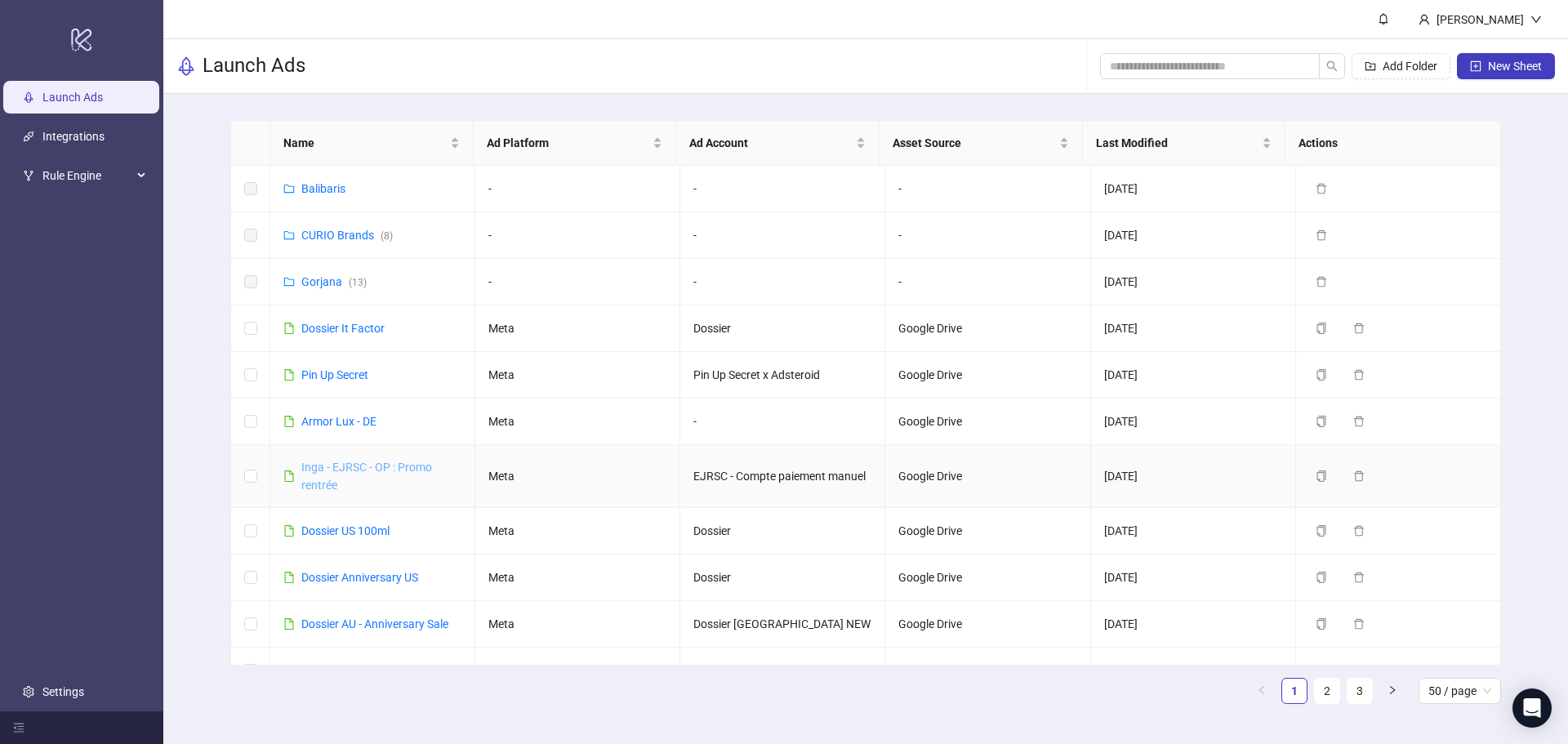
click at [363, 467] on link "Inga - EJRSC - OP : Promo rentrée" at bounding box center [367, 476] width 131 height 31
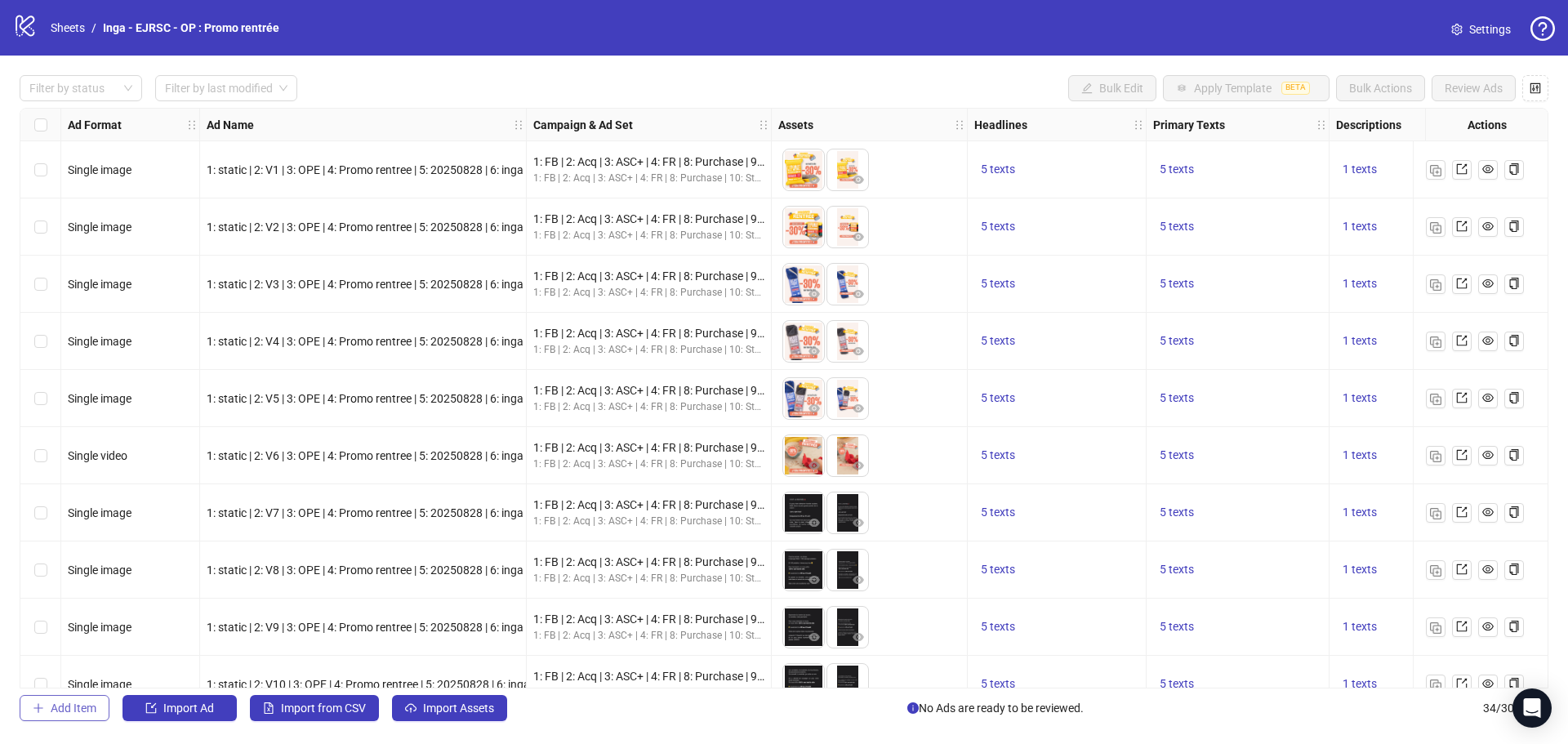
click at [71, 711] on span "Add Item" at bounding box center [73, 708] width 46 height 13
click at [62, 708] on span "Add Item" at bounding box center [73, 708] width 46 height 13
click at [59, 708] on span "Add Item" at bounding box center [73, 708] width 46 height 13
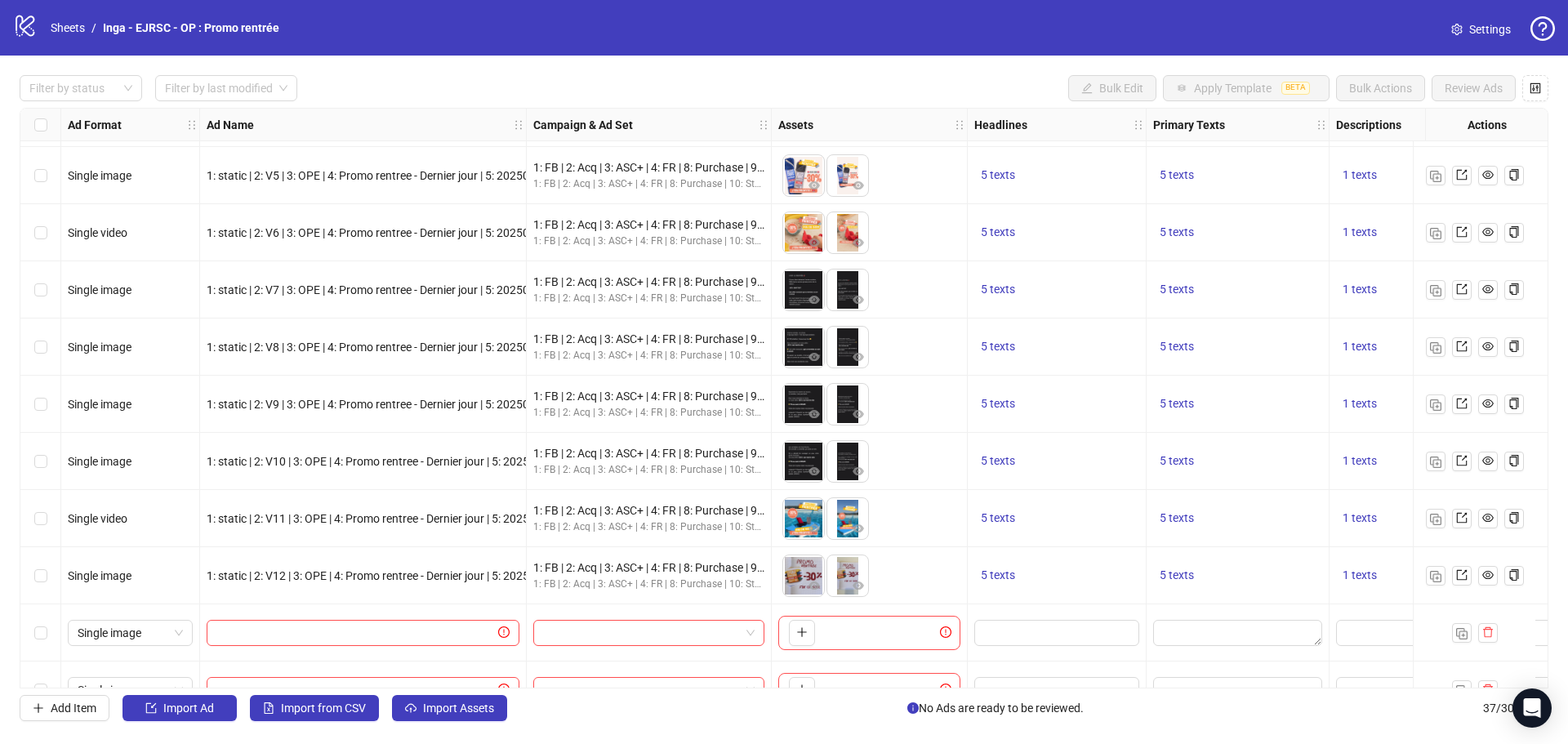
scroll to position [1575, 0]
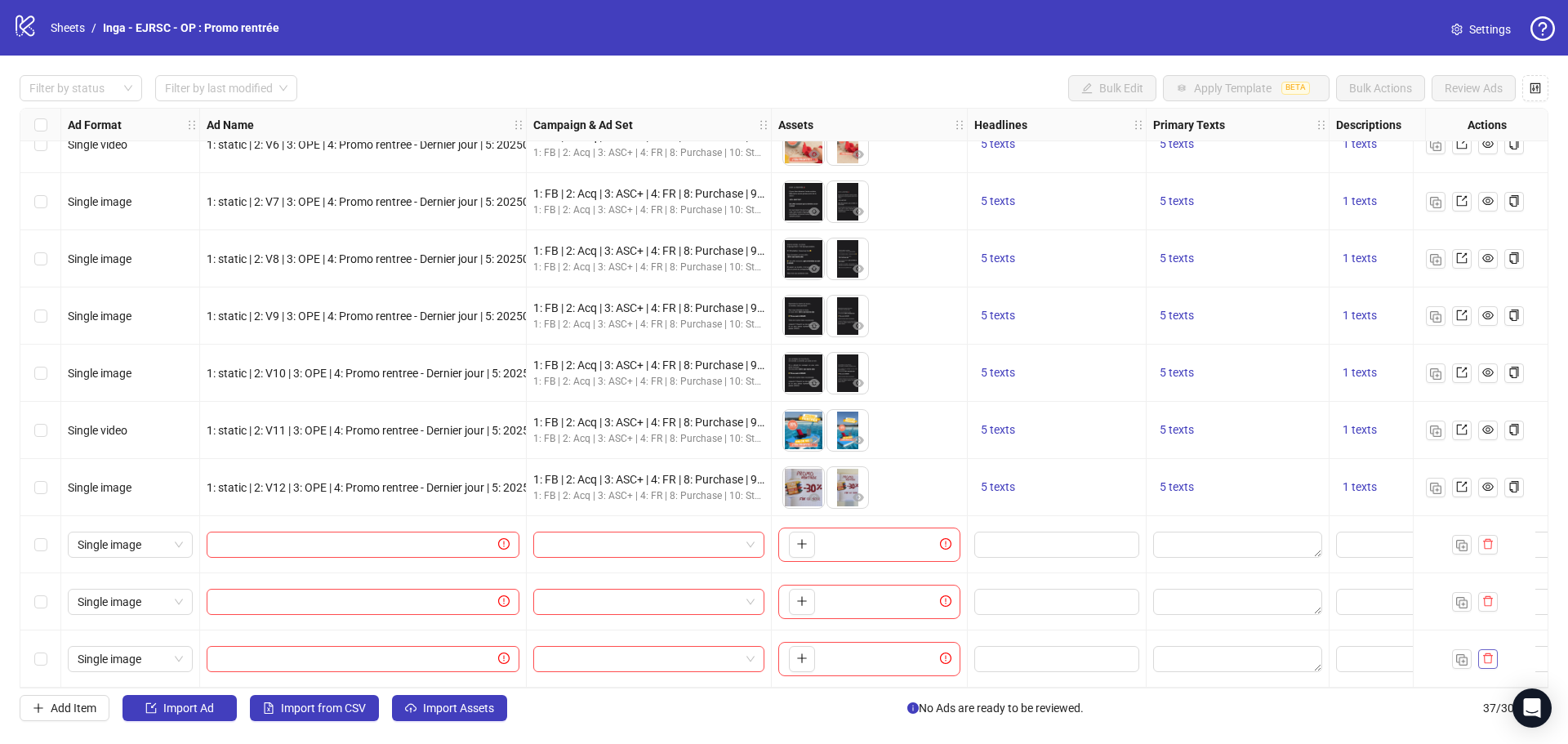
click at [1491, 649] on button "button" at bounding box center [1488, 659] width 20 height 20
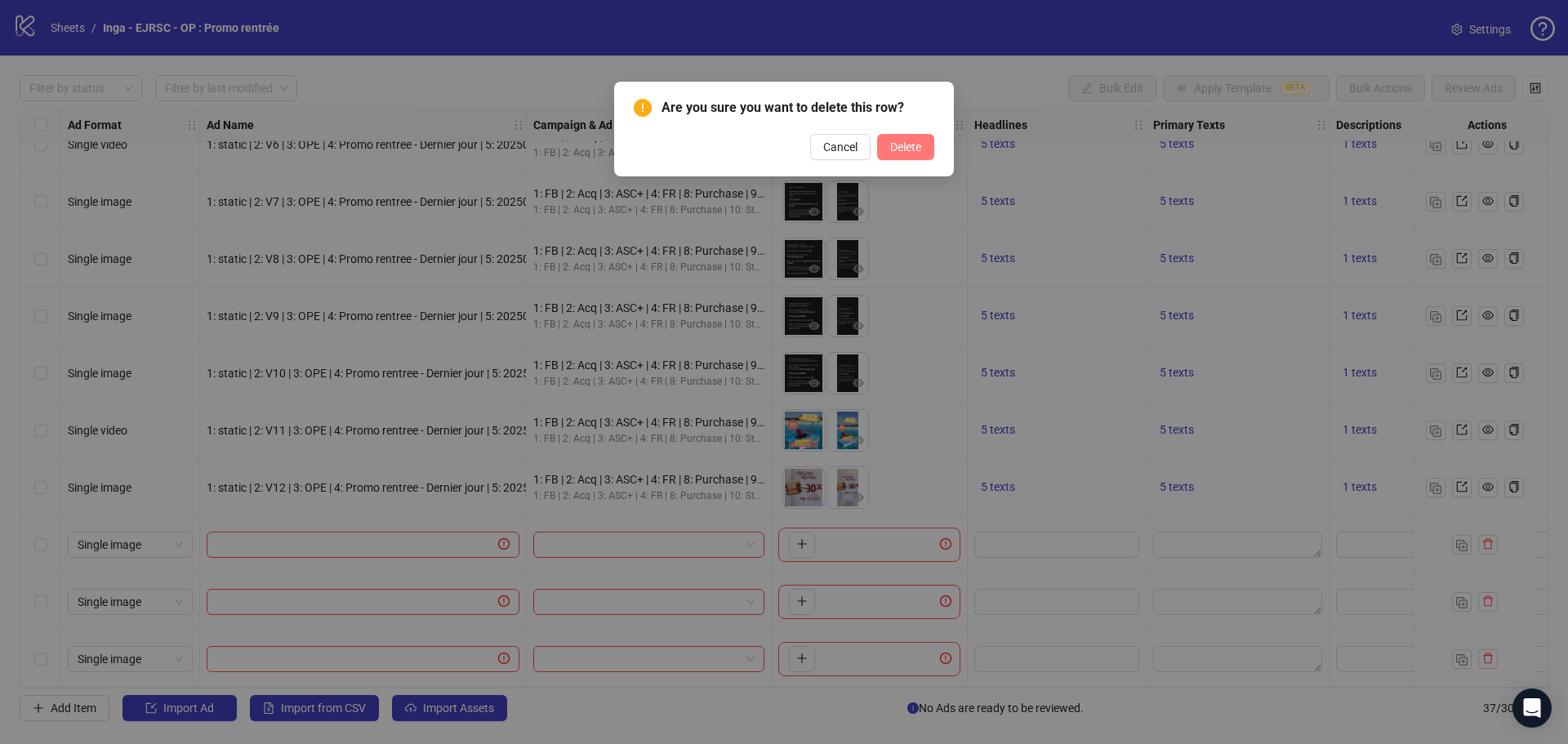
drag, startPoint x: 900, startPoint y: 147, endPoint x: 1290, endPoint y: 642, distance: 630.2
click at [901, 147] on span "Delete" at bounding box center [906, 147] width 31 height 13
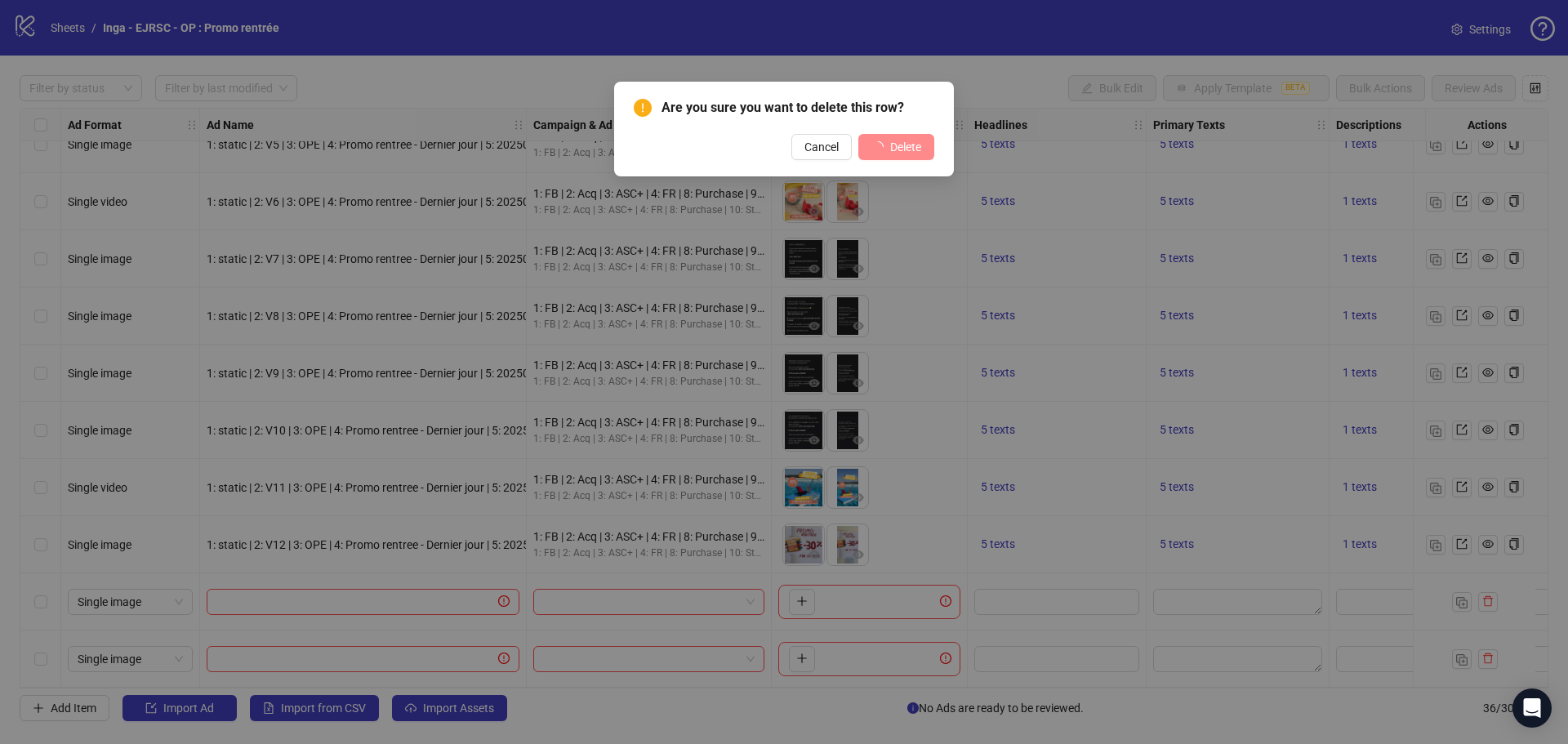
scroll to position [1518, 0]
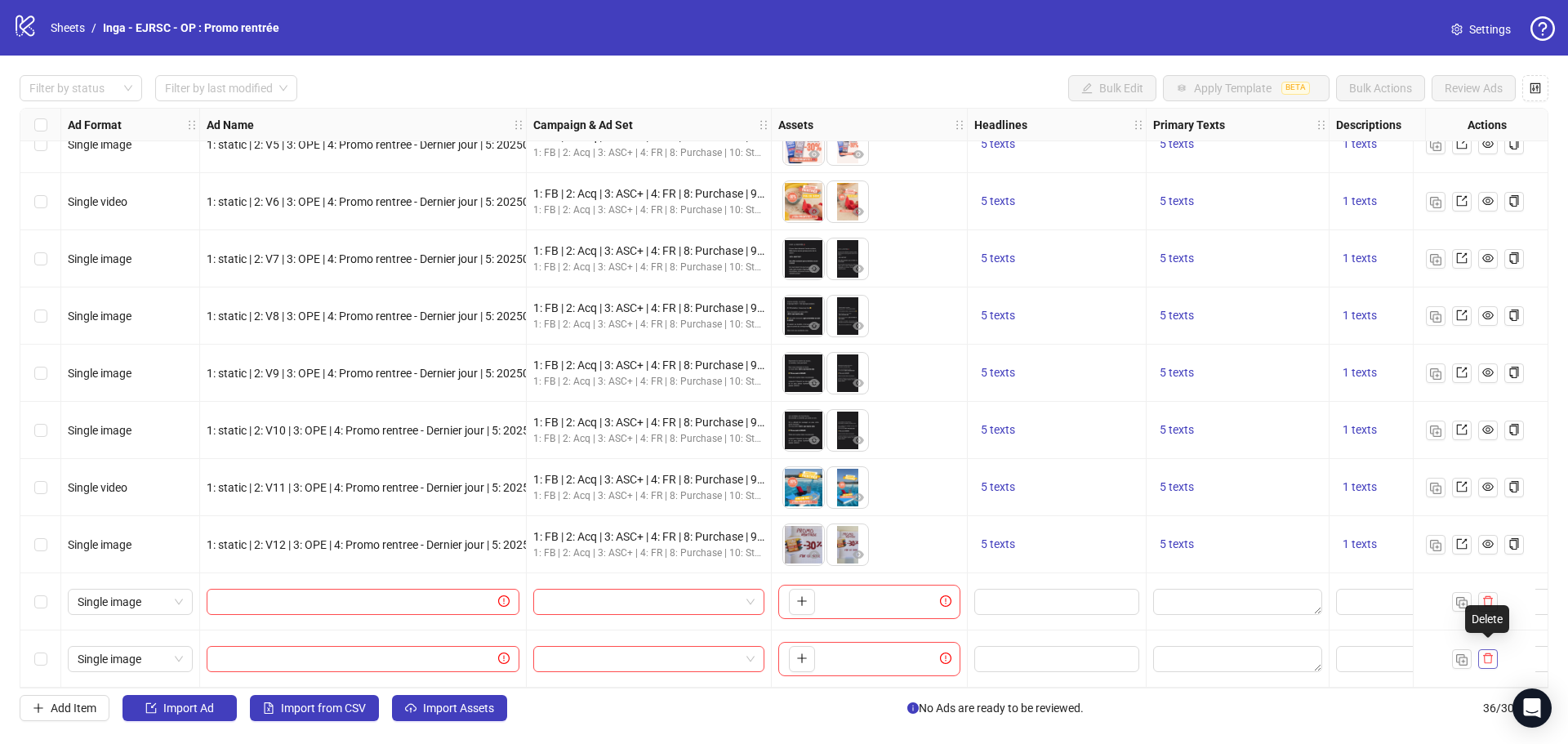
click at [1486, 653] on icon "delete" at bounding box center [1487, 658] width 11 height 11
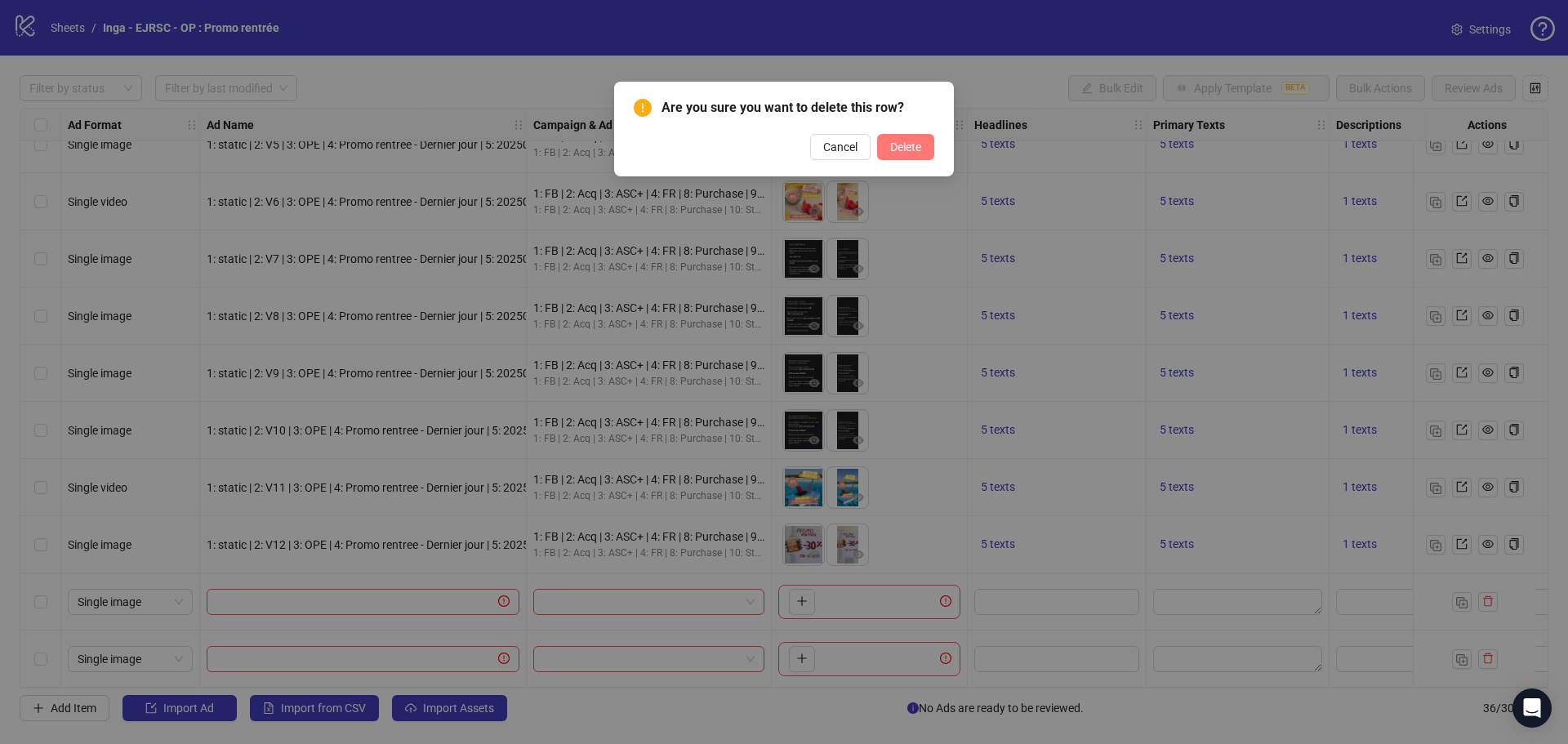
click at [912, 145] on span "Delete" at bounding box center [906, 147] width 31 height 13
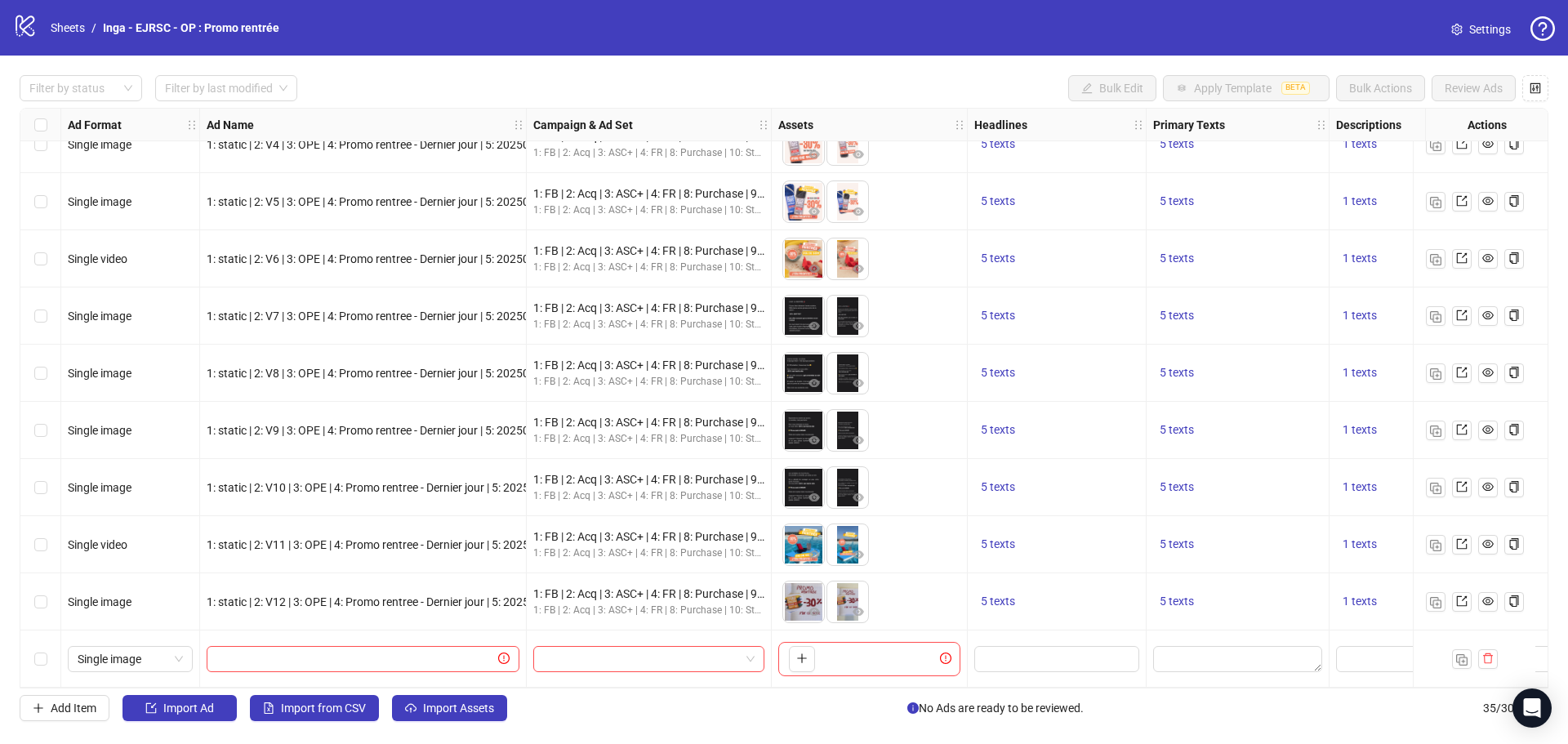
scroll to position [1461, 0]
click at [1490, 649] on button "button" at bounding box center [1488, 659] width 20 height 20
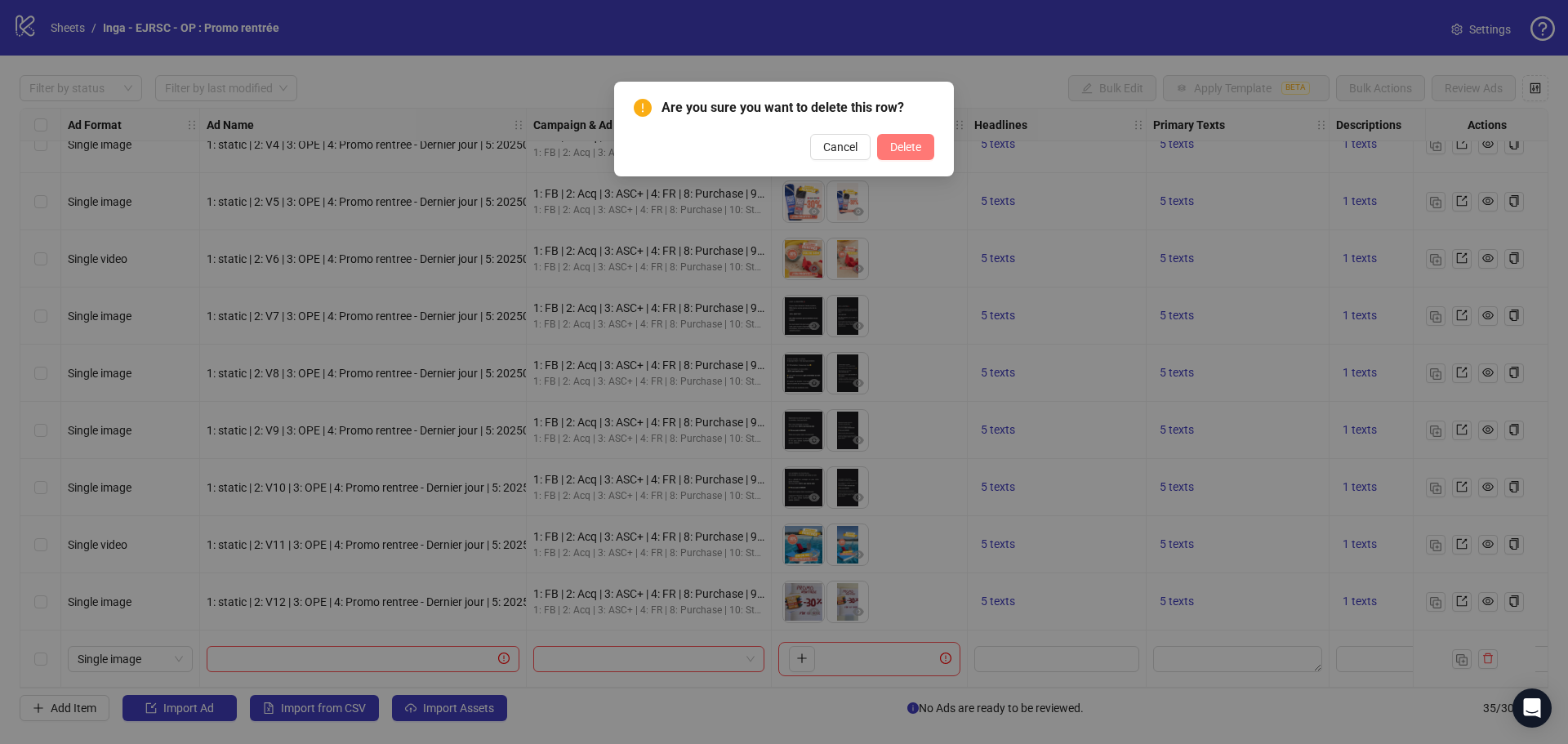
click at [899, 145] on span "Delete" at bounding box center [906, 147] width 31 height 13
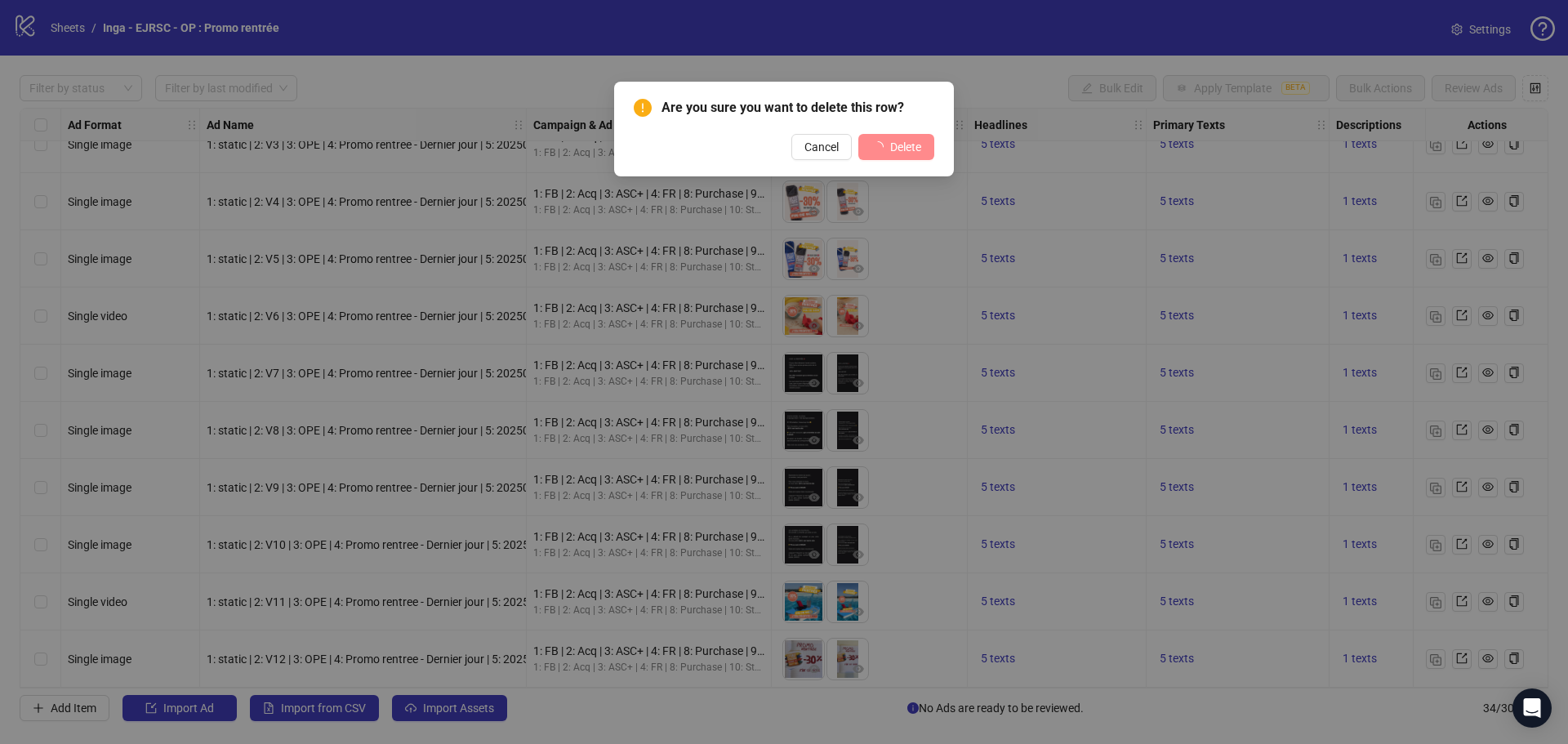
scroll to position [1404, 0]
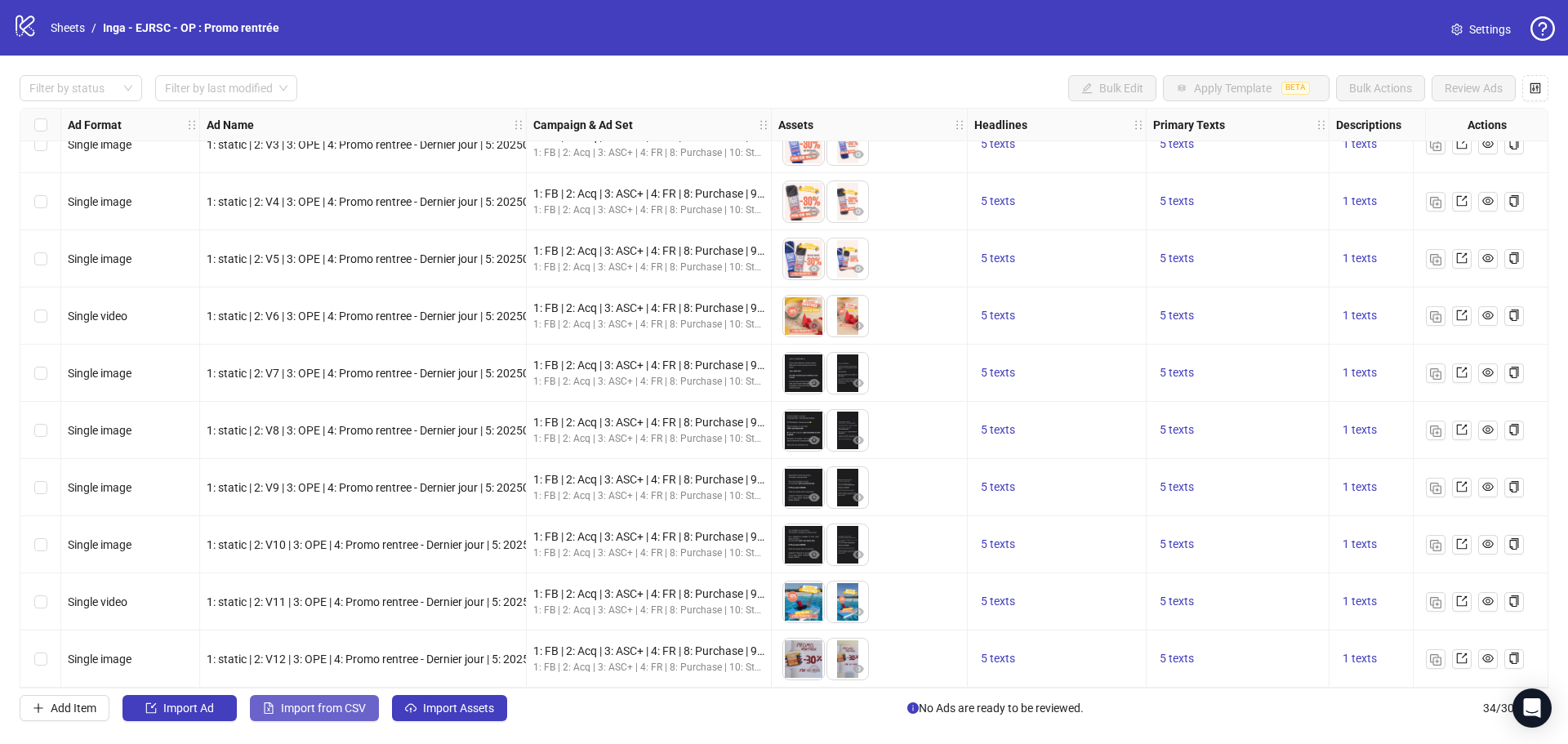
click at [333, 709] on span "Import from CSV" at bounding box center [323, 708] width 85 height 13
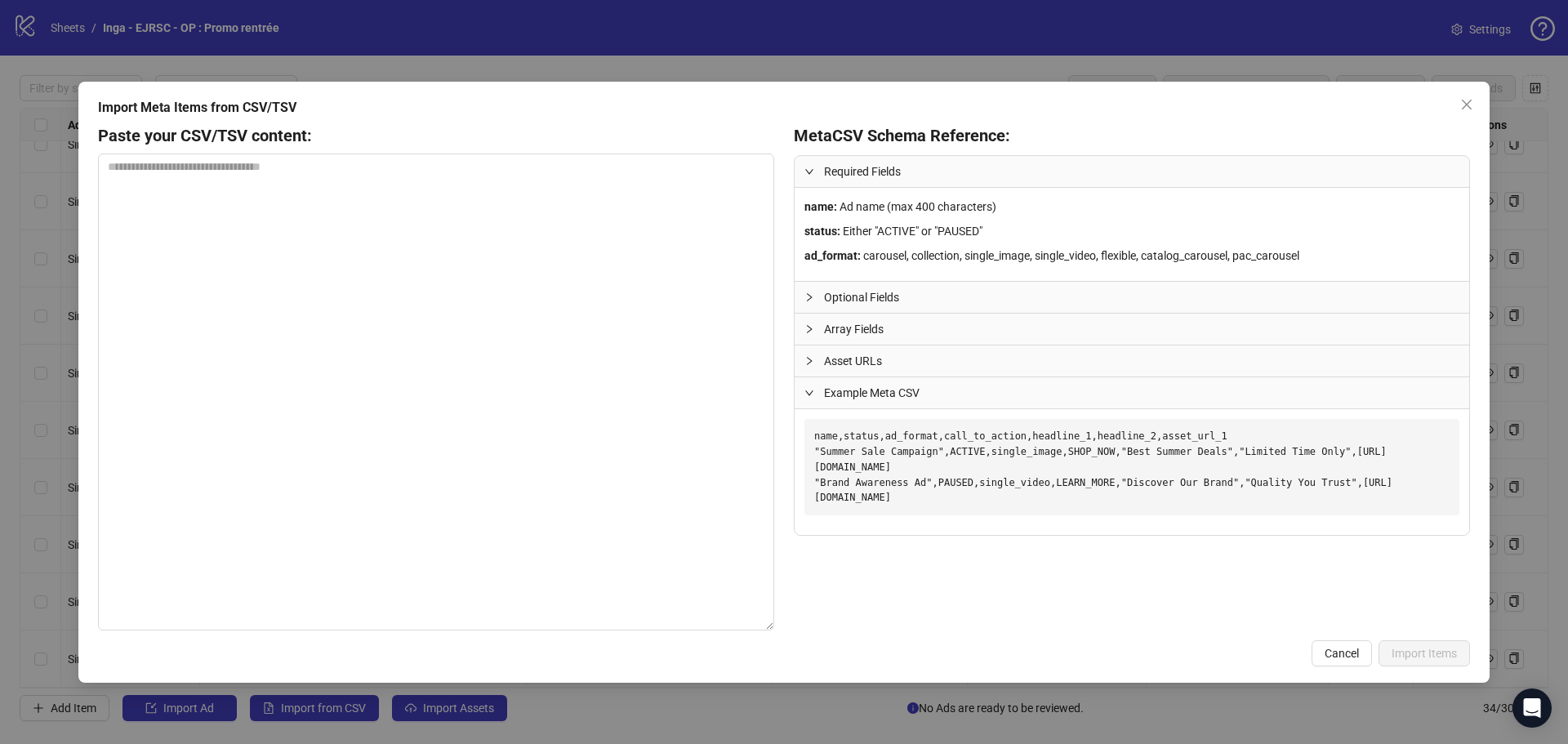
click at [808, 290] on div at bounding box center [814, 297] width 20 height 18
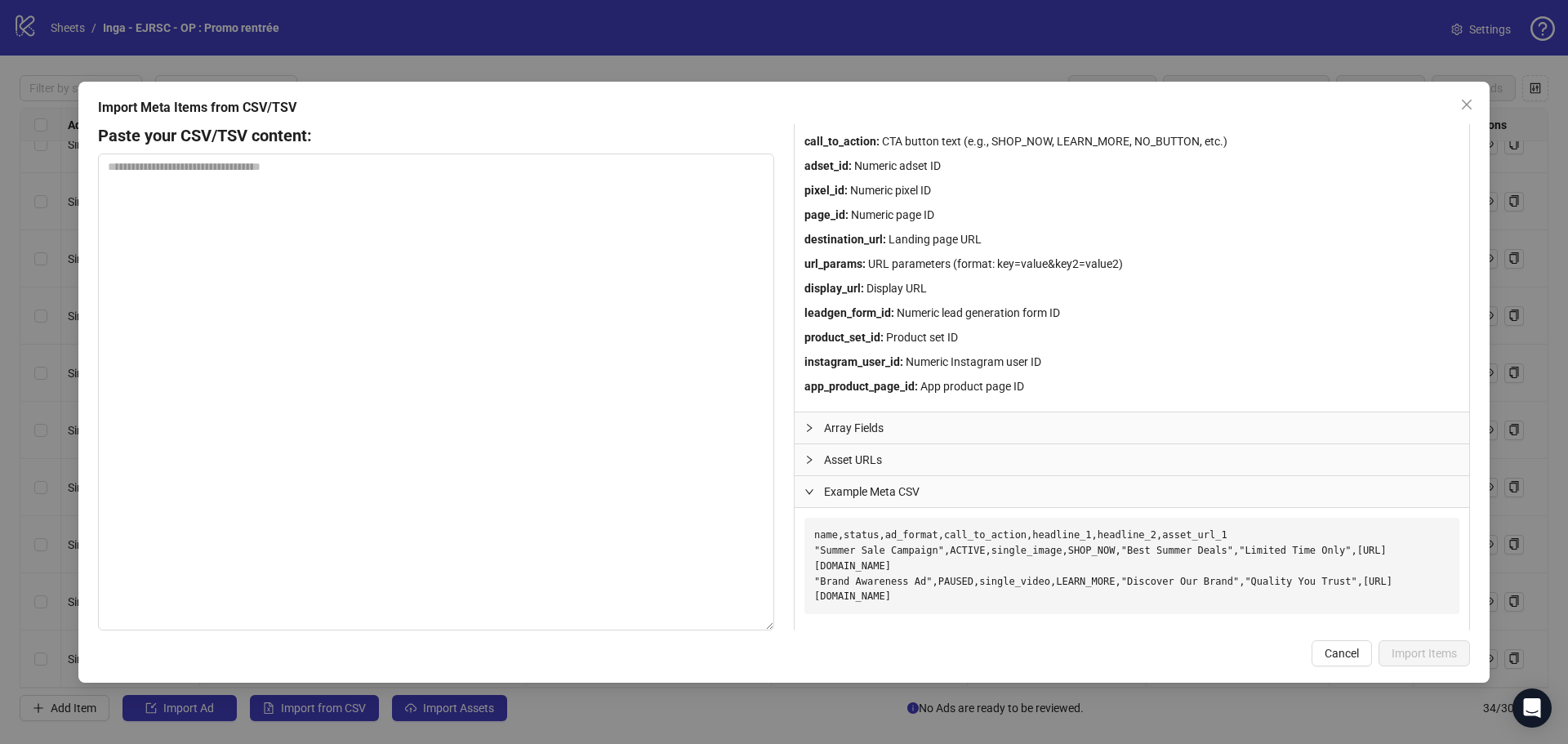
scroll to position [195, 0]
click at [811, 432] on div at bounding box center [814, 423] width 20 height 18
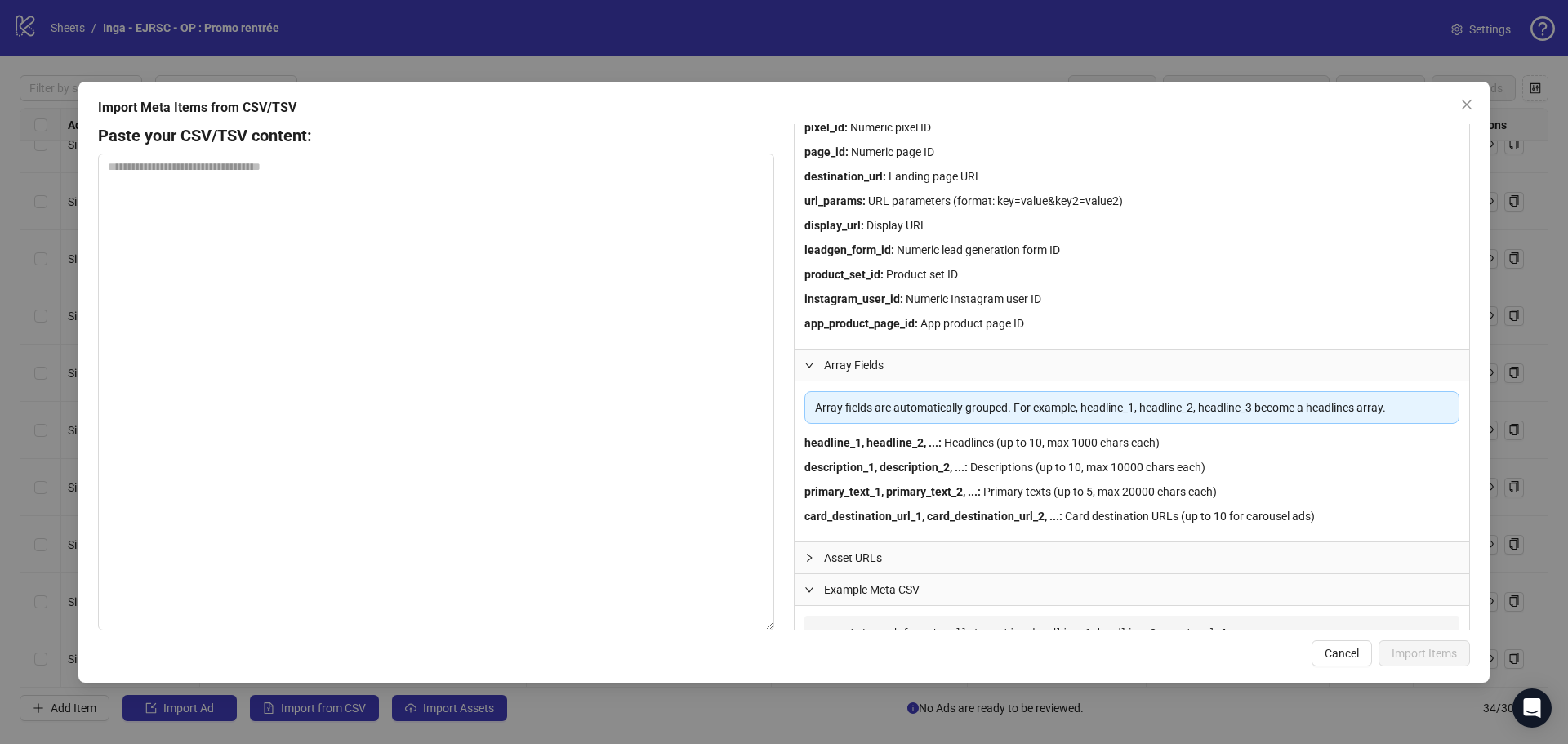
scroll to position [356, 0]
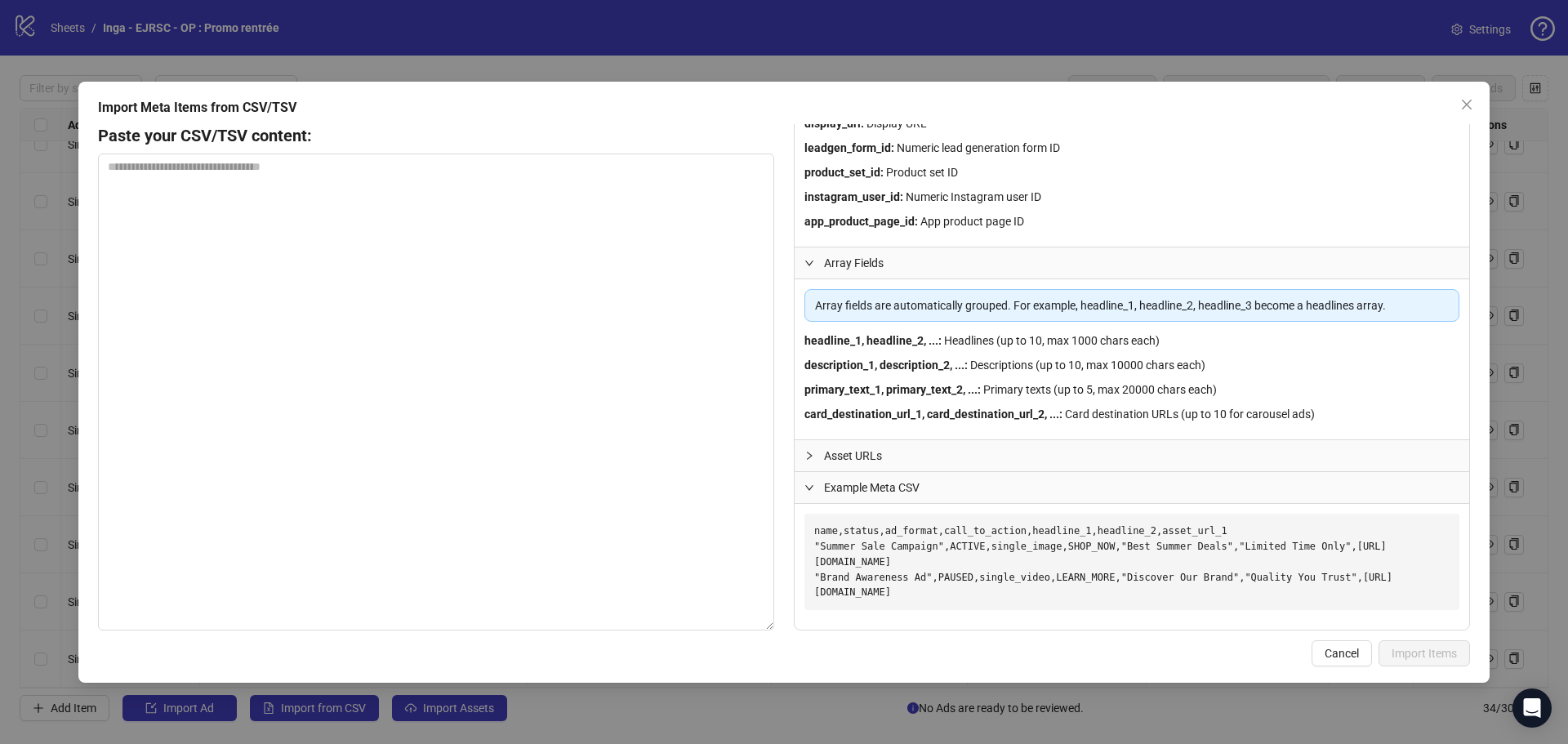
click at [844, 460] on span "Asset URLs" at bounding box center [1141, 455] width 635 height 18
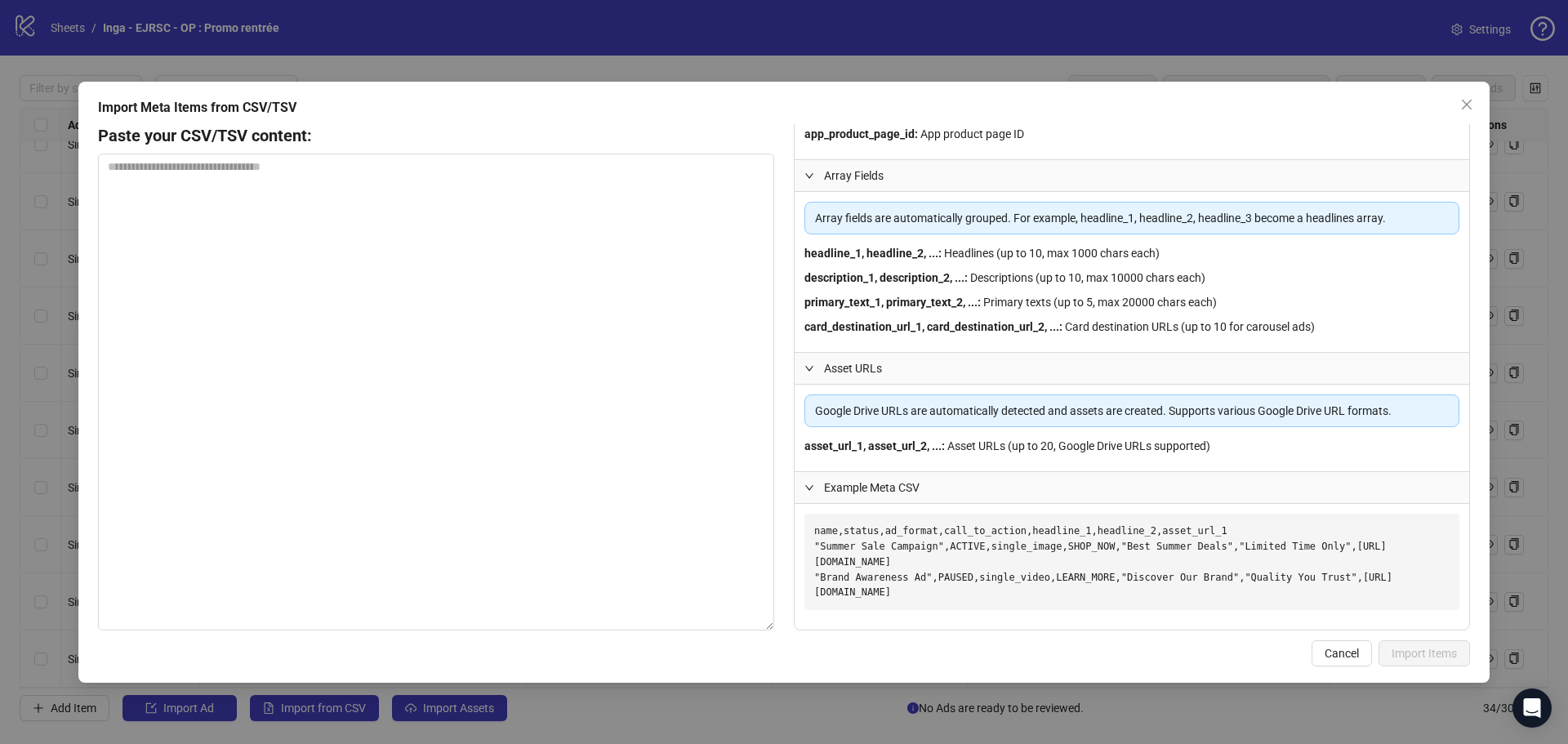
click at [886, 476] on div "Example Meta CSV" at bounding box center [1132, 488] width 674 height 31
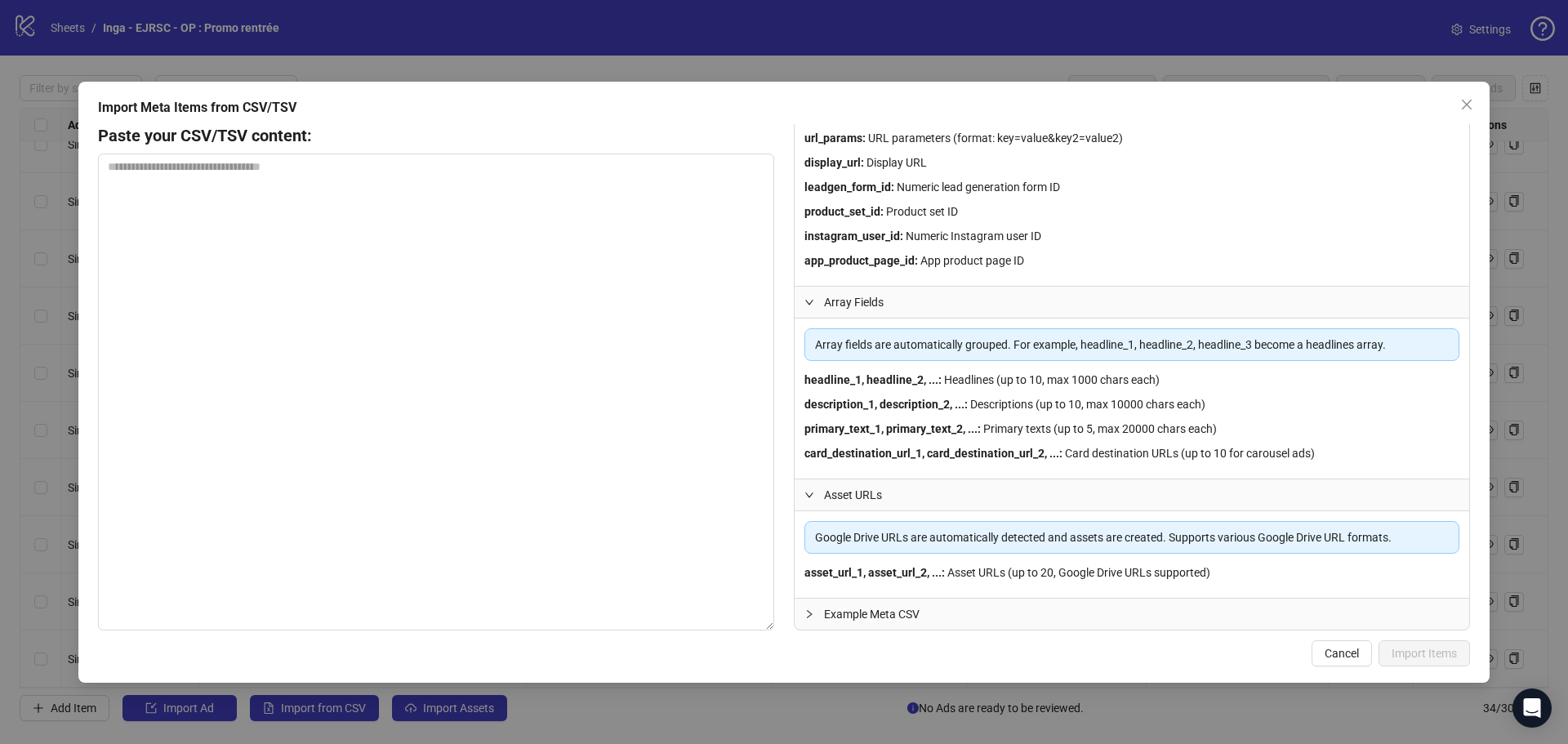
scroll to position [0, 0]
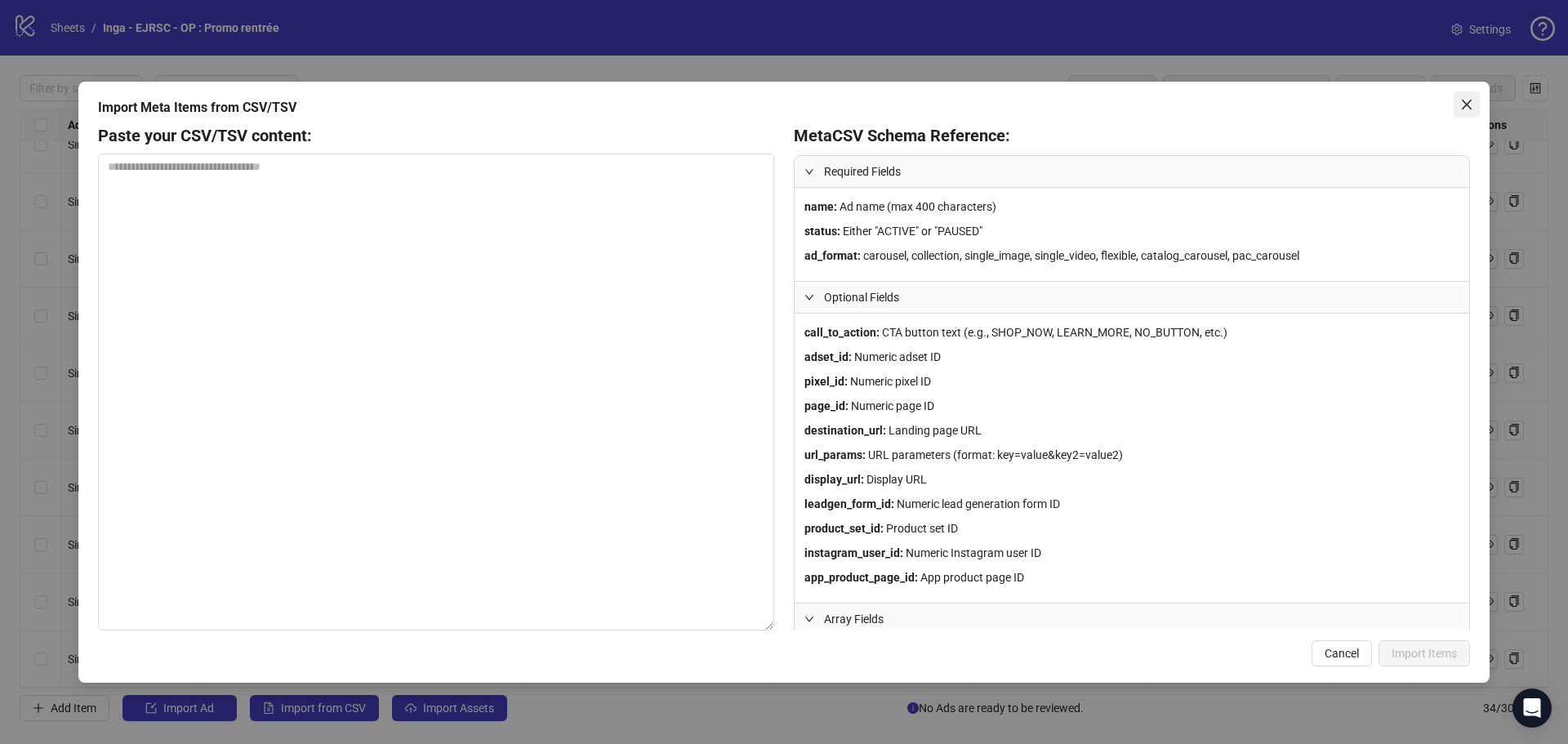
click at [1473, 110] on span "Close" at bounding box center [1466, 104] width 26 height 13
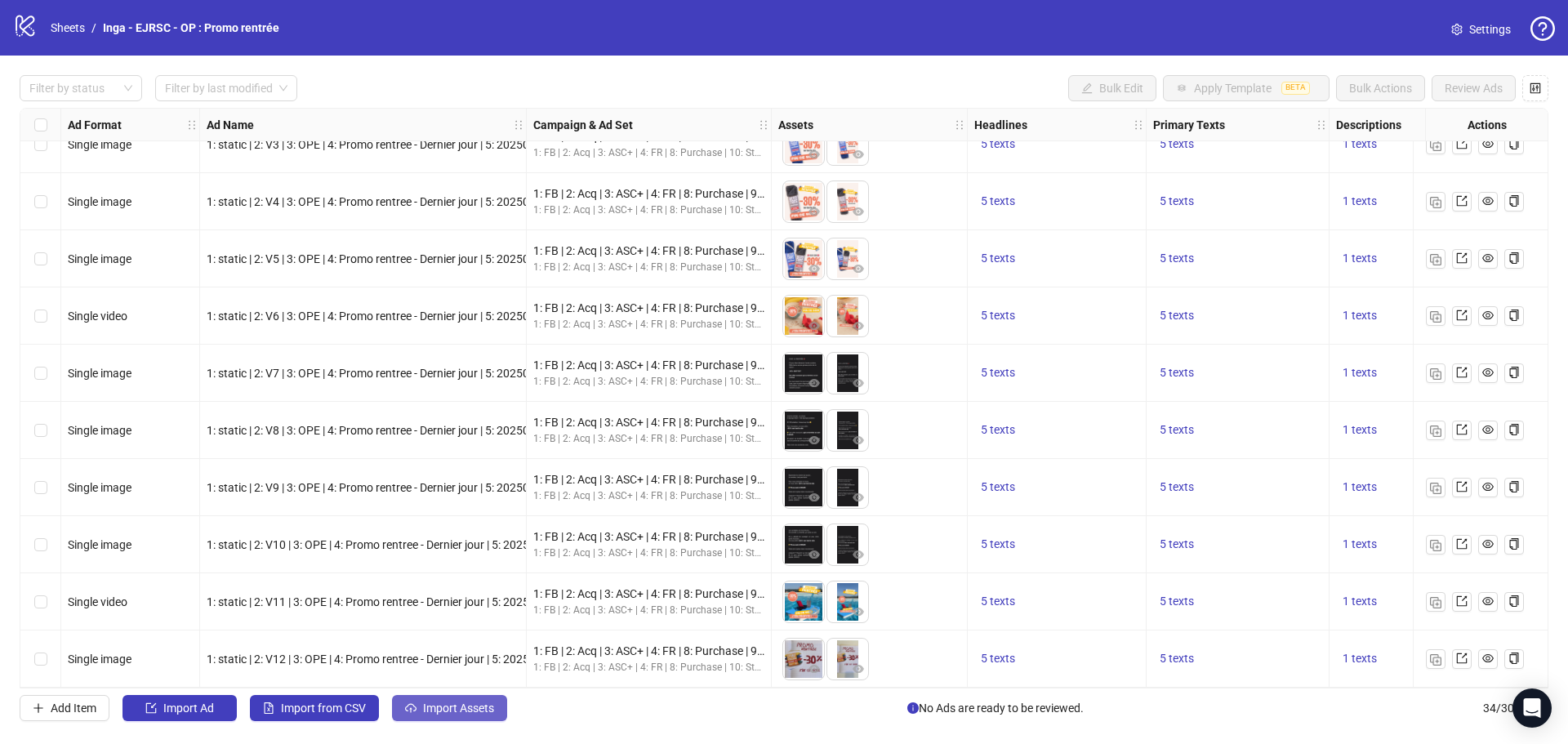
click at [459, 705] on span "Import Assets" at bounding box center [459, 708] width 71 height 13
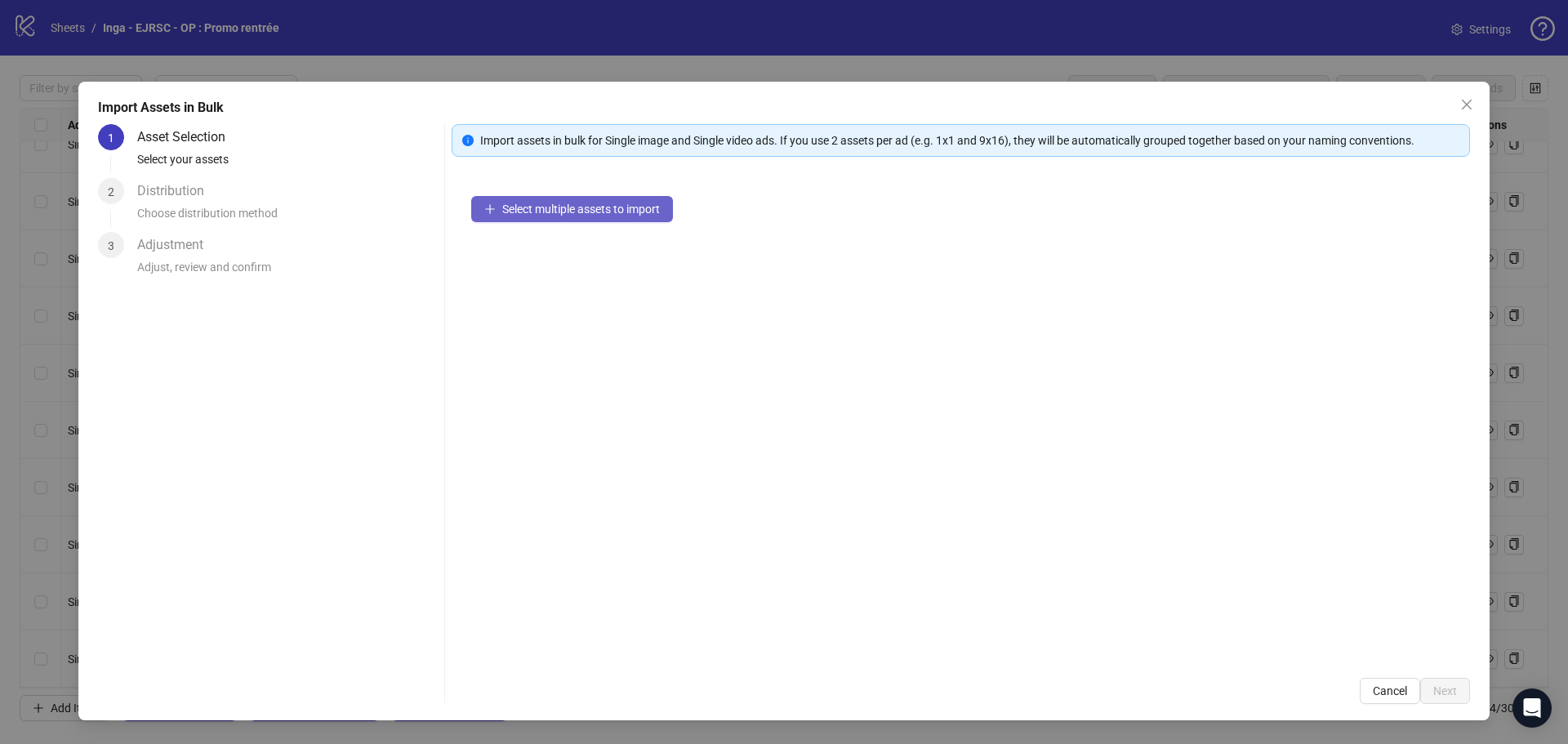
click at [563, 207] on span "Select multiple assets to import" at bounding box center [581, 209] width 158 height 13
click at [610, 216] on button "Select multiple assets to import" at bounding box center [572, 209] width 202 height 26
click at [1459, 109] on span "Close" at bounding box center [1466, 104] width 26 height 13
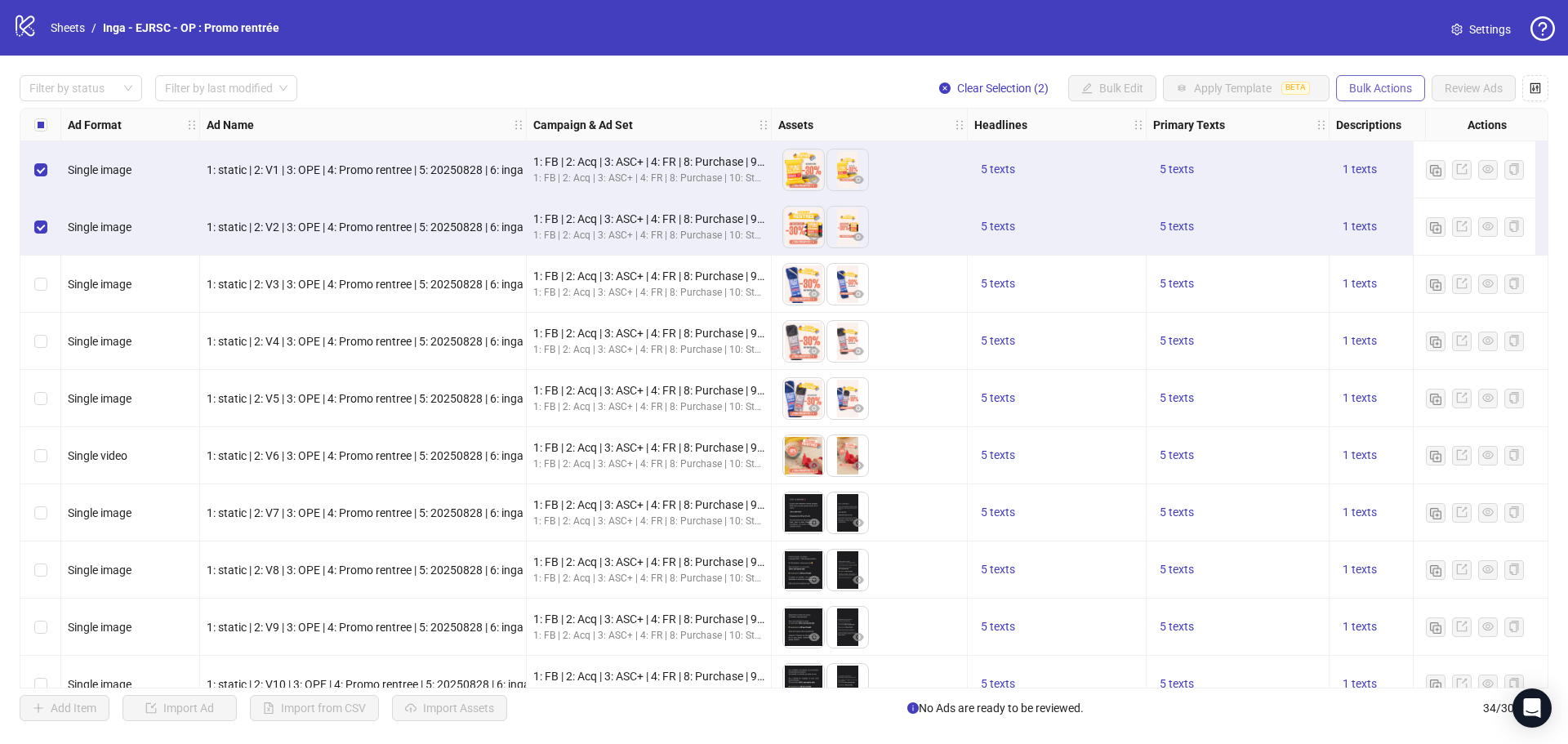
click at [1381, 92] on span "Bulk Actions" at bounding box center [1380, 88] width 63 height 13
click at [746, 78] on div "Filter by status Filter by last modified Clear Selection (2) Bulk Edit Apply Te…" at bounding box center [784, 88] width 1528 height 26
click at [47, 168] on div "Select row 1" at bounding box center [41, 170] width 41 height 57
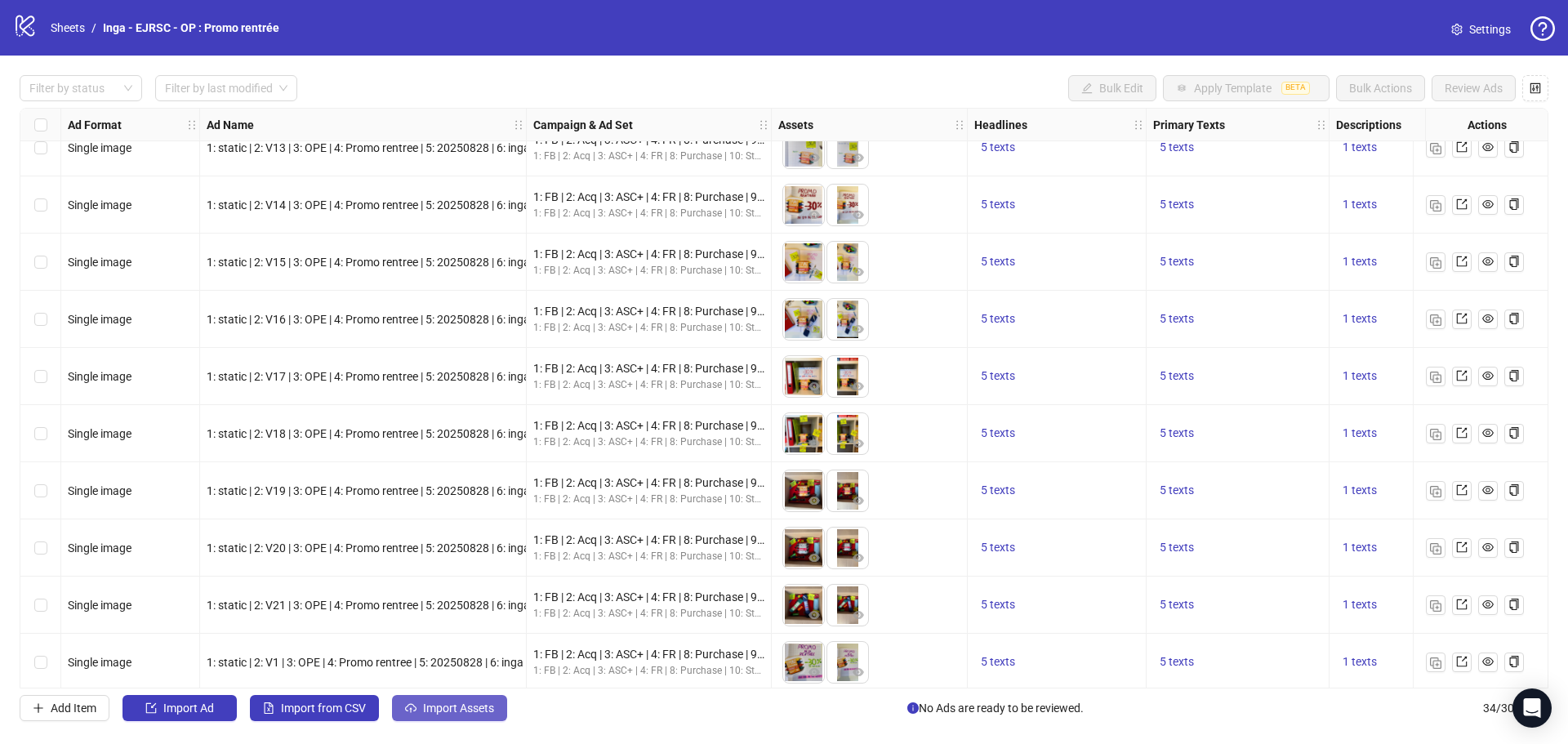
scroll to position [1143, 0]
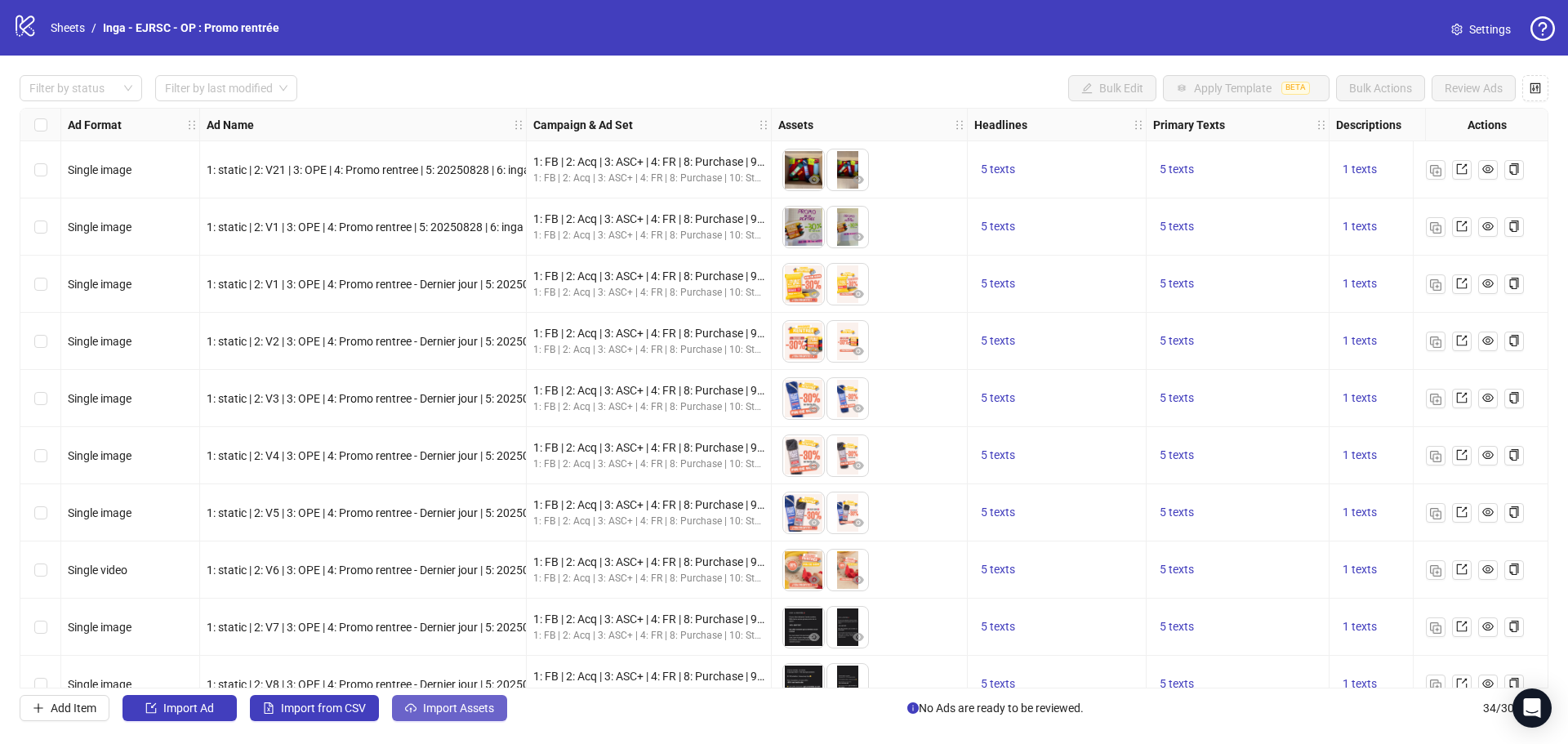
click at [467, 708] on span "Import Assets" at bounding box center [459, 708] width 71 height 13
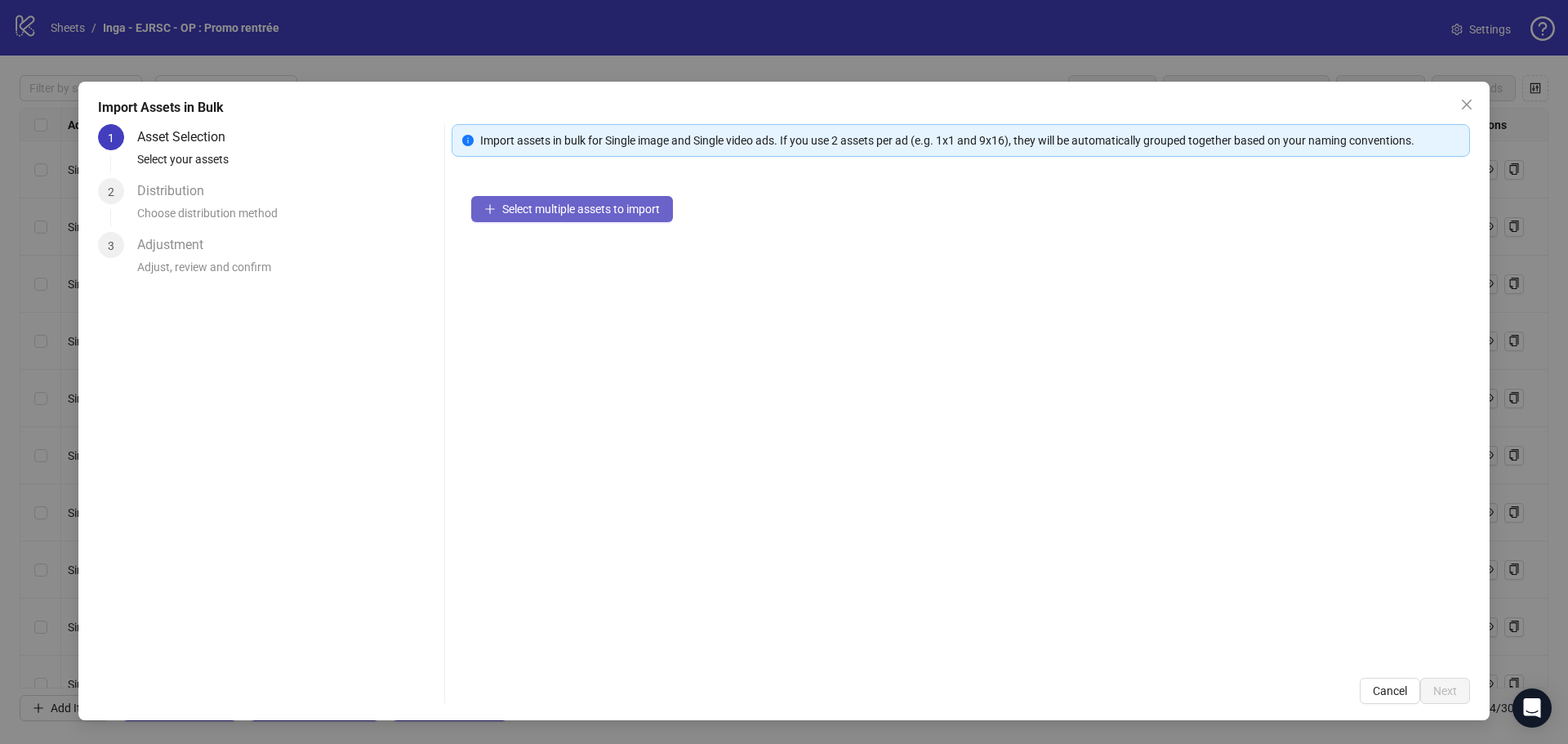
click at [587, 209] on span "Select multiple assets to import" at bounding box center [581, 209] width 158 height 13
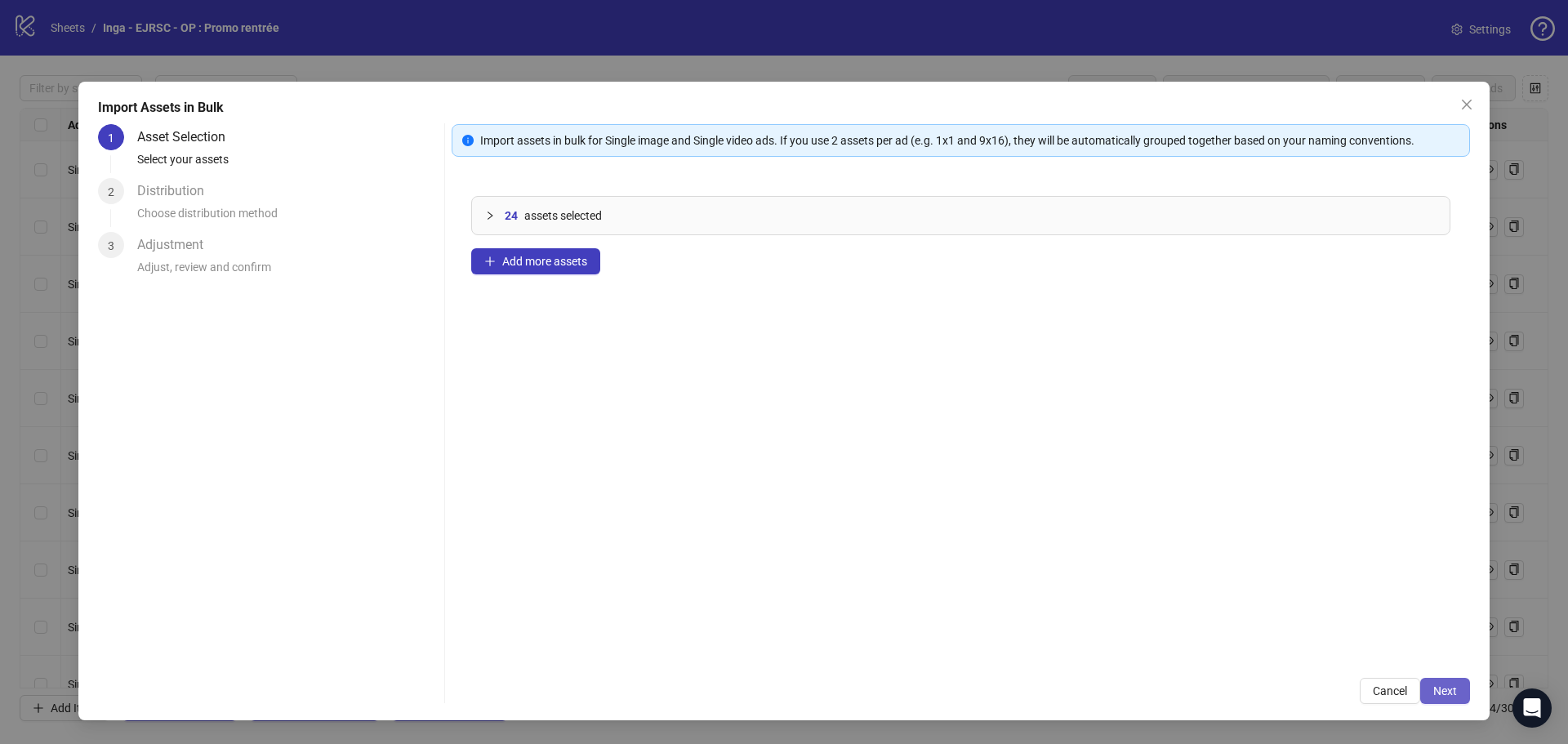
click at [1452, 694] on span "Next" at bounding box center [1444, 691] width 23 height 13
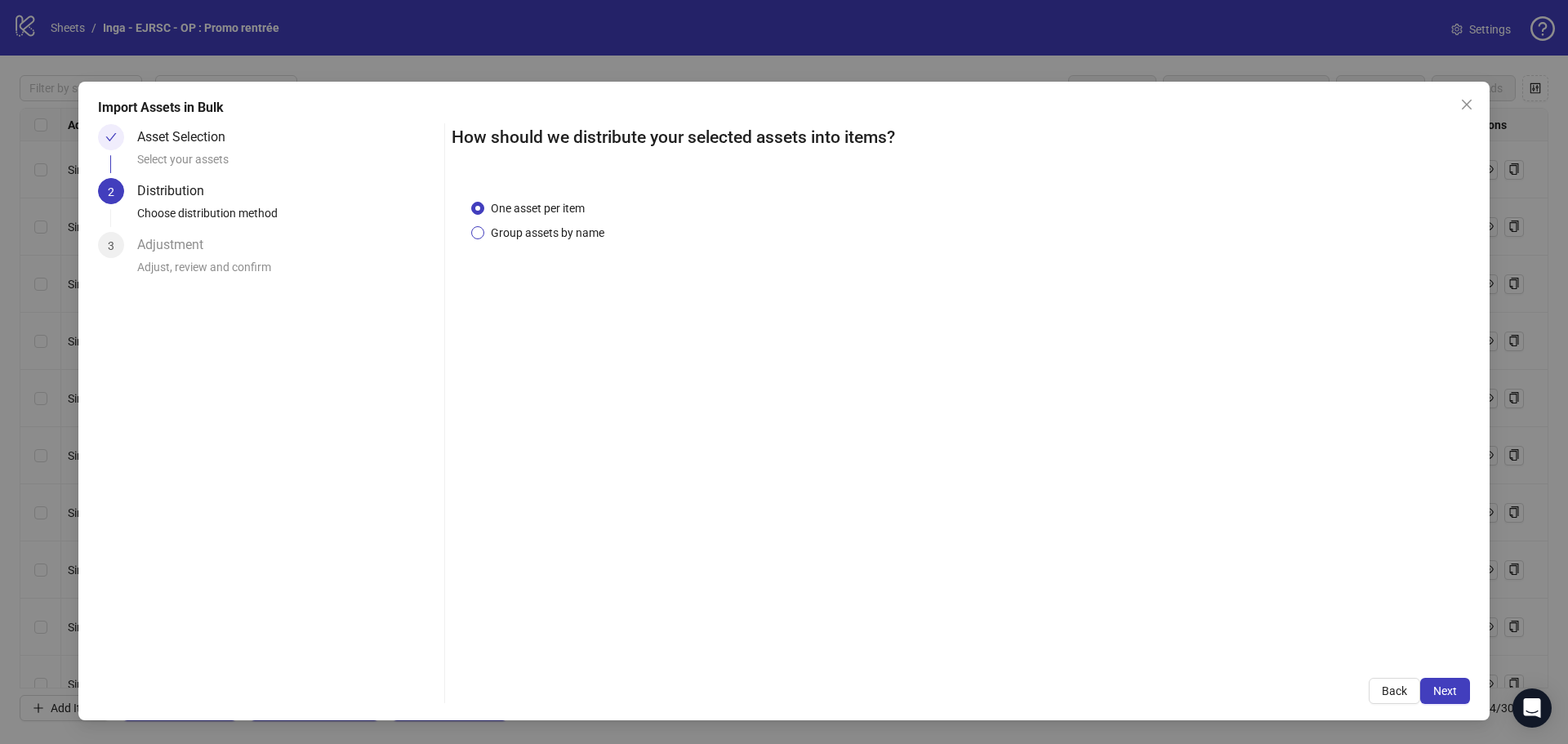
click at [547, 233] on span "Group assets by name" at bounding box center [547, 233] width 127 height 18
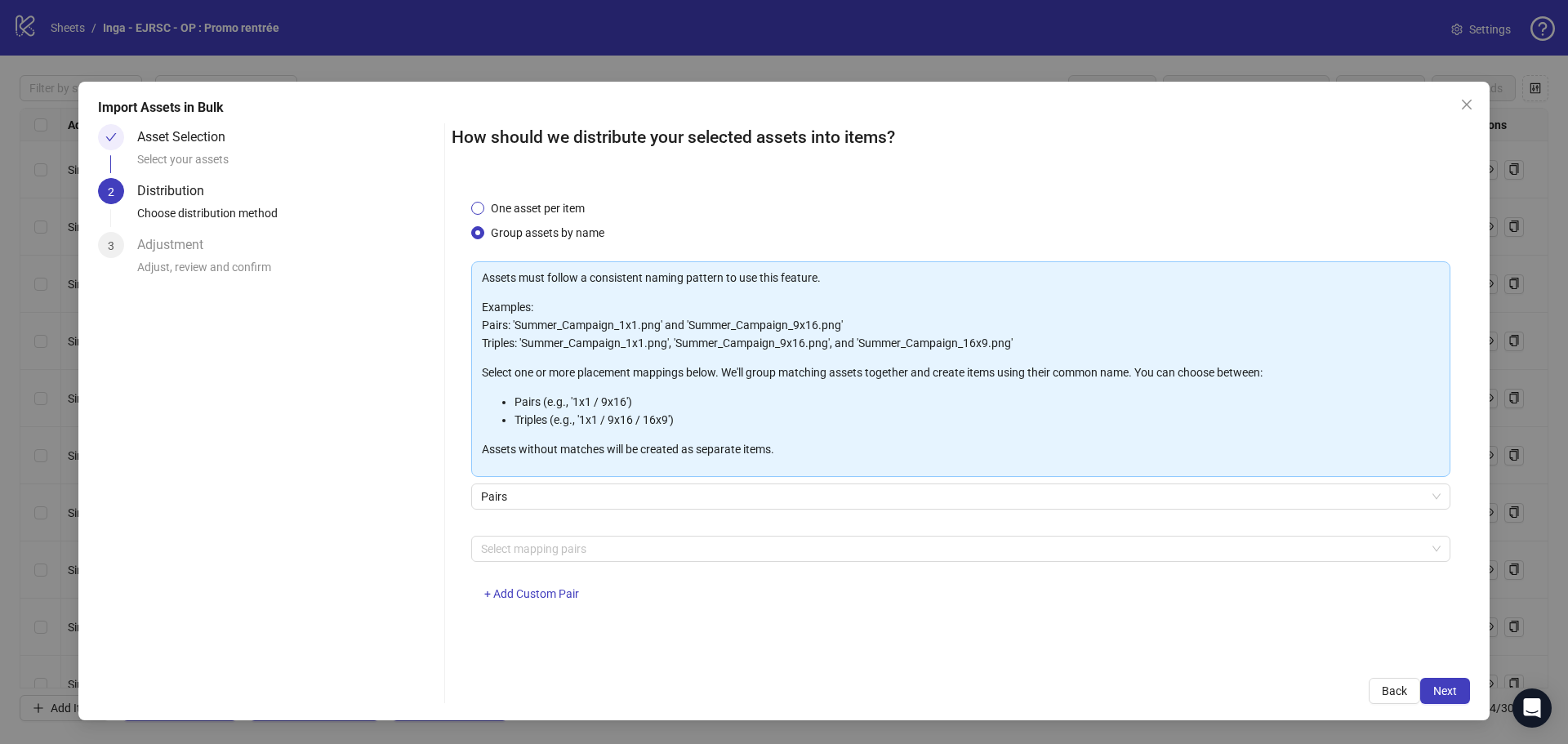
click at [560, 209] on span "One asset per item" at bounding box center [538, 208] width 107 height 18
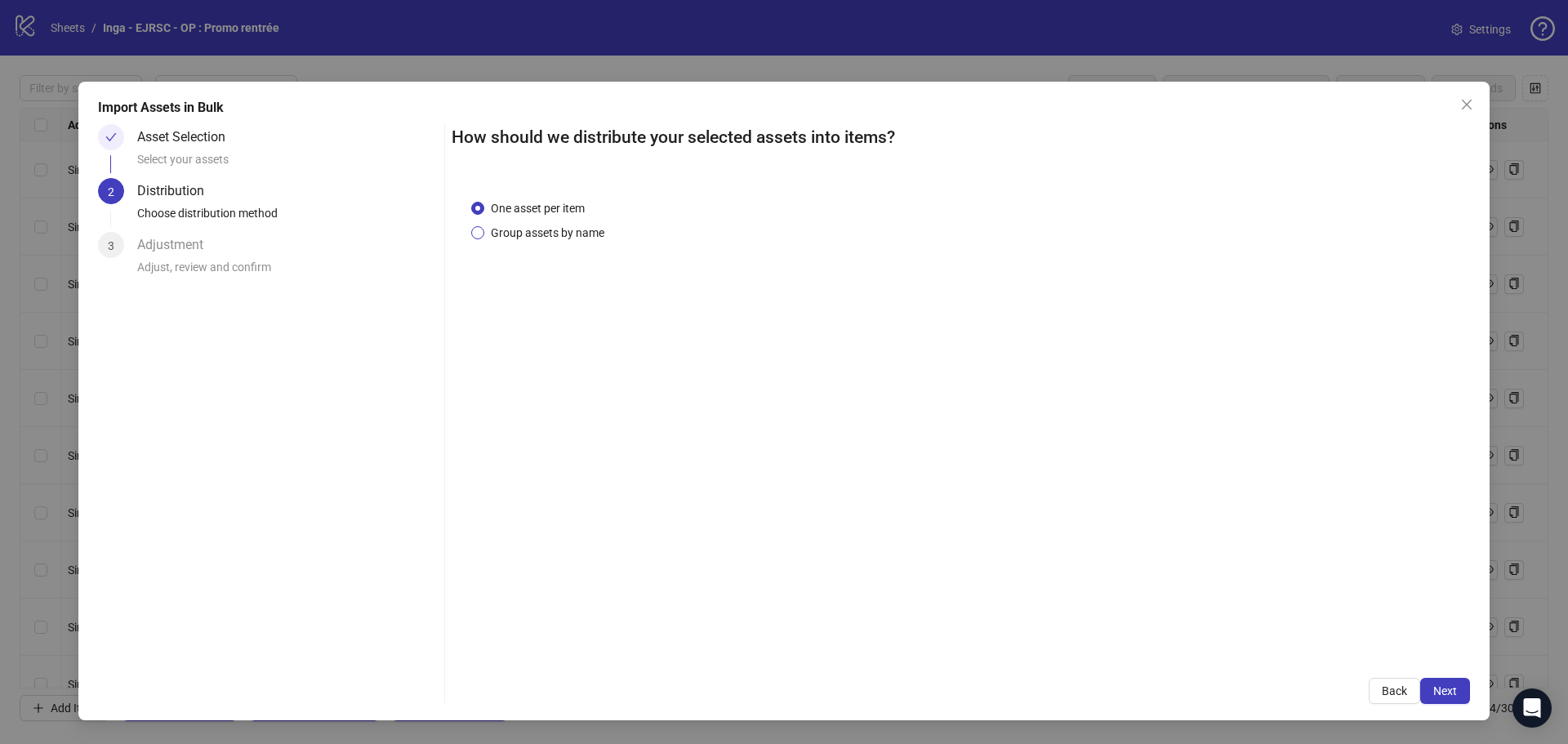
click at [550, 239] on span "Group assets by name" at bounding box center [547, 233] width 127 height 18
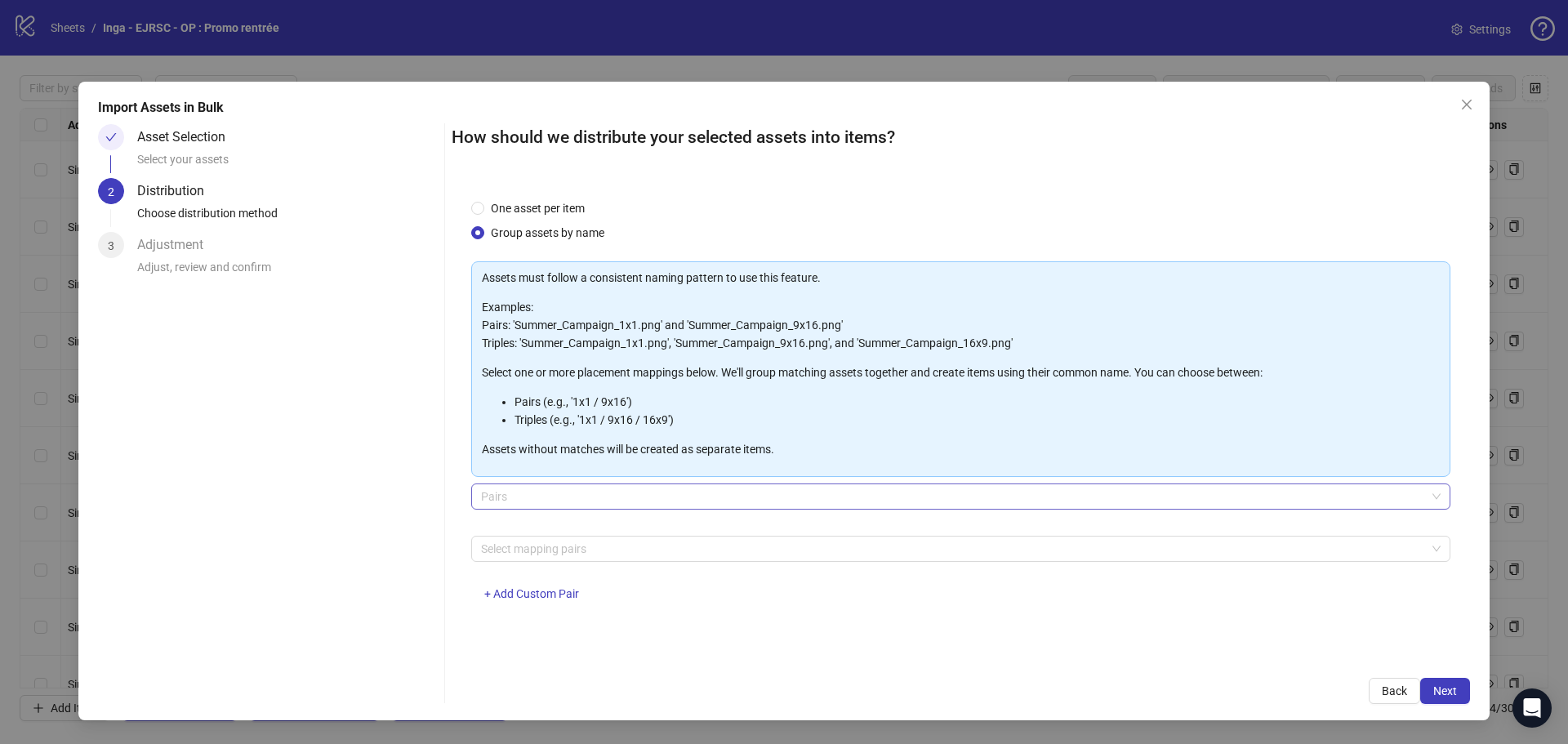
click at [597, 504] on span "Pairs" at bounding box center [960, 497] width 959 height 24
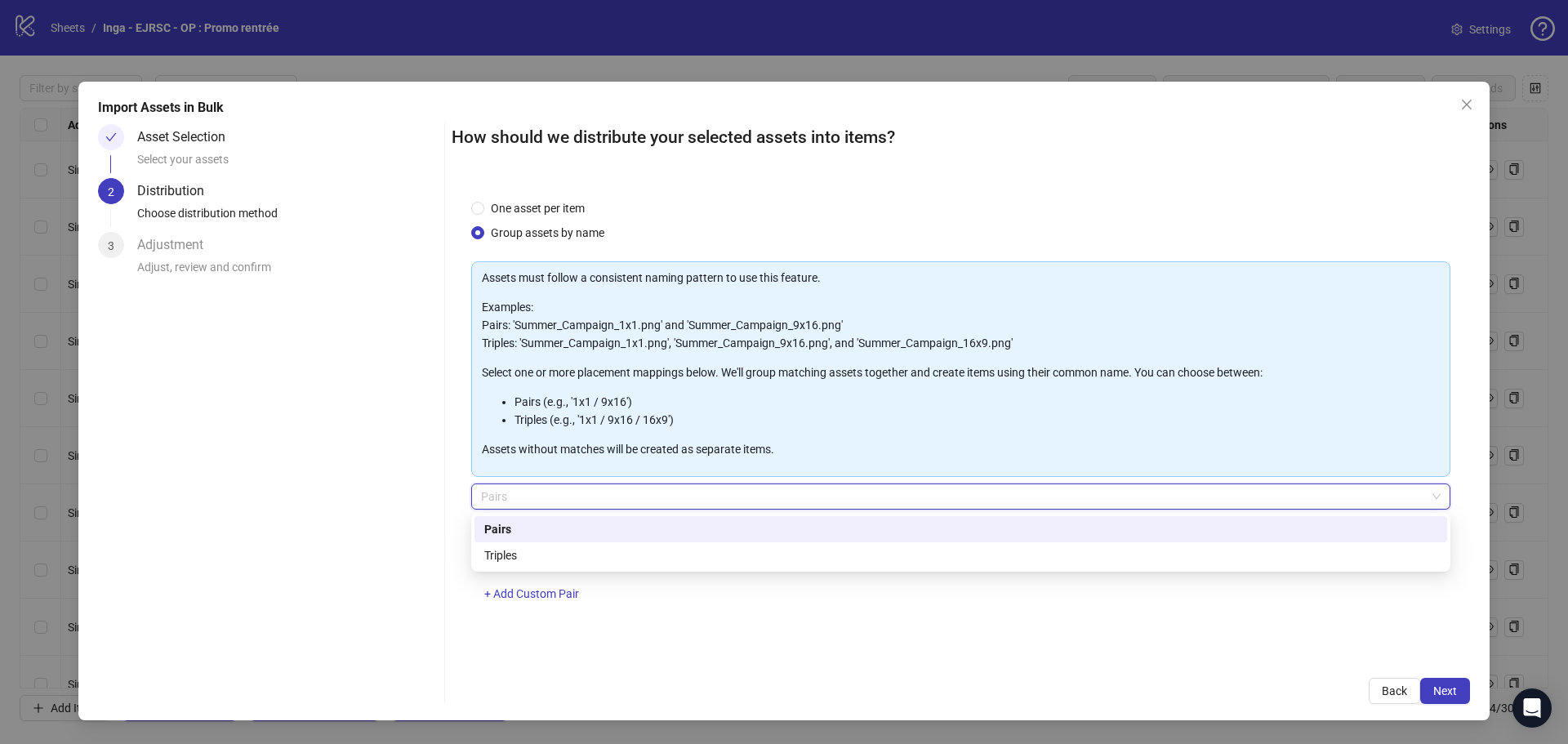
drag, startPoint x: 587, startPoint y: 560, endPoint x: 604, endPoint y: 512, distance: 50.9
click at [604, 512] on body "logo/logo-mobile Sheets / Inga - EJRSC - OP : Promo rentrée Settings Filter by …" at bounding box center [784, 372] width 1568 height 744
click at [611, 528] on div "Pairs" at bounding box center [960, 528] width 953 height 18
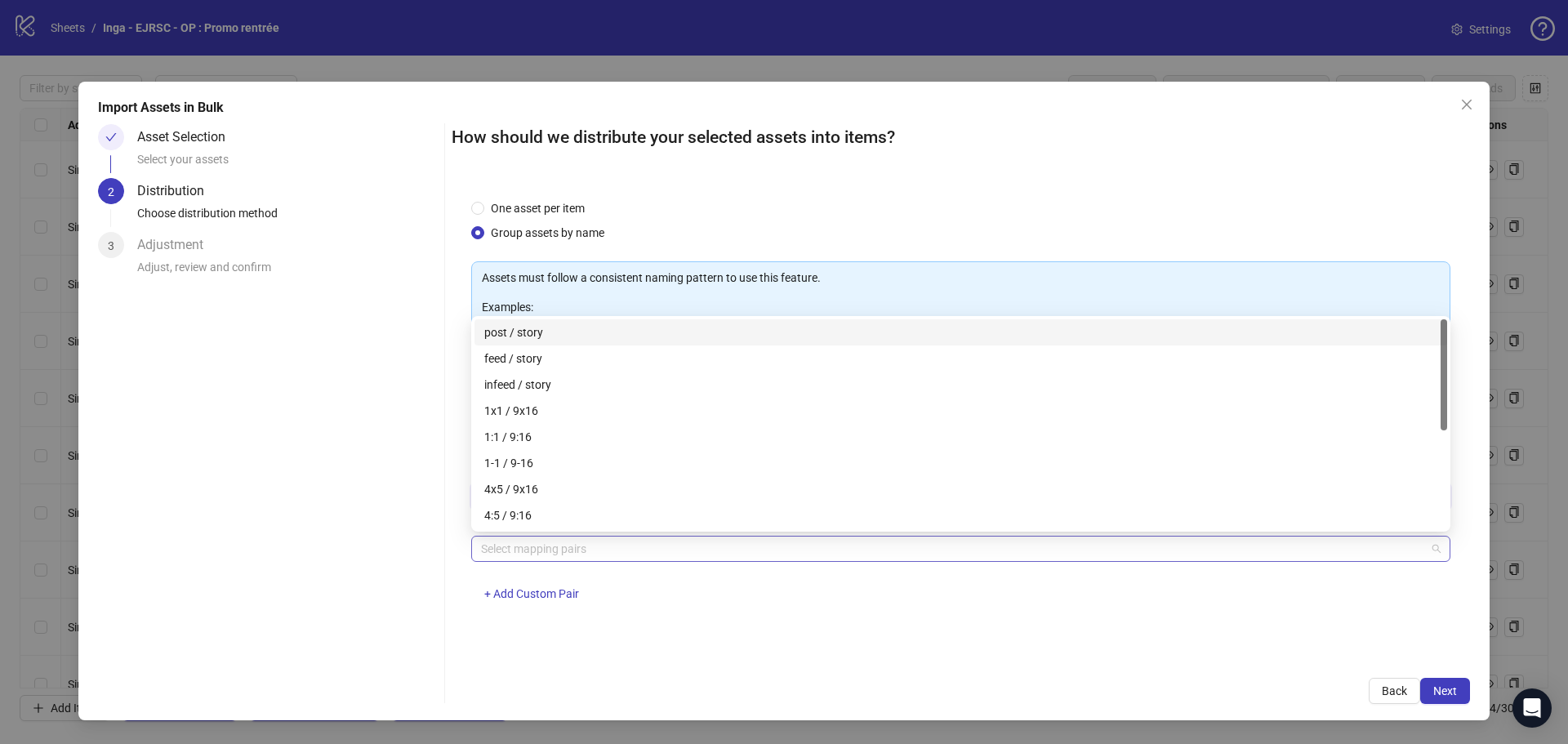
click at [604, 553] on div at bounding box center [952, 548] width 955 height 23
click at [582, 328] on div "post / story" at bounding box center [960, 332] width 953 height 18
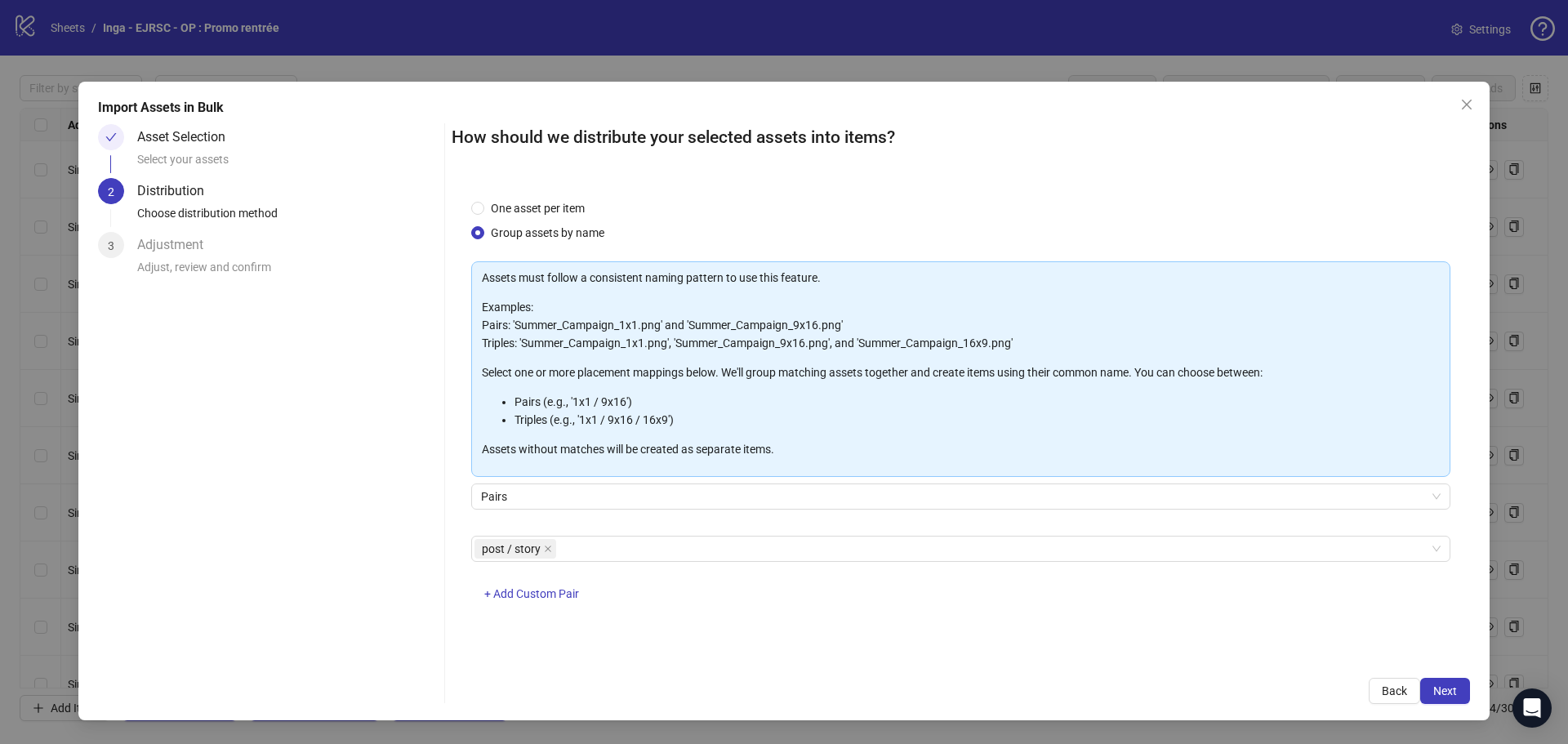
click at [685, 673] on div "How should we distribute your selected assets into items? One asset per item Gr…" at bounding box center [960, 414] width 1018 height 580
click at [1447, 694] on span "Next" at bounding box center [1444, 691] width 23 height 13
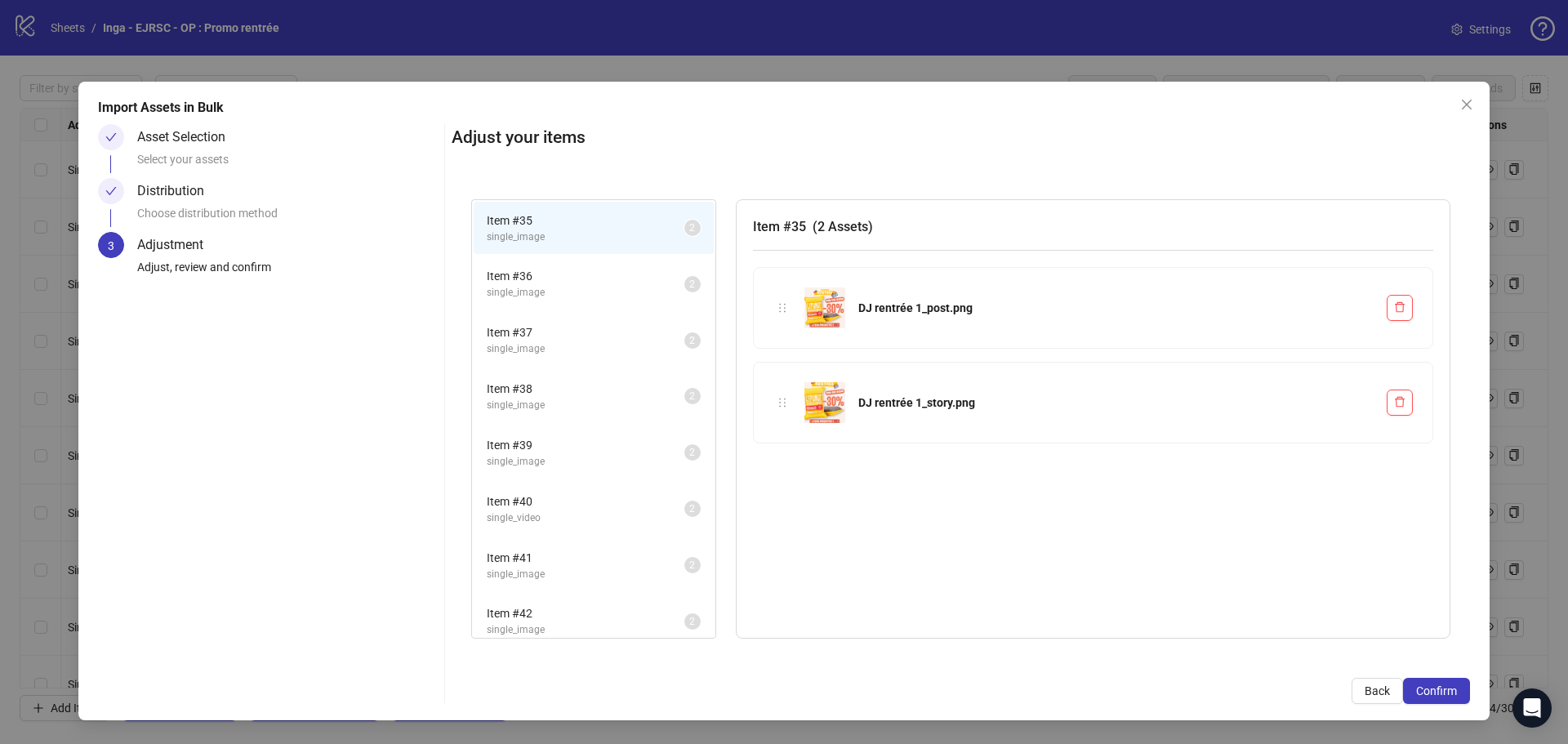
click at [545, 278] on span "Item # 36" at bounding box center [585, 276] width 197 height 18
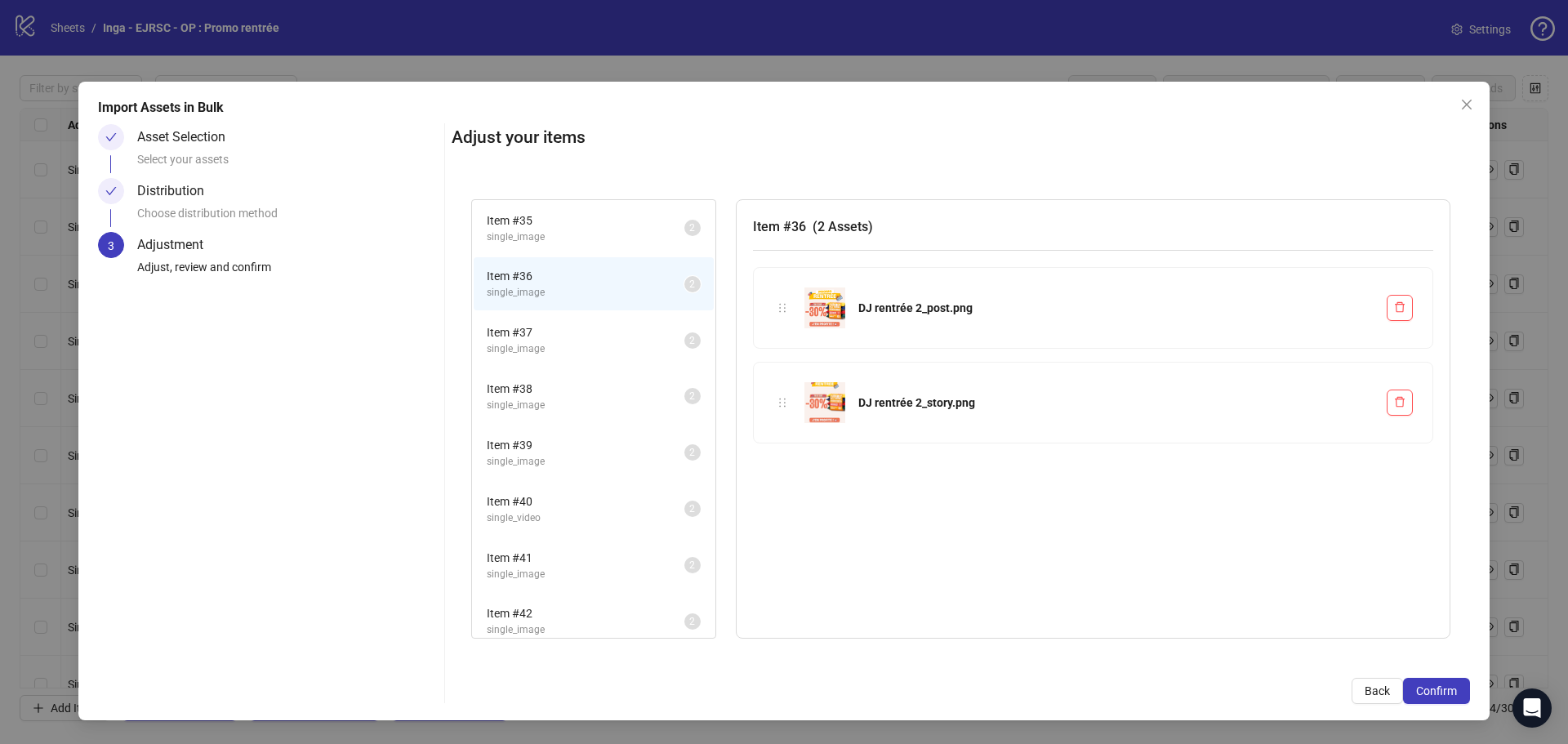
click at [558, 347] on span "single_image" at bounding box center [585, 349] width 197 height 16
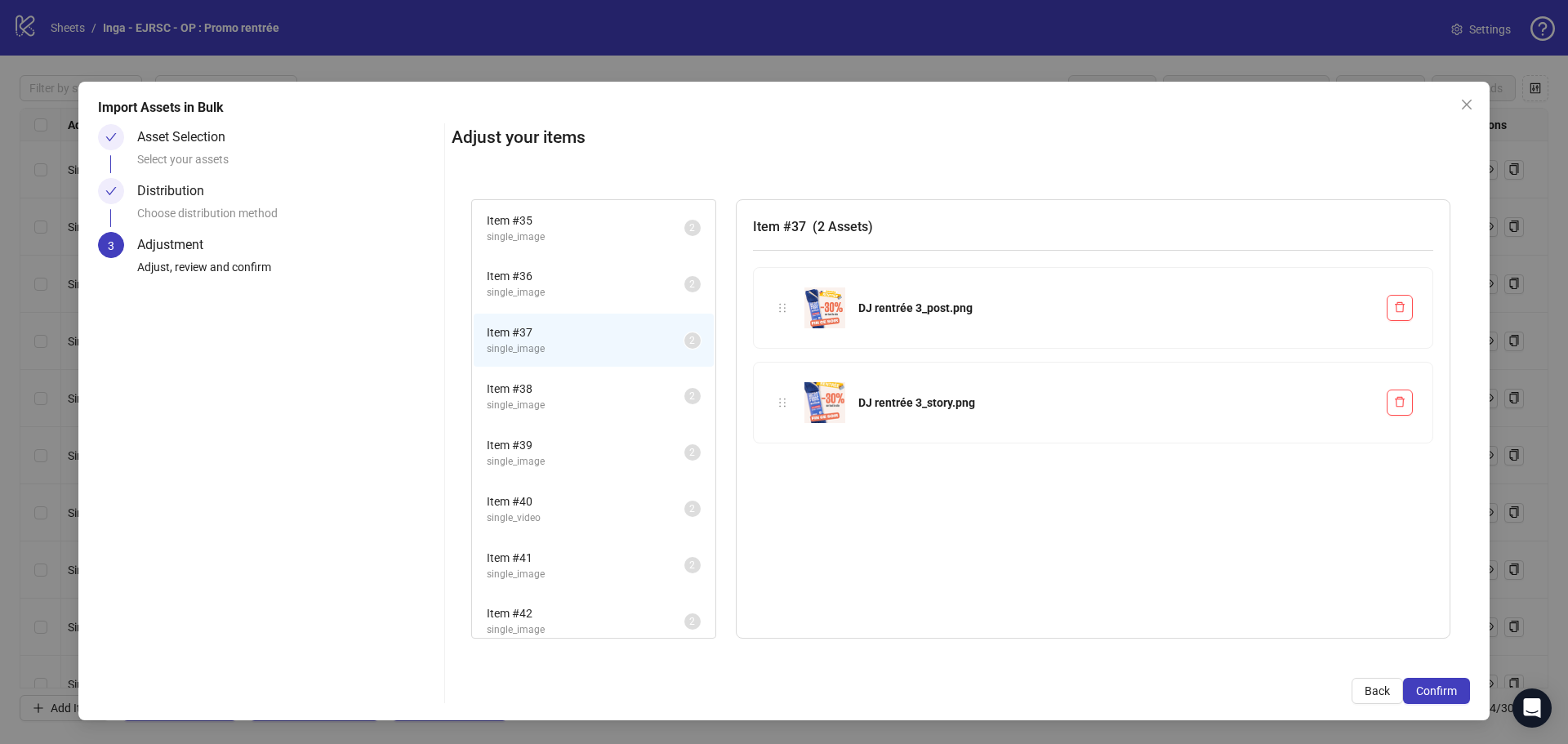
drag, startPoint x: 556, startPoint y: 410, endPoint x: 584, endPoint y: 512, distance: 105.8
click at [556, 410] on span "single_image" at bounding box center [585, 405] width 197 height 16
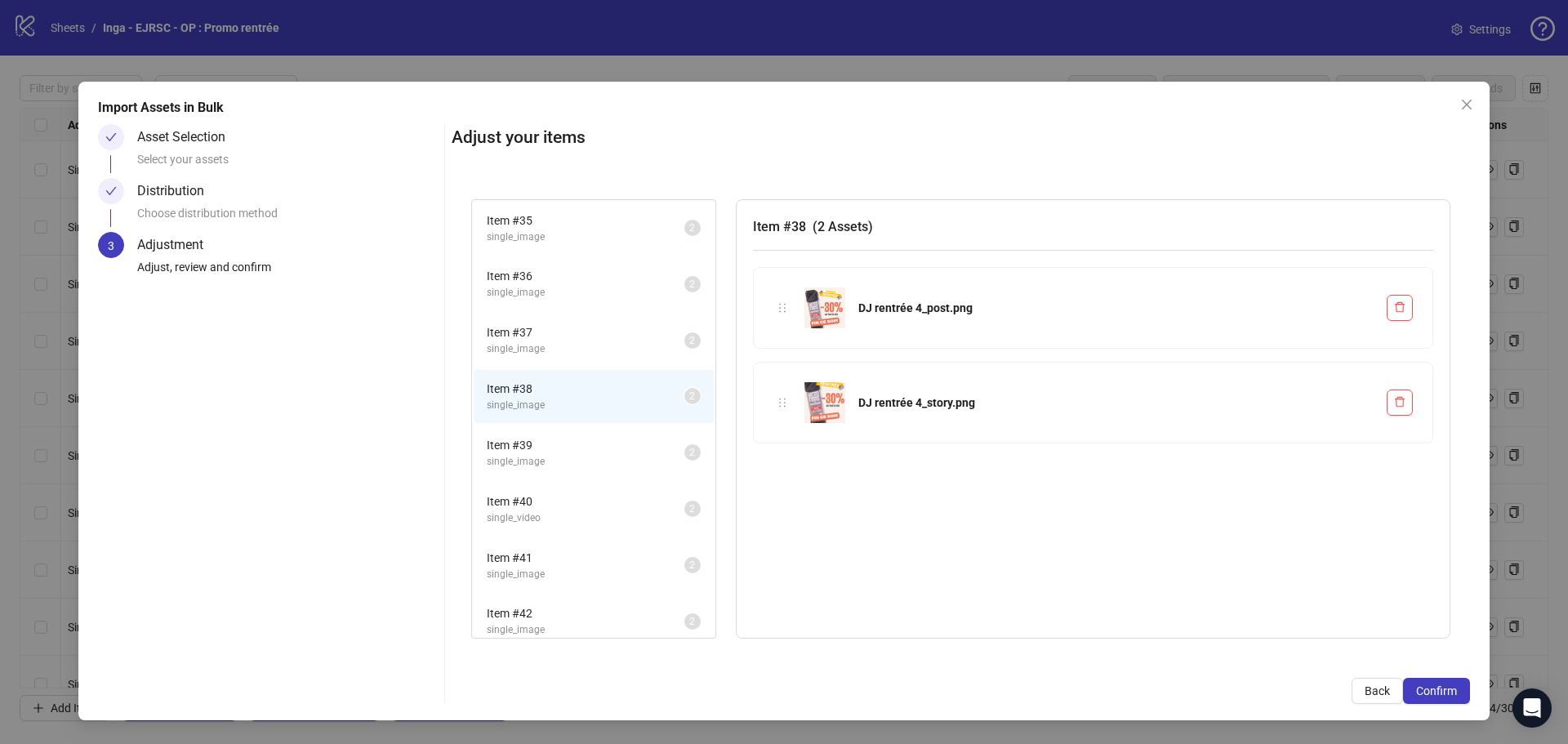
scroll to position [237, 0]
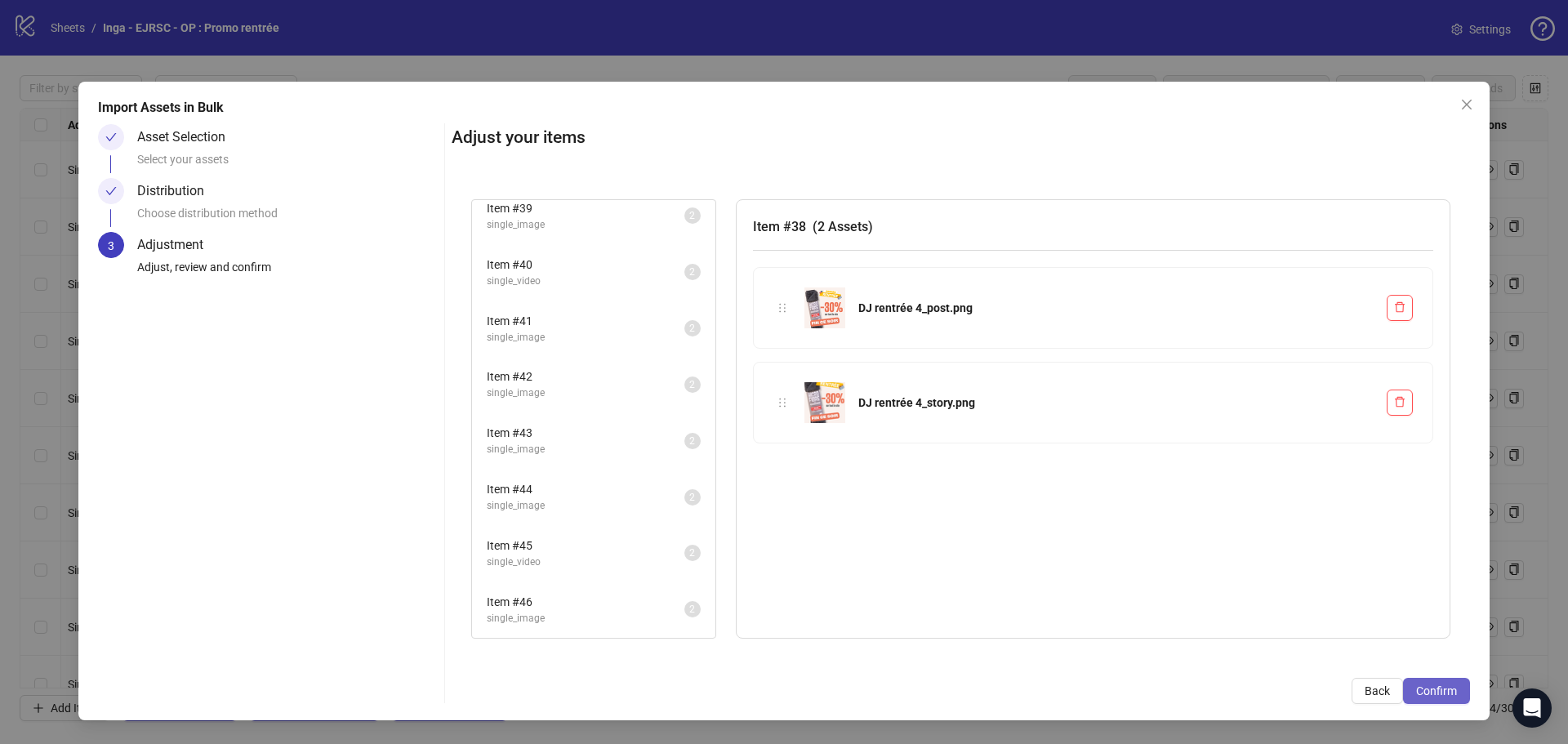
click at [1434, 698] on button "Confirm" at bounding box center [1436, 691] width 67 height 26
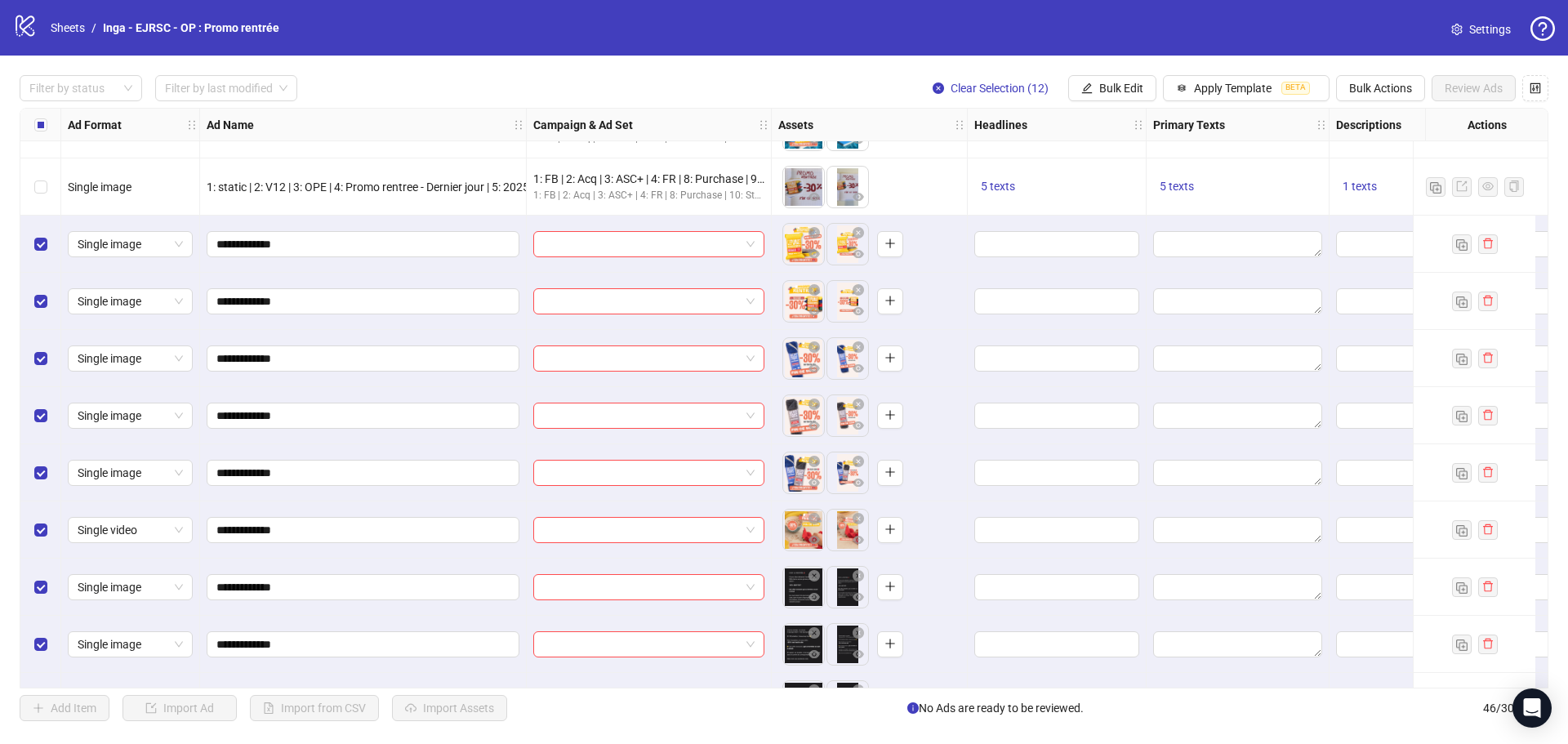
scroll to position [1845, 0]
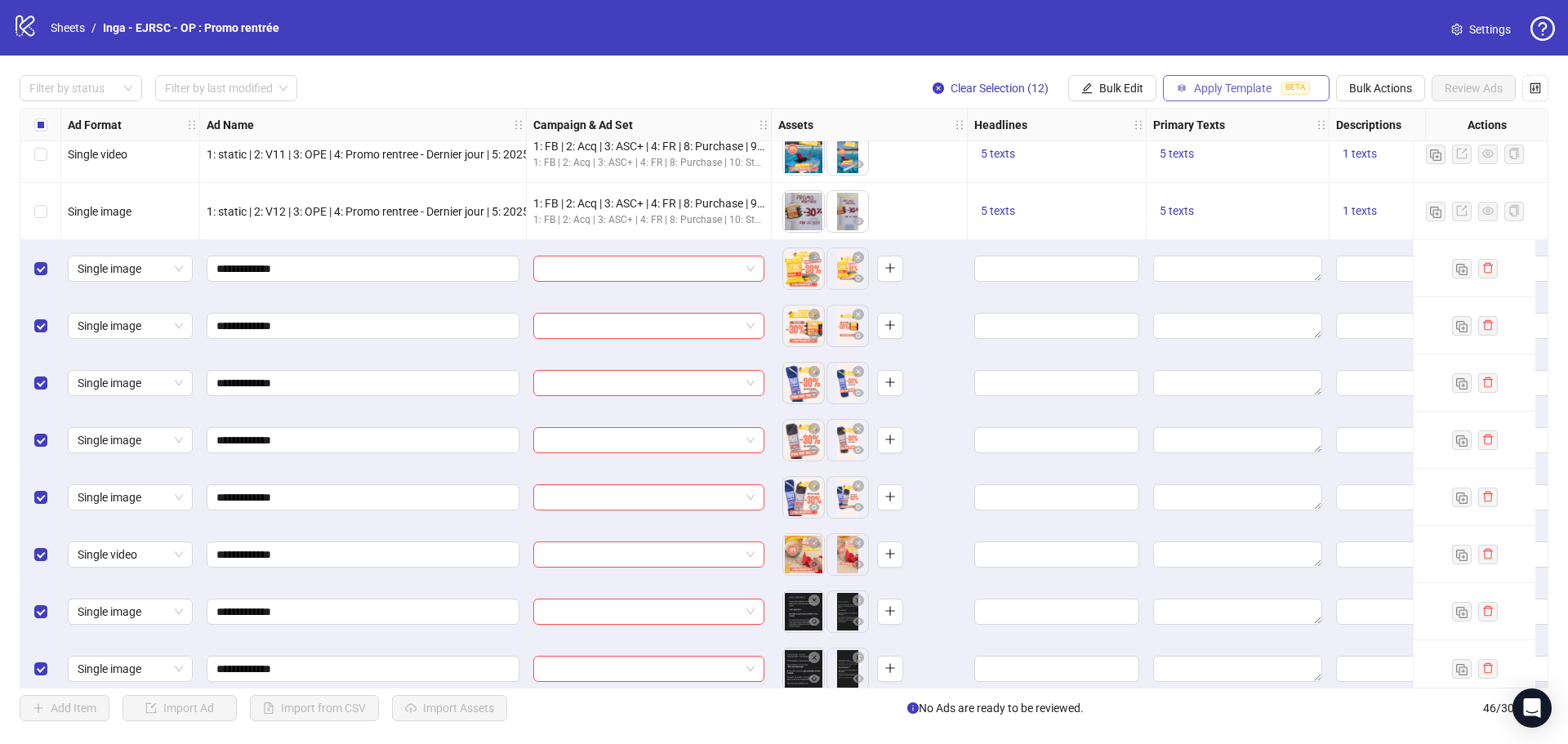
click at [1214, 81] on button "Apply Template BETA" at bounding box center [1246, 88] width 166 height 26
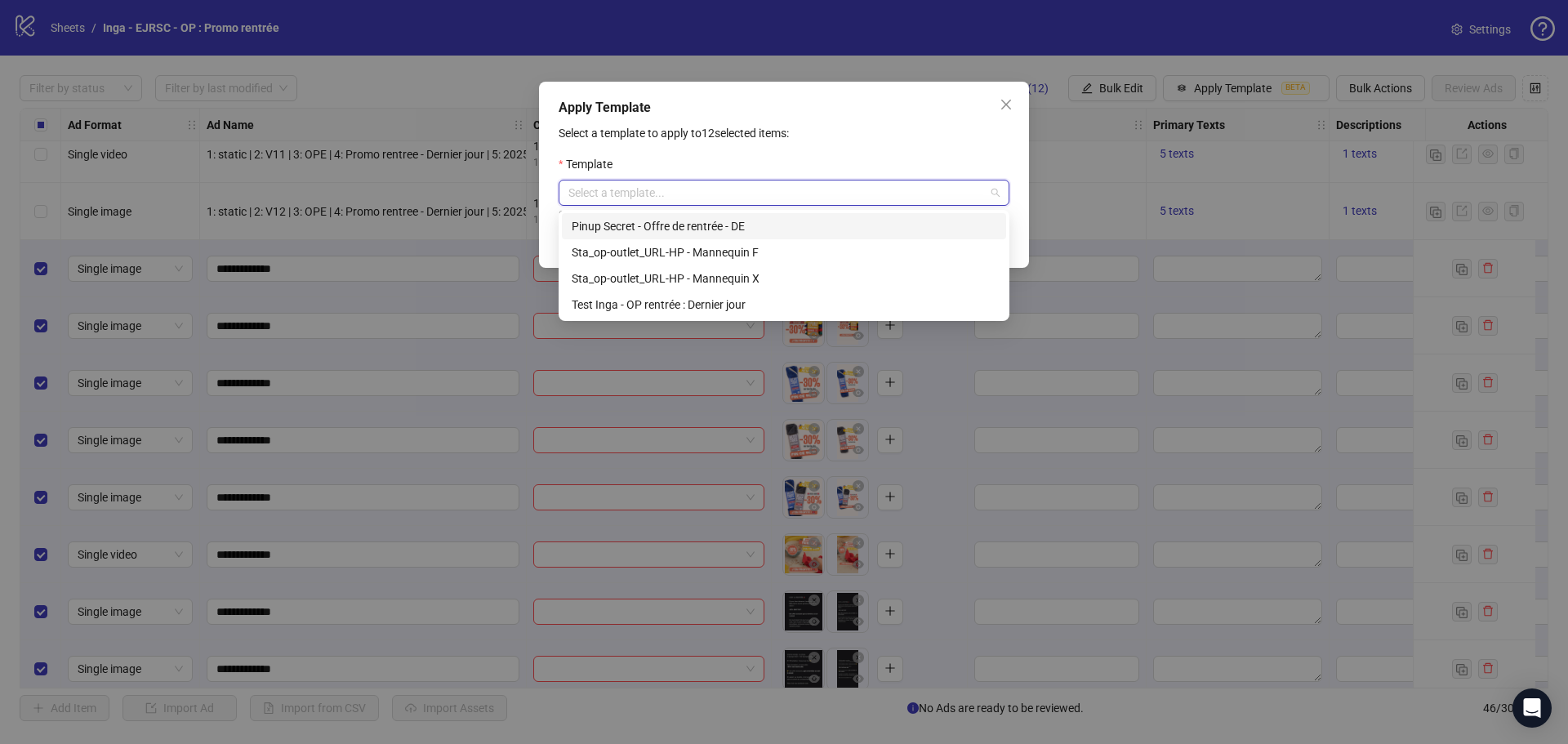
click at [689, 191] on input "search" at bounding box center [776, 192] width 416 height 24
click at [724, 163] on div "Template" at bounding box center [784, 167] width 451 height 24
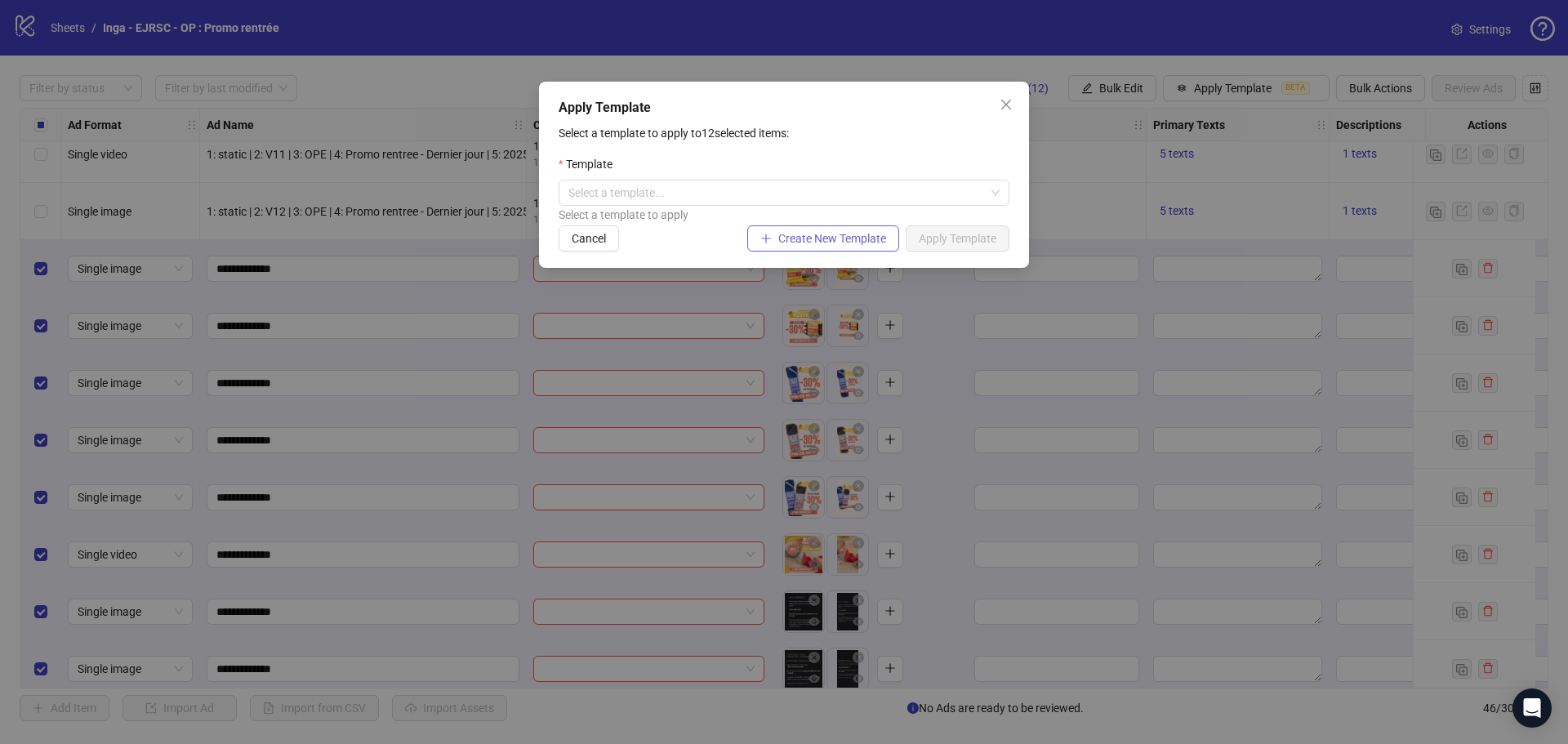
click at [778, 243] on span "Create New Template" at bounding box center [832, 238] width 108 height 13
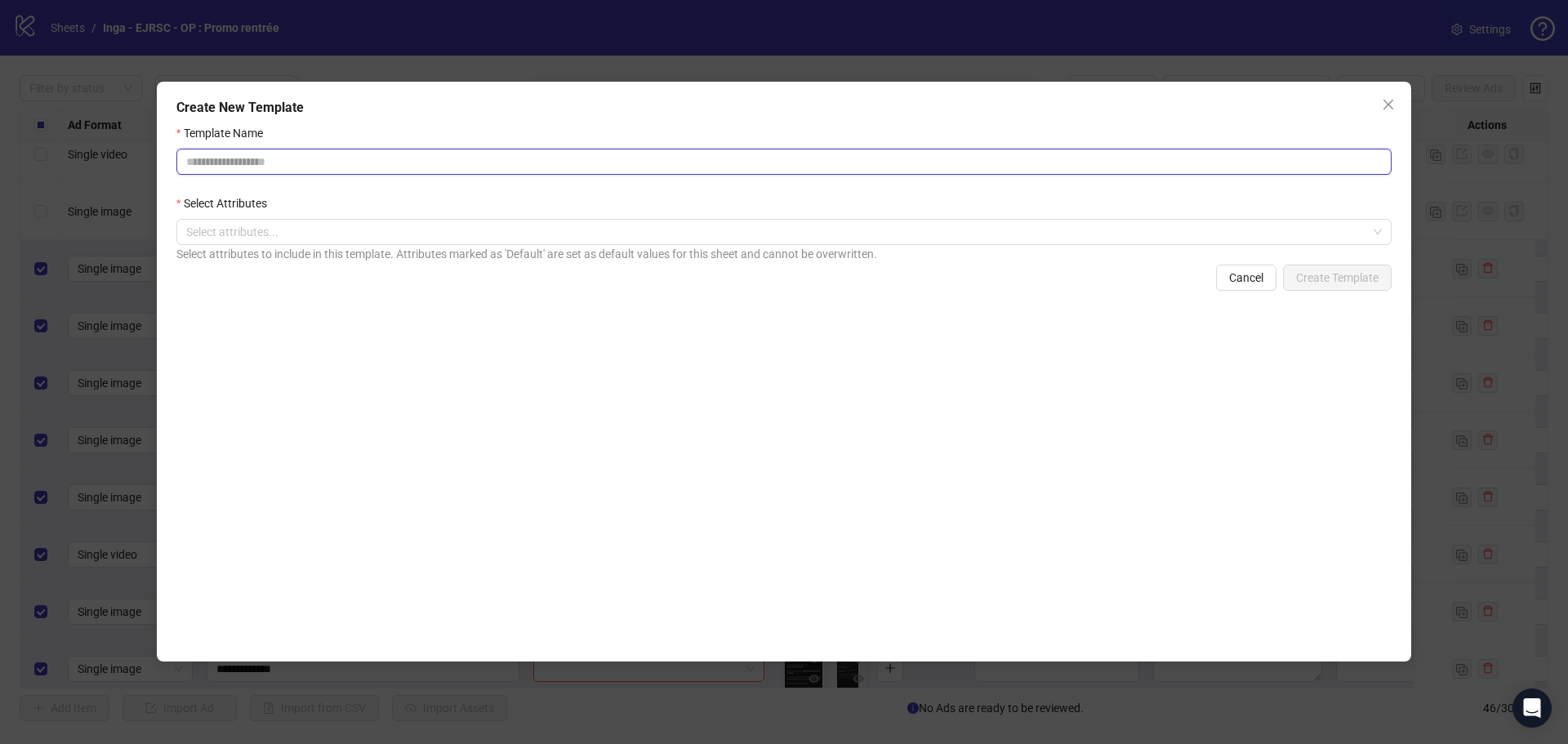
click at [317, 168] on input "Template Name" at bounding box center [784, 161] width 1215 height 26
click at [356, 234] on div at bounding box center [775, 232] width 1191 height 23
type input "*********"
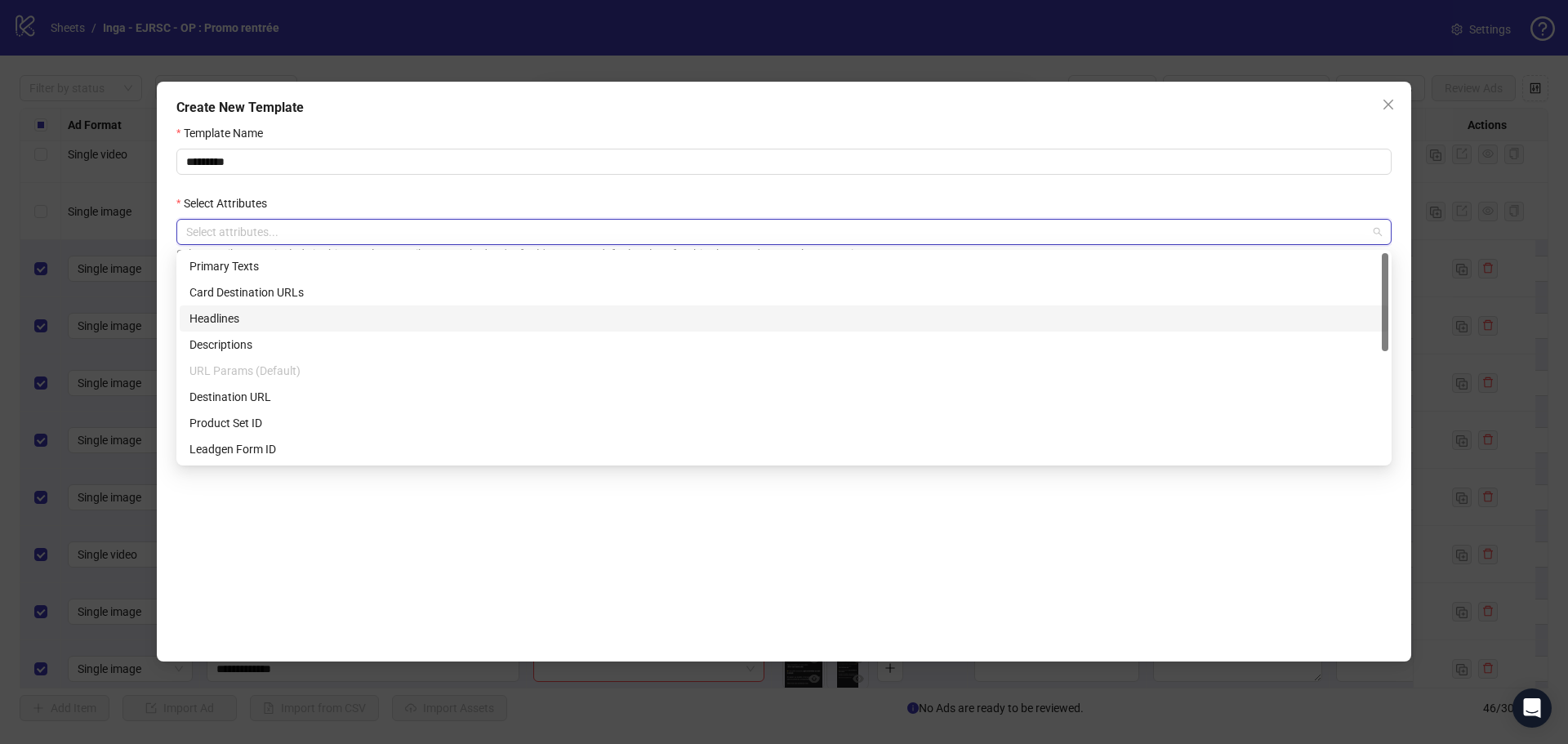
click at [382, 314] on div "Headlines" at bounding box center [784, 318] width 1189 height 18
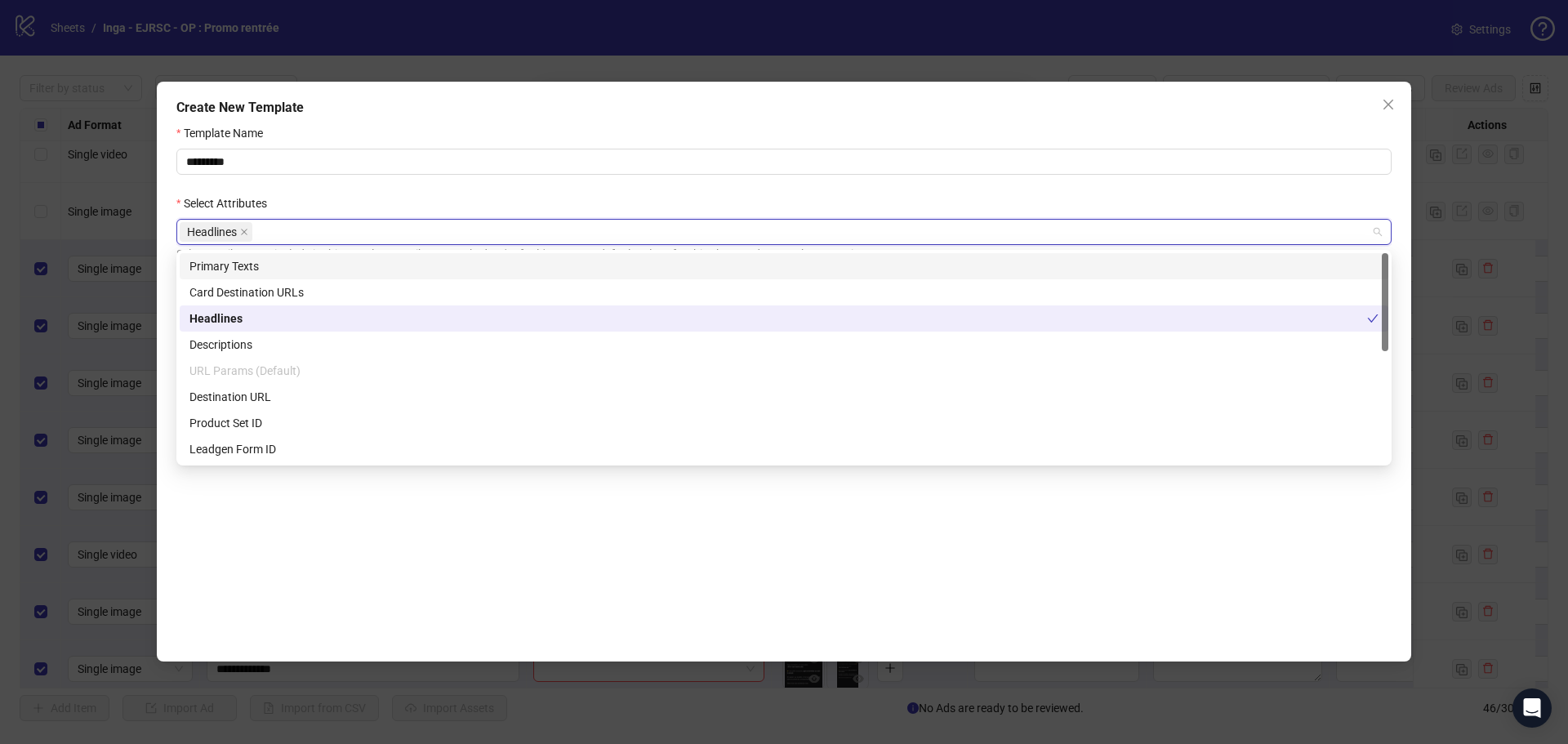
click at [459, 190] on form "Template Name ********* Select Attributes Headlines Select attributes to includ…" at bounding box center [784, 275] width 1215 height 303
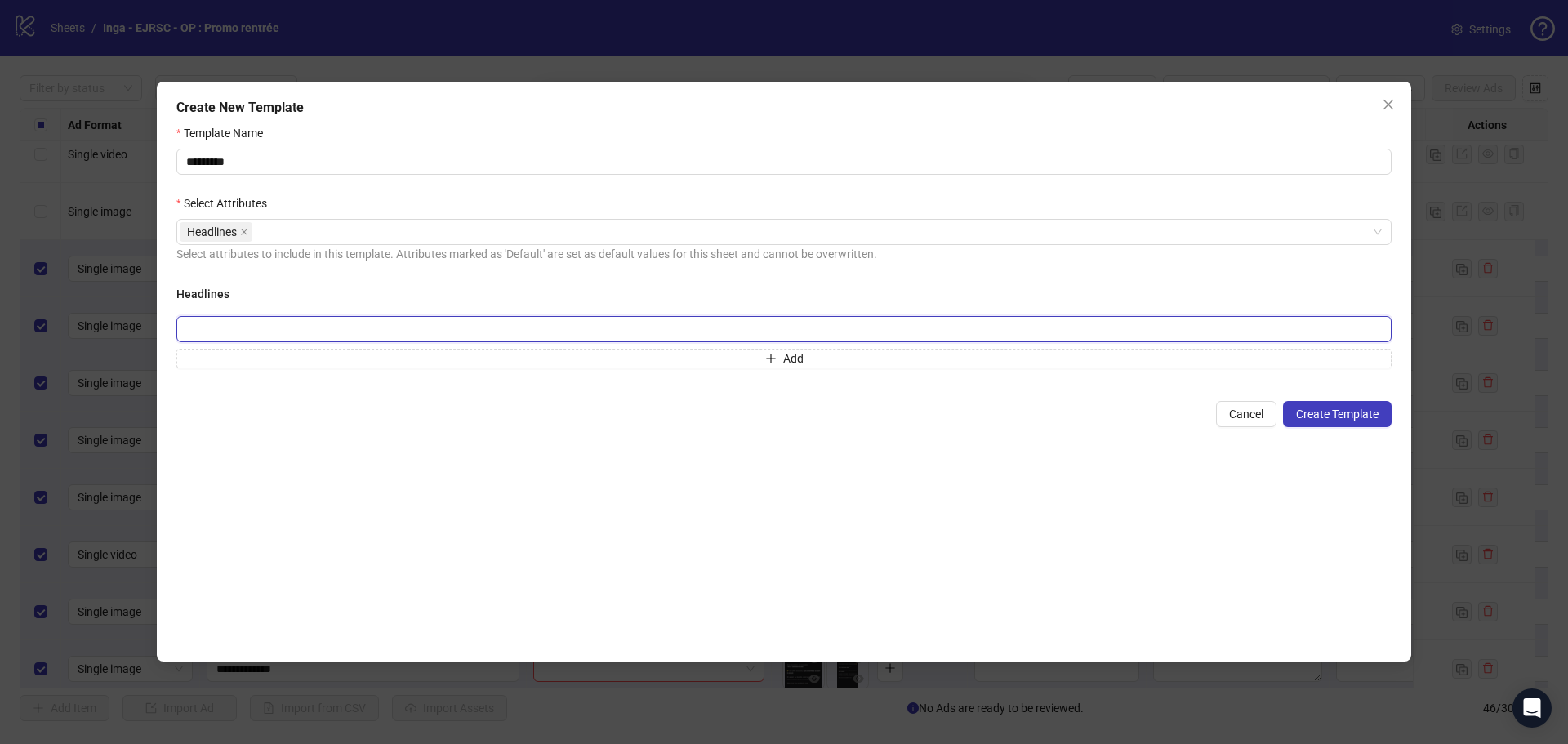
click at [398, 333] on input "text" at bounding box center [784, 329] width 1215 height 26
click at [1240, 420] on span "Cancel" at bounding box center [1246, 414] width 34 height 13
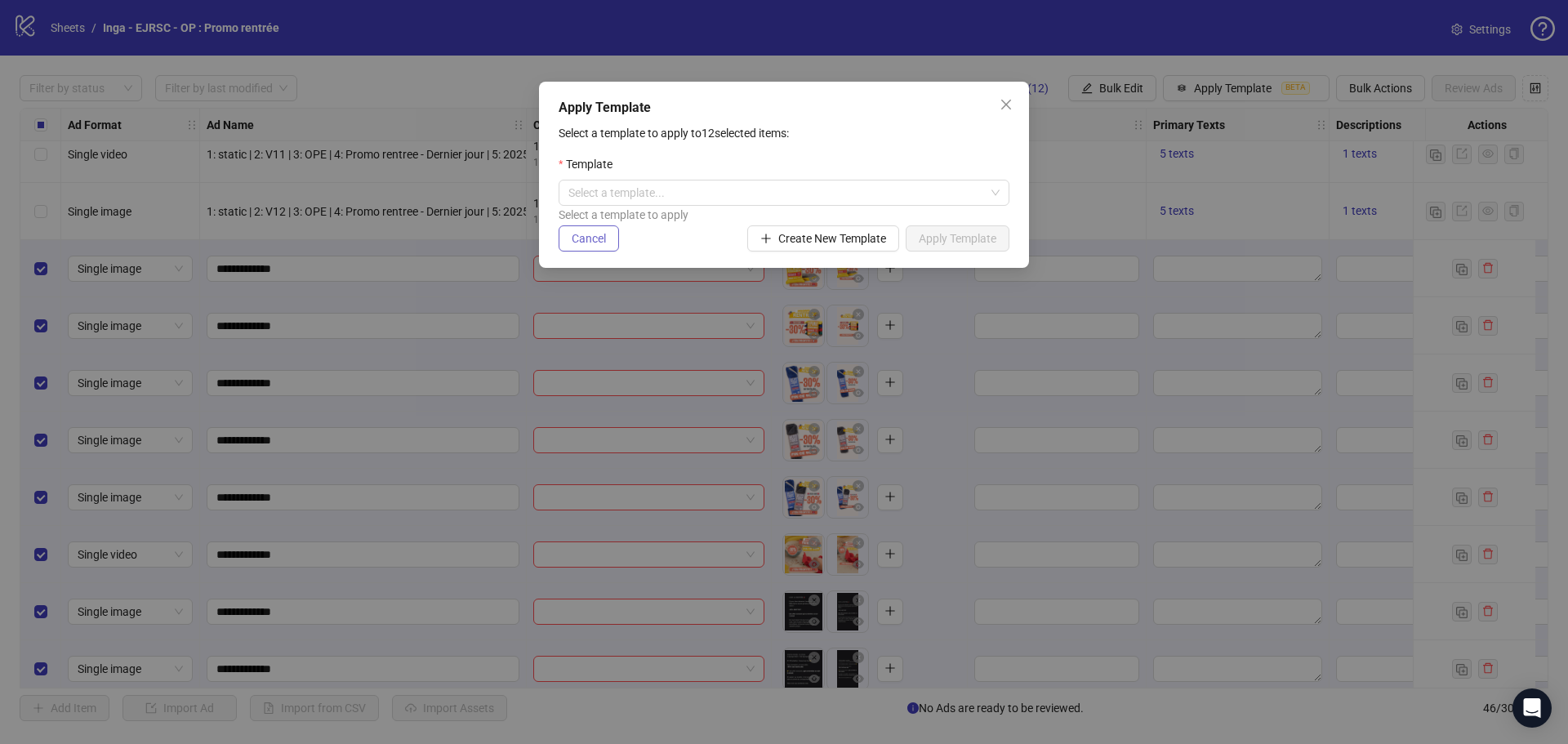
click at [597, 244] on span "Cancel" at bounding box center [589, 238] width 34 height 13
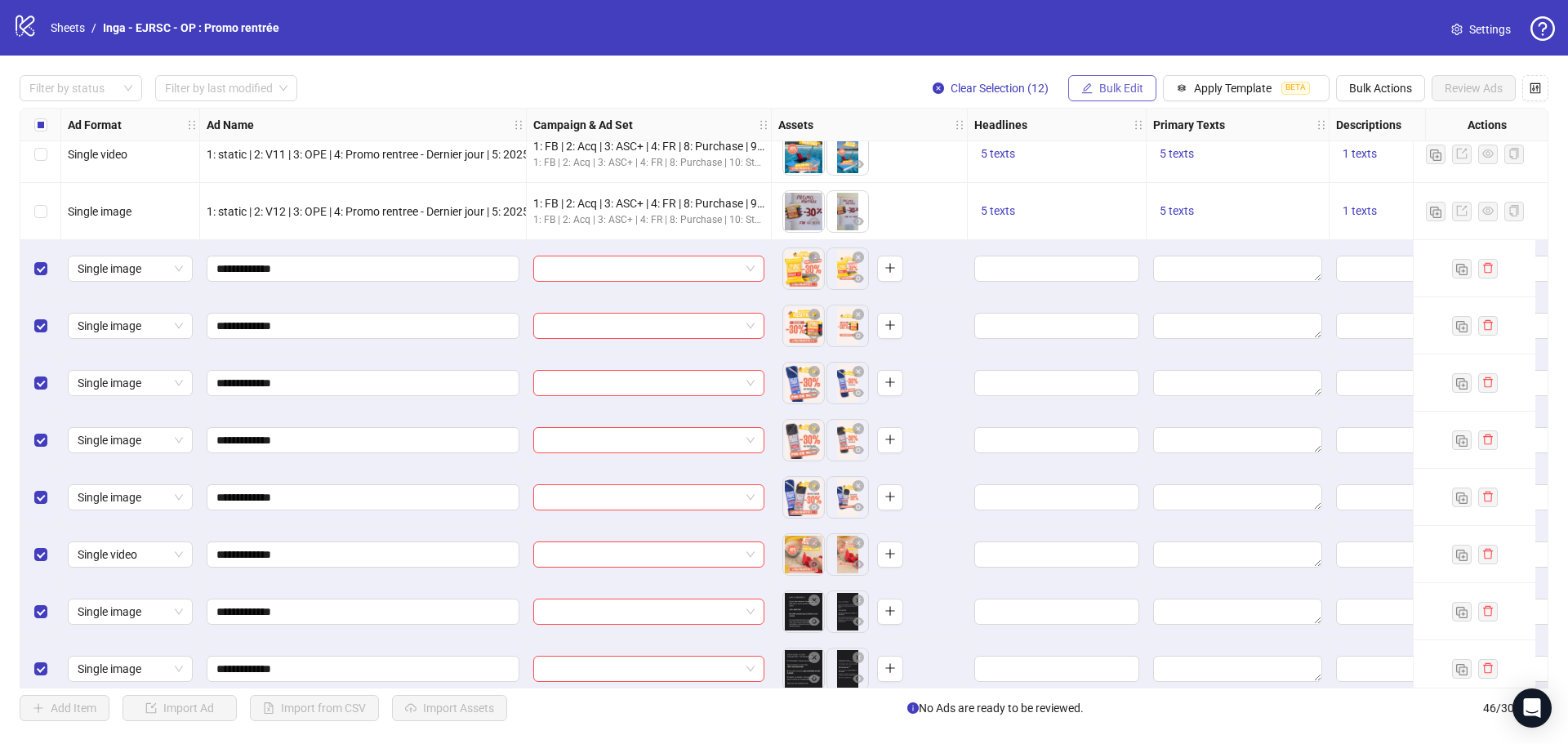
click at [1135, 93] on span "Bulk Edit" at bounding box center [1121, 88] width 44 height 13
click at [836, 78] on div "Filter by status Filter by last modified Clear Selection (12) Bulk Edit Apply T…" at bounding box center [784, 88] width 1528 height 26
click at [1407, 90] on span "Bulk Actions" at bounding box center [1380, 88] width 63 height 13
click at [1392, 122] on span "Delete" at bounding box center [1403, 122] width 112 height 18
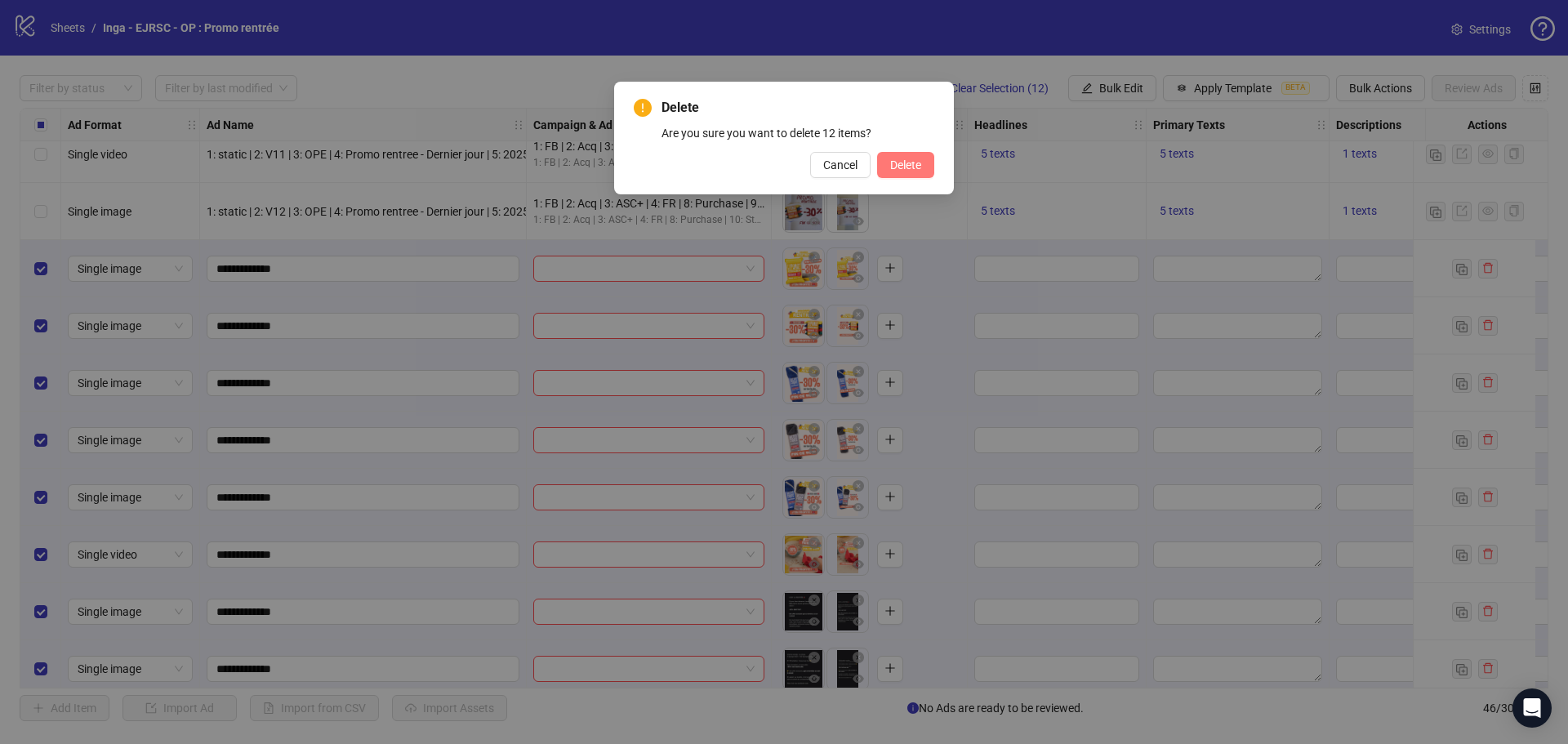
click at [894, 170] on span "Delete" at bounding box center [906, 165] width 31 height 13
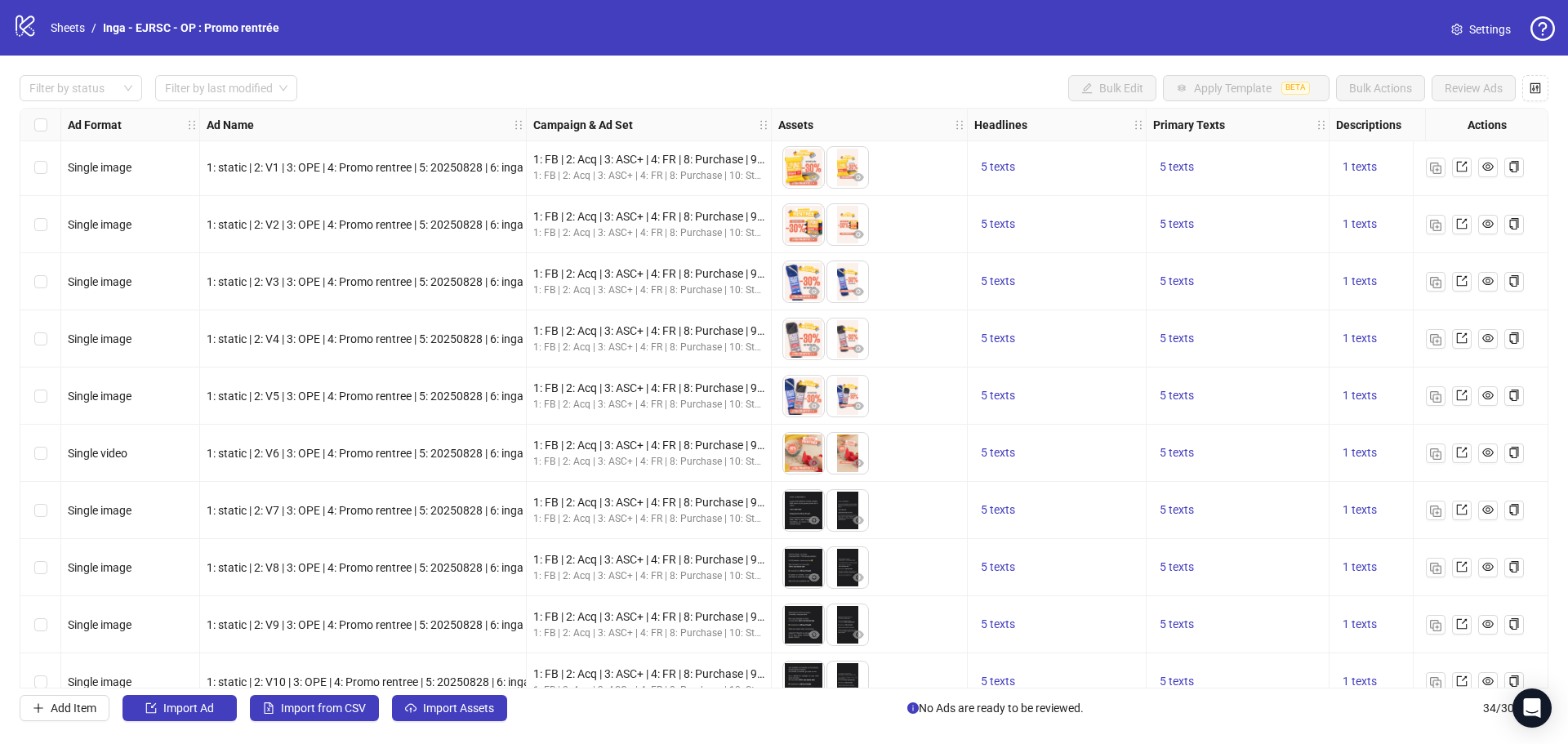
scroll to position [0, 0]
click at [145, 30] on link "Inga - EJRSC - OP : Promo rentrée" at bounding box center [191, 28] width 183 height 18
click at [66, 23] on link "Sheets" at bounding box center [67, 28] width 41 height 18
